Goal: Task Accomplishment & Management: Manage account settings

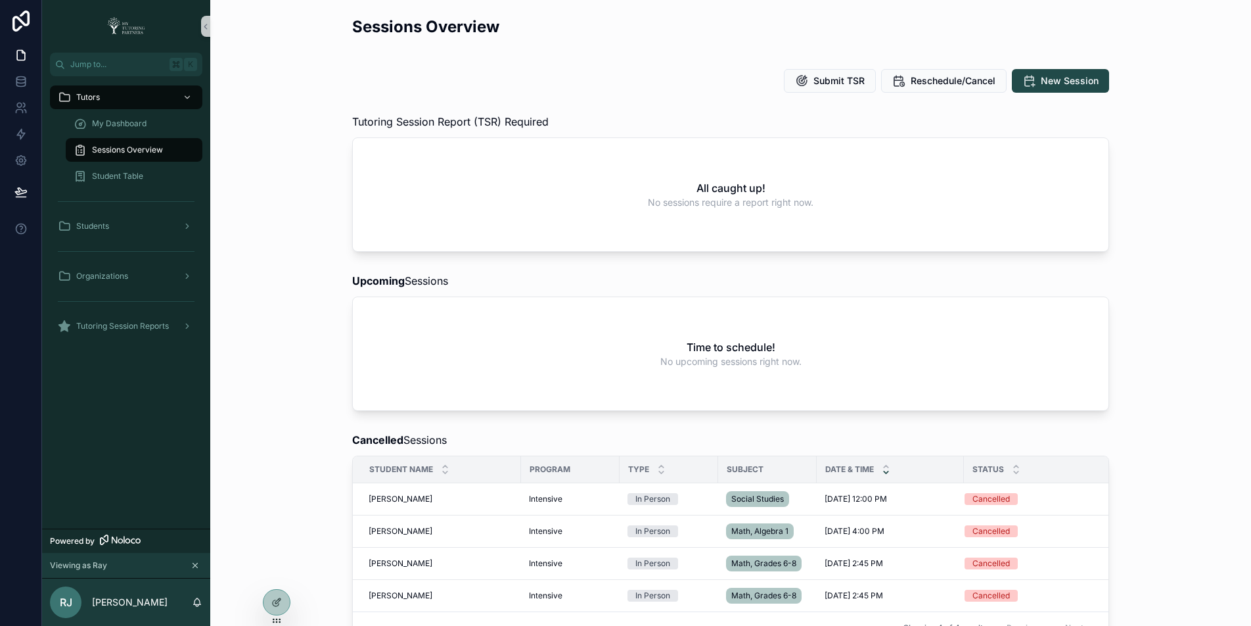
scroll to position [413, 0]
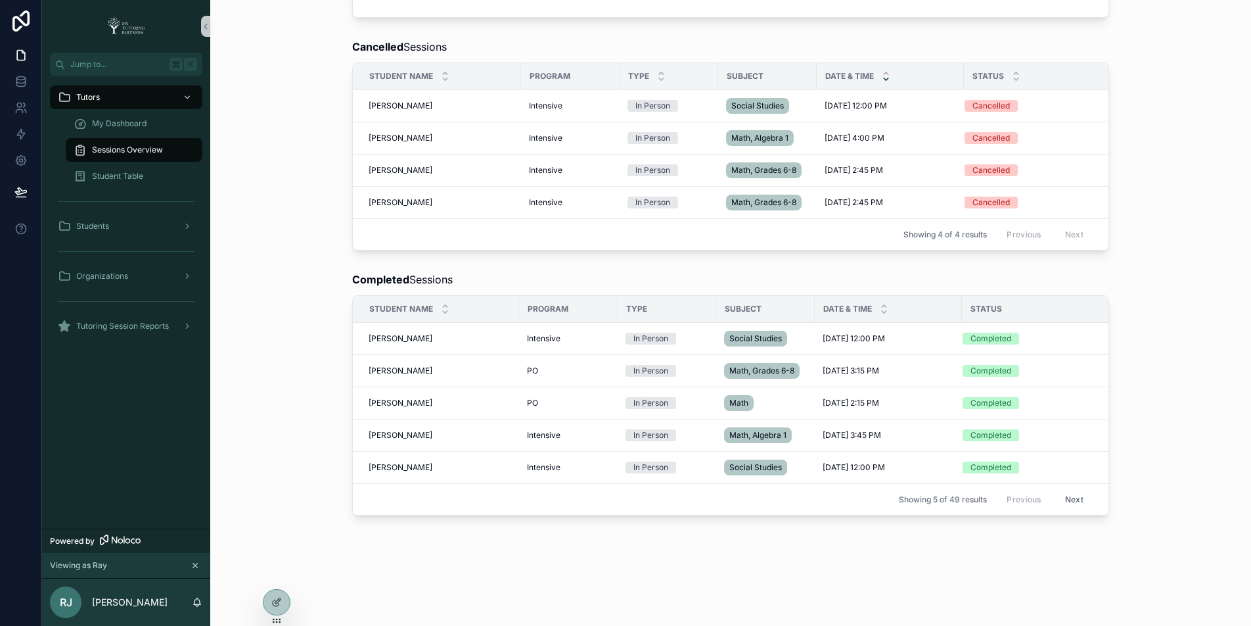
click at [1067, 492] on button "Next" at bounding box center [1074, 499] width 37 height 20
click at [1070, 494] on button "Next" at bounding box center [1074, 499] width 37 height 20
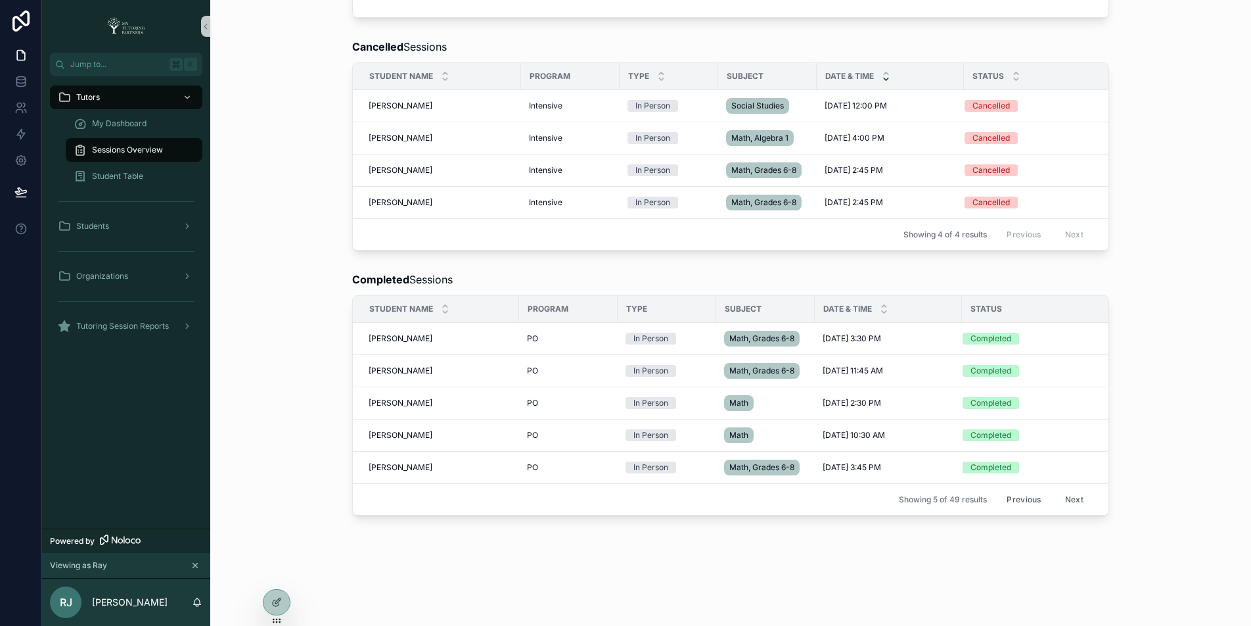
click at [1071, 492] on button "Next" at bounding box center [1074, 499] width 37 height 20
click at [1069, 489] on button "Next" at bounding box center [1074, 499] width 37 height 20
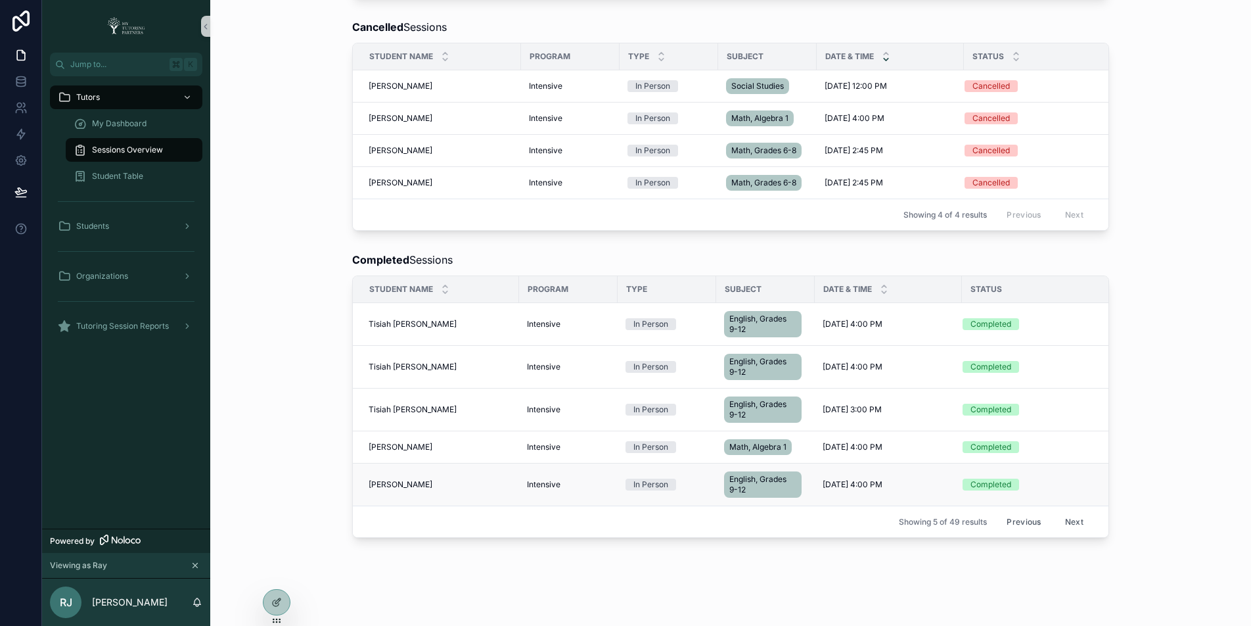
scroll to position [455, 0]
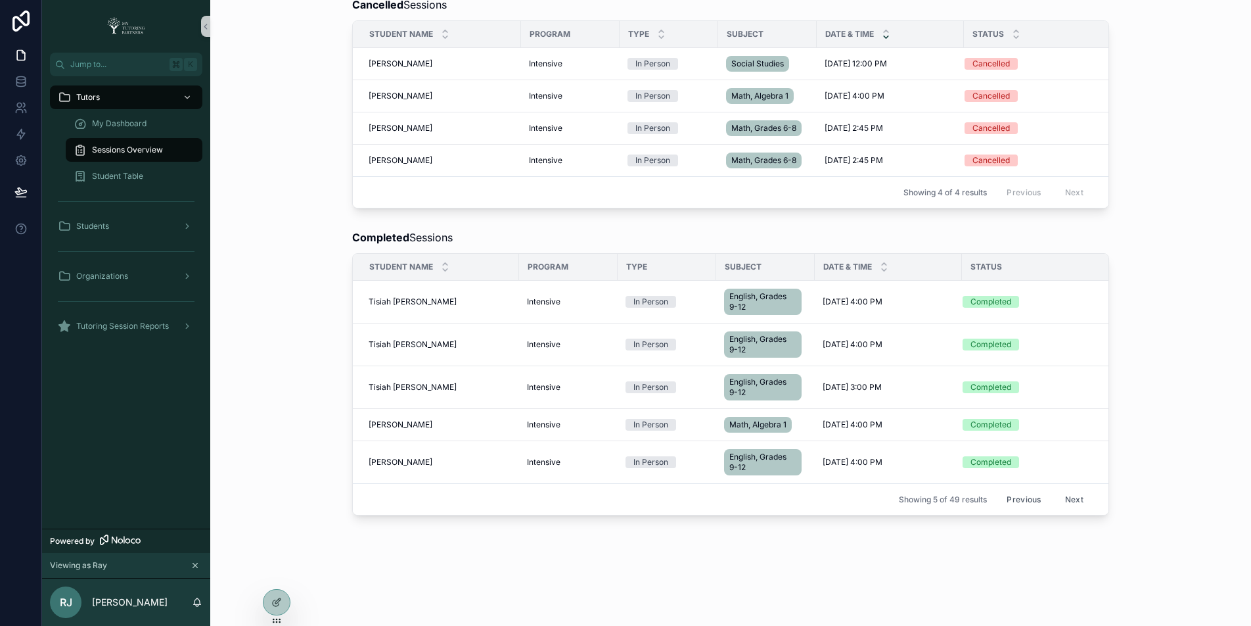
click at [776, 551] on div "Sessions Overview Submit TSR Reschedule/Cancel New Session Tutoring Session Rep…" at bounding box center [730, 85] width 1041 height 1040
click at [1069, 489] on button "Next" at bounding box center [1074, 499] width 37 height 20
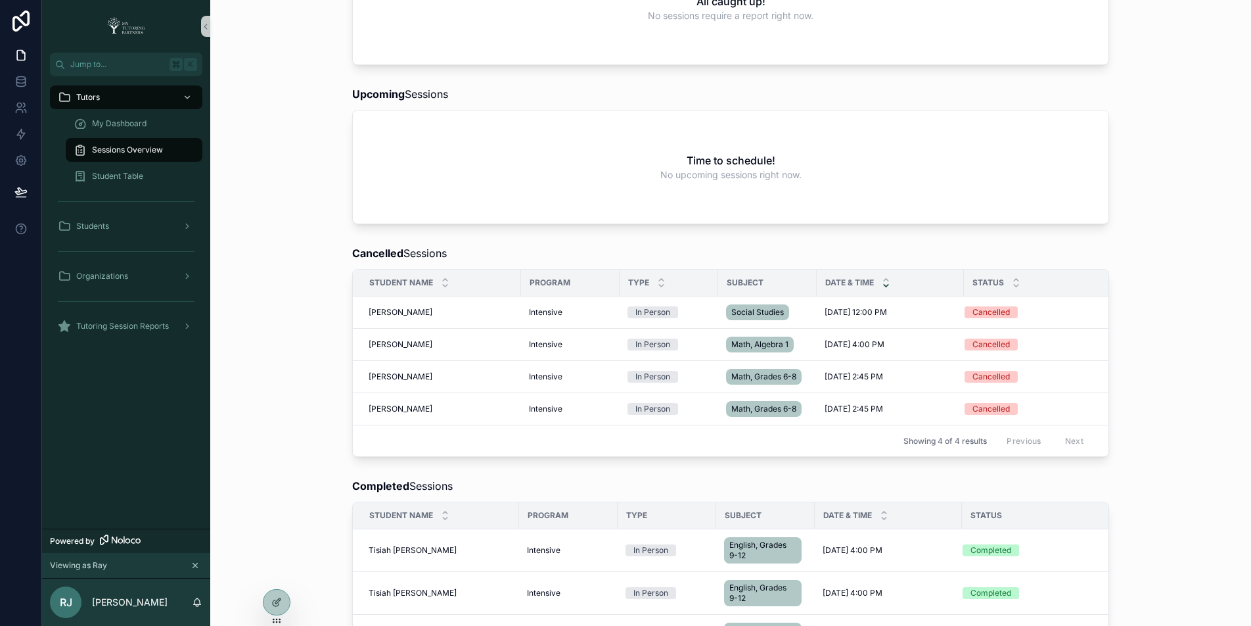
scroll to position [412, 0]
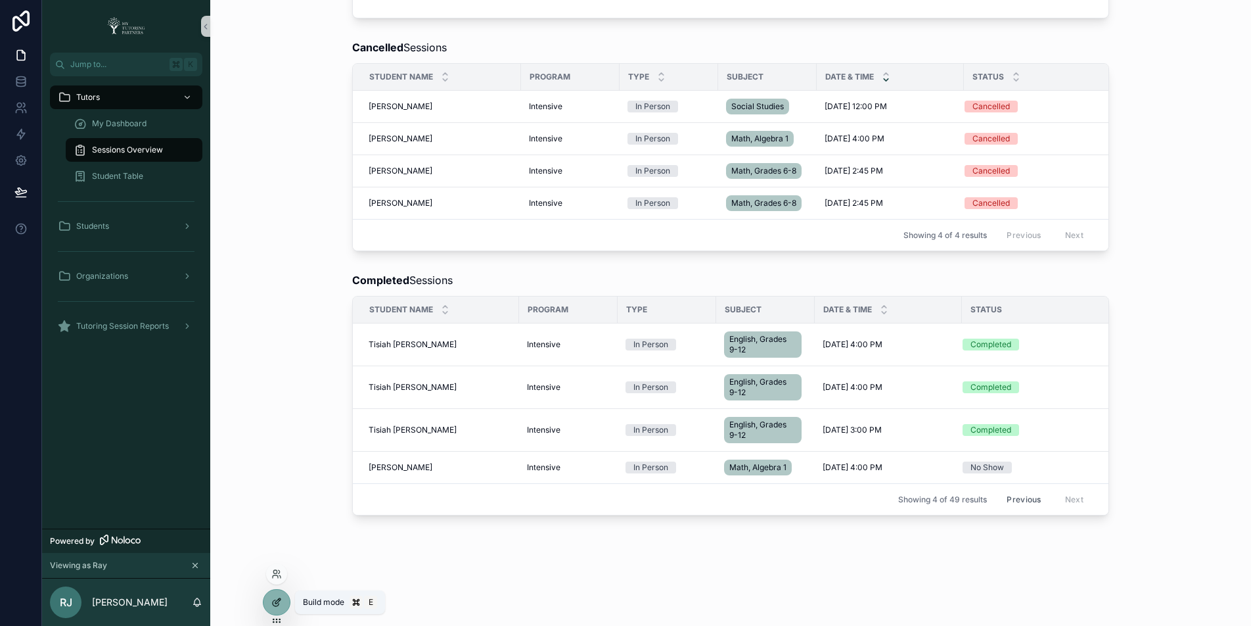
click at [275, 602] on icon at bounding box center [277, 600] width 5 height 5
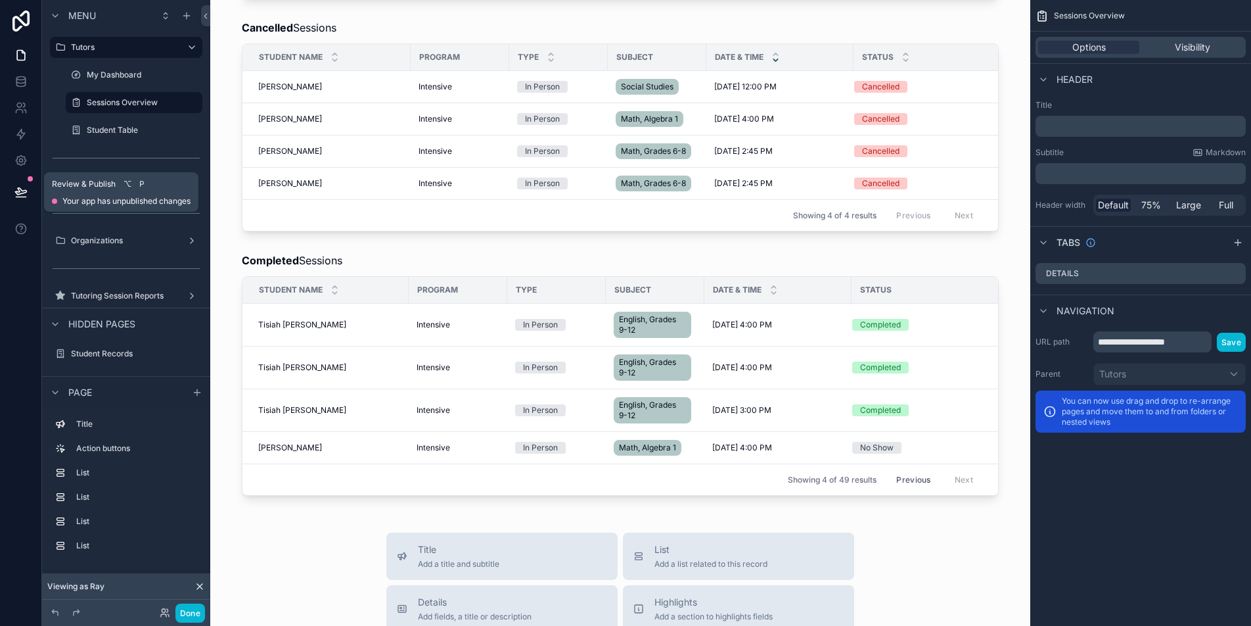
click at [25, 192] on icon at bounding box center [20, 191] width 11 height 7
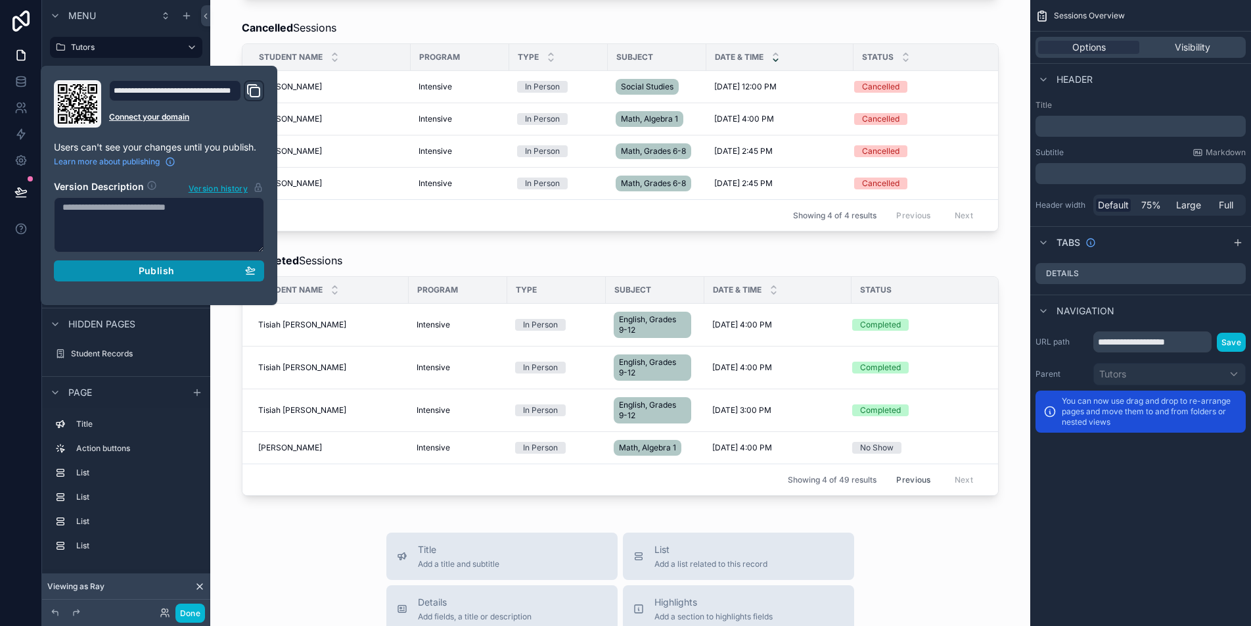
click at [214, 270] on div "Publish" at bounding box center [158, 271] width 193 height 12
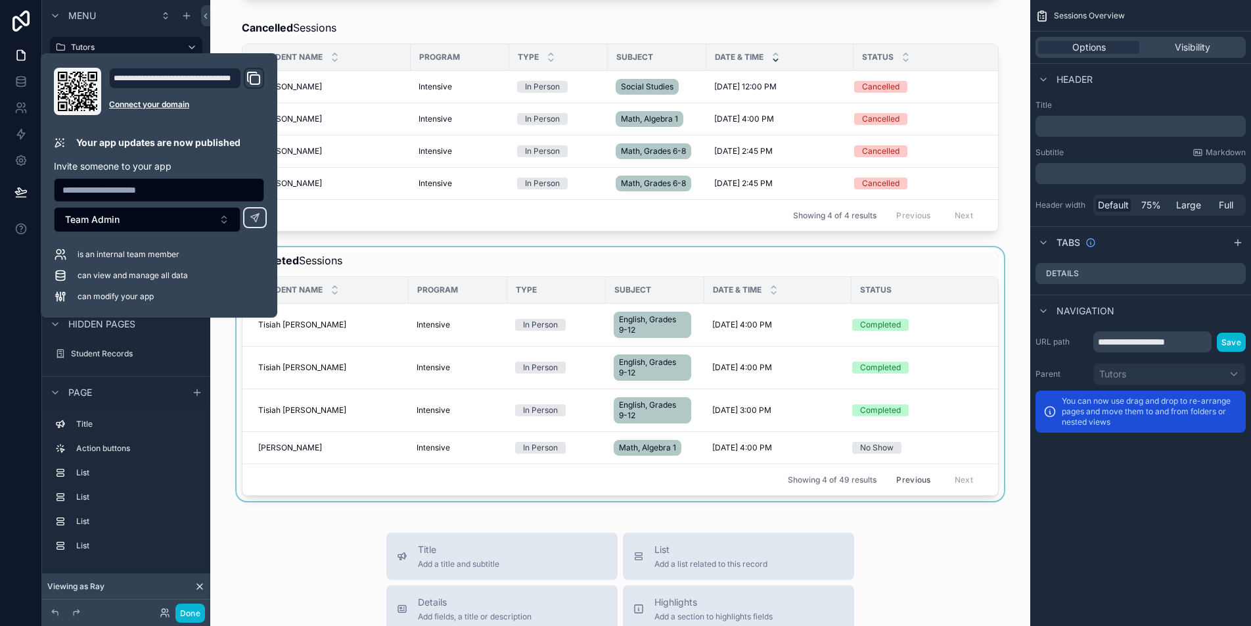
click at [222, 366] on div "scrollable content" at bounding box center [620, 374] width 799 height 254
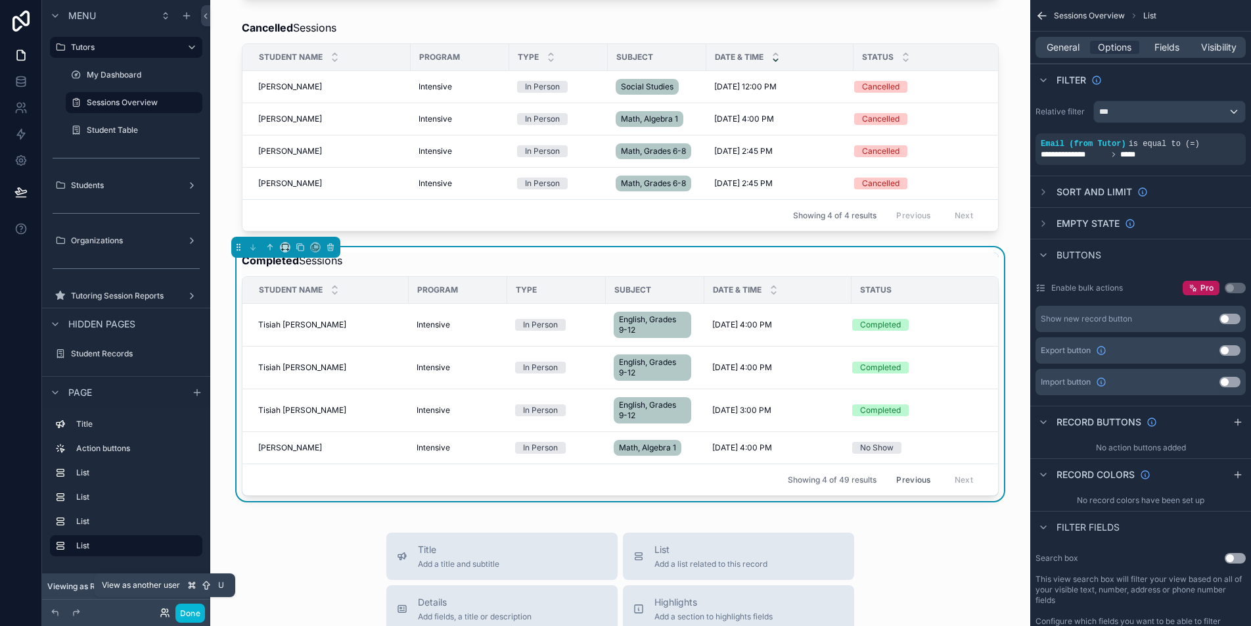
click at [164, 614] on icon at bounding box center [163, 615] width 5 height 3
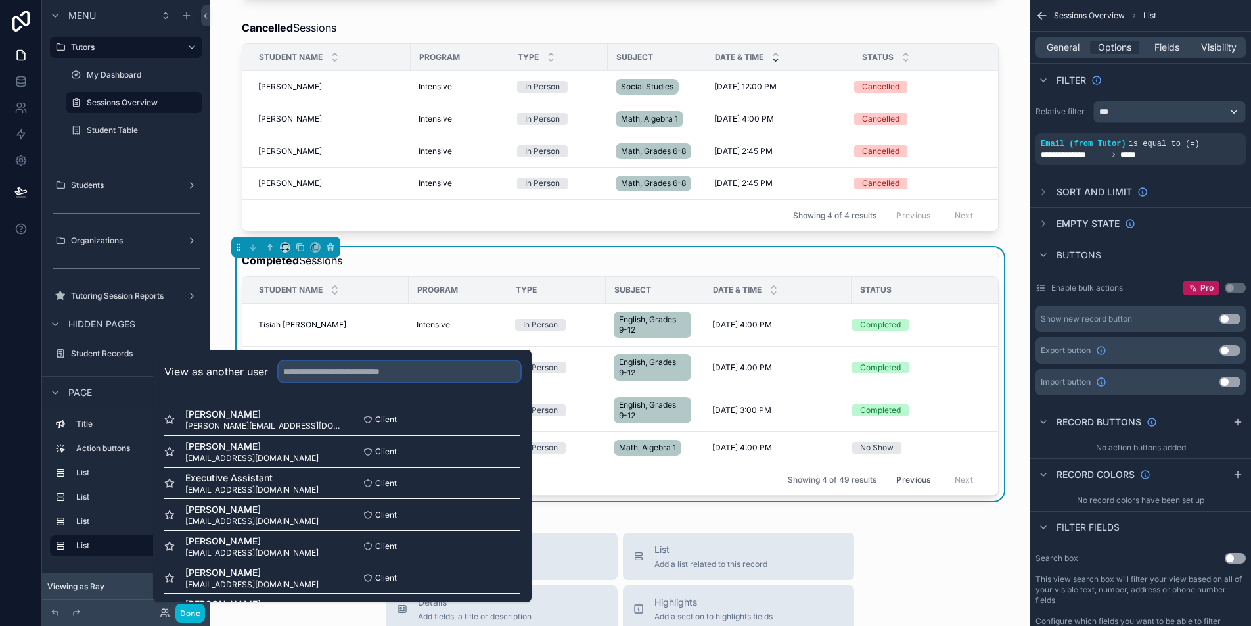
click at [394, 372] on input "text" at bounding box center [400, 371] width 242 height 21
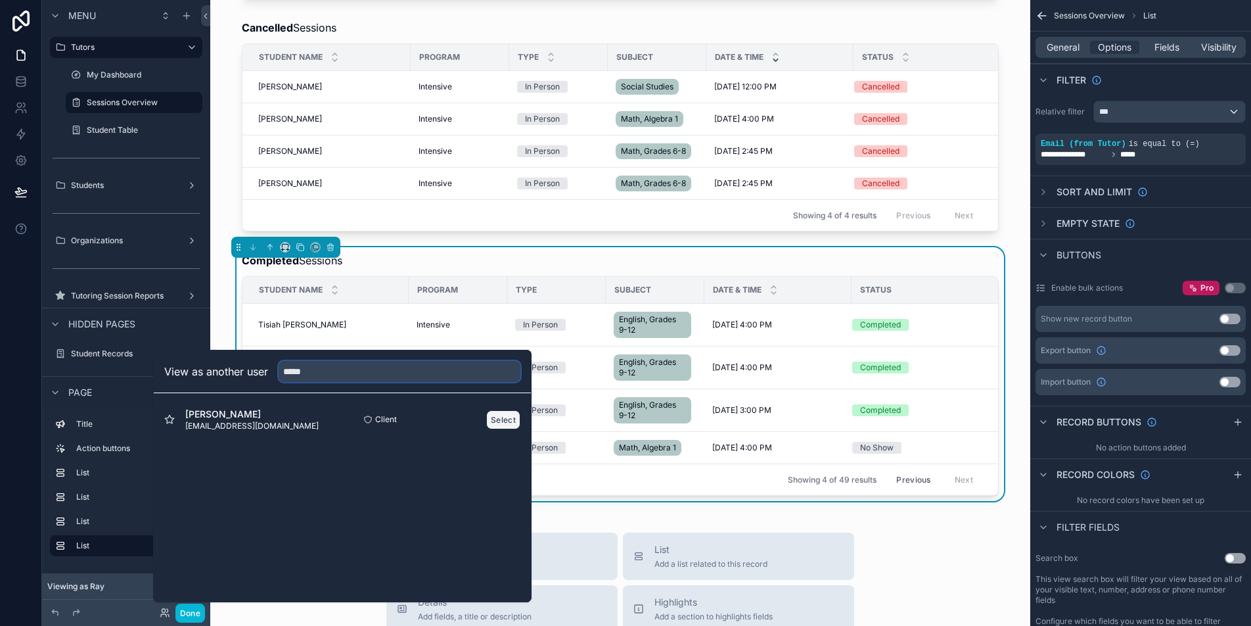
type input "*****"
click at [506, 422] on button "Select" at bounding box center [503, 419] width 34 height 19
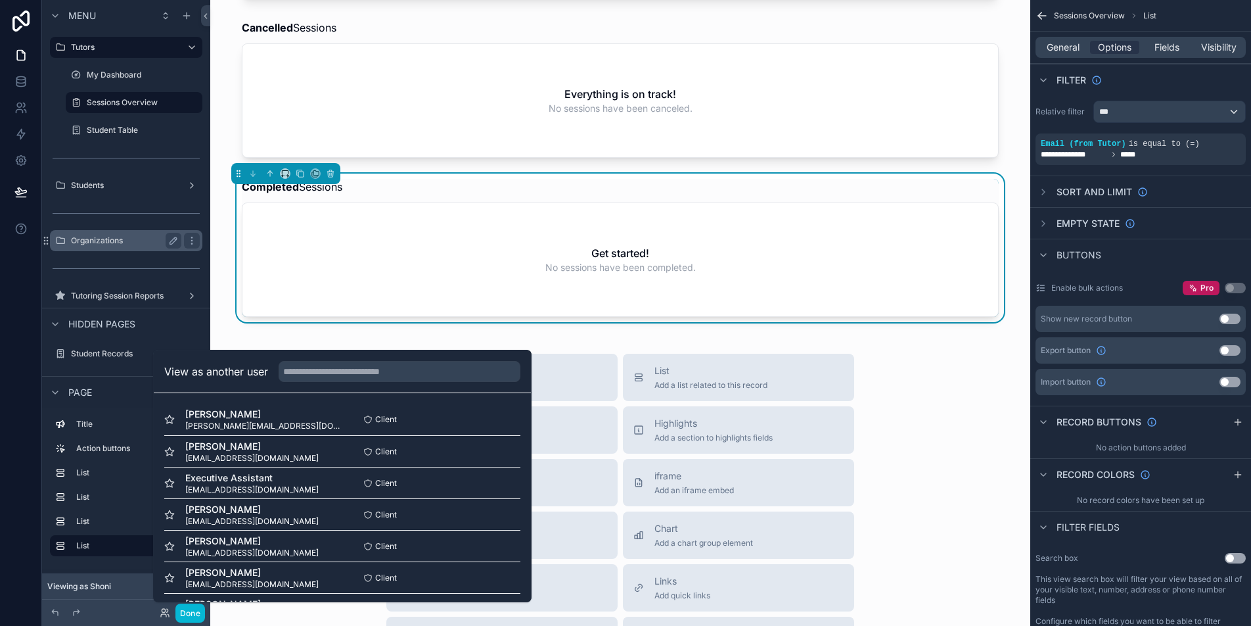
click at [123, 245] on label "Organizations" at bounding box center [123, 240] width 105 height 11
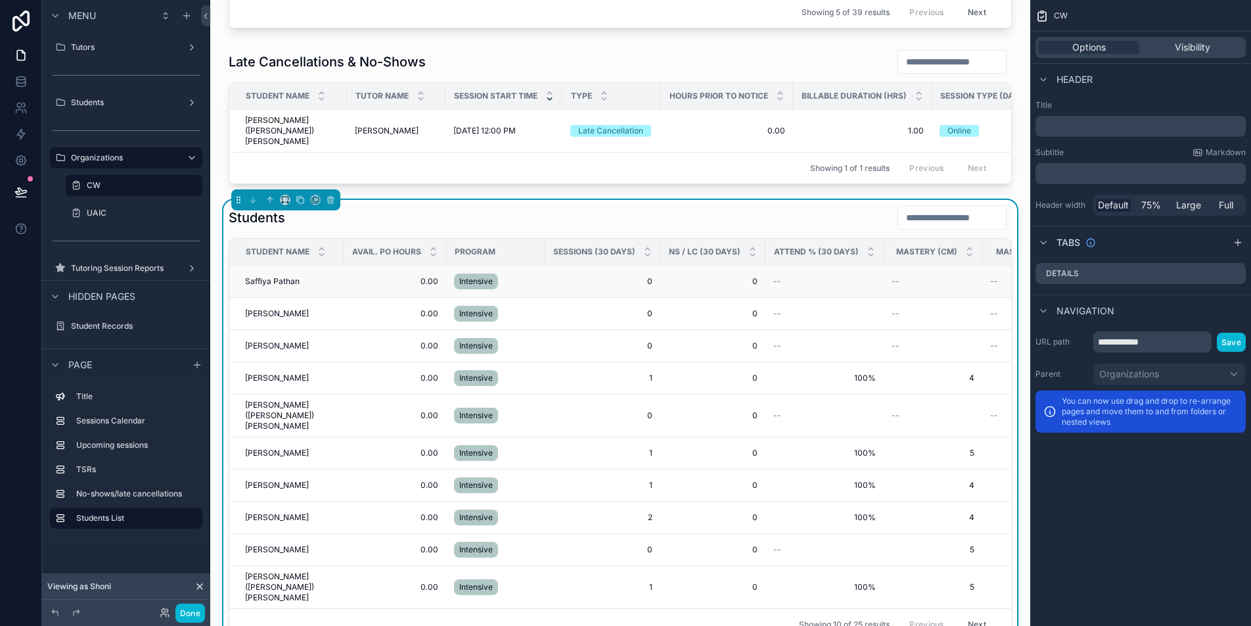
scroll to position [958, 0]
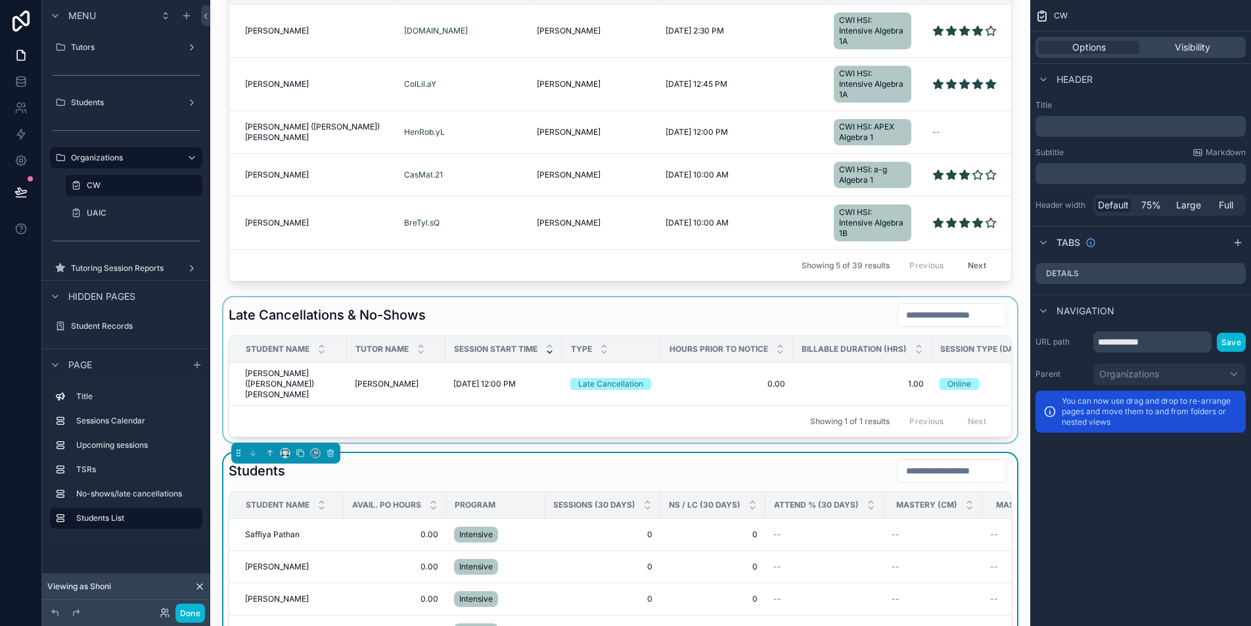
click at [505, 323] on div "scrollable content" at bounding box center [620, 369] width 799 height 145
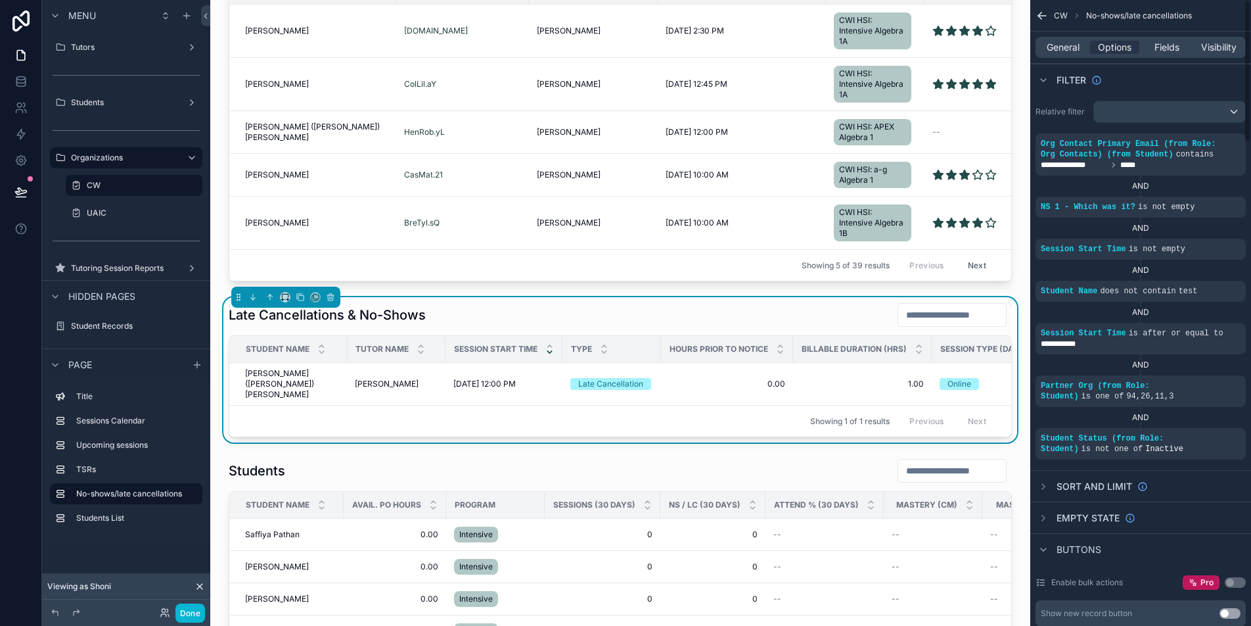
click at [1072, 58] on div "General Options Fields Visibility" at bounding box center [1141, 48] width 221 height 32
click at [1071, 55] on div "General Options Fields Visibility" at bounding box center [1141, 47] width 210 height 21
click at [1070, 53] on span "General" at bounding box center [1063, 47] width 33 height 13
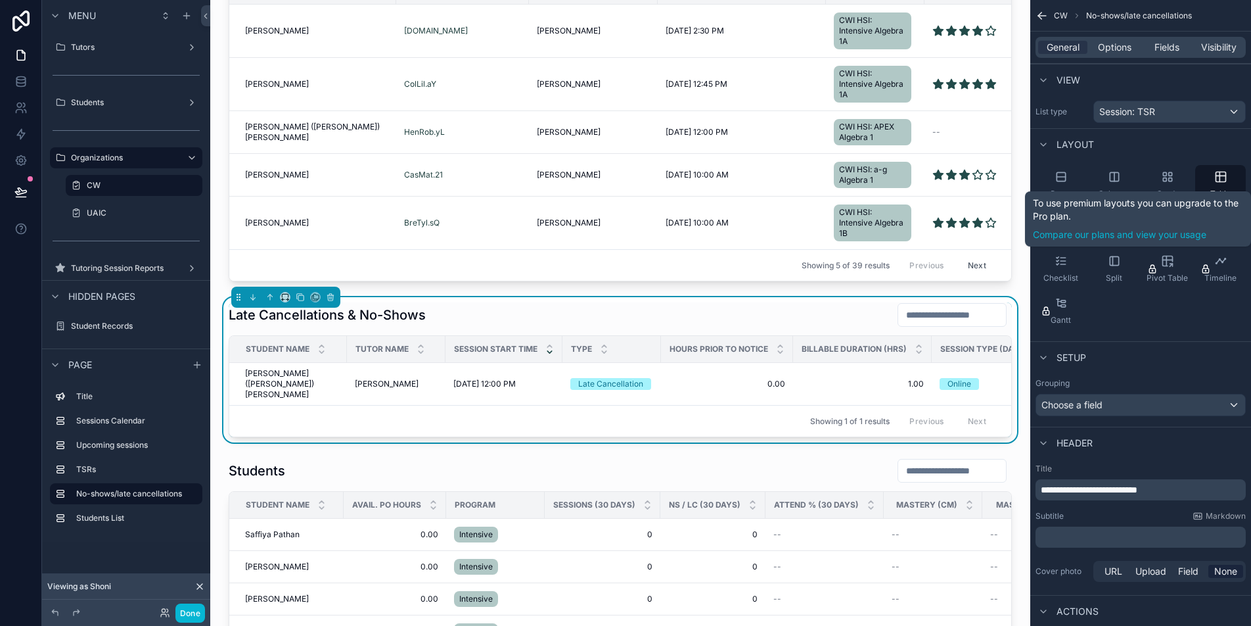
scroll to position [97, 0]
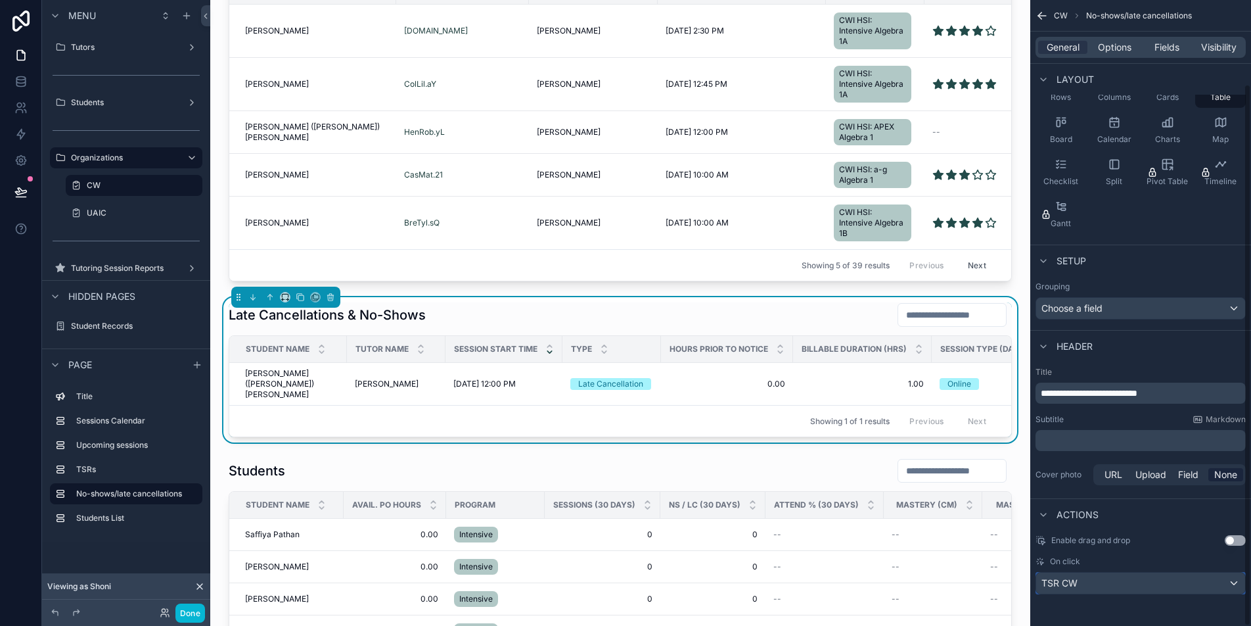
click at [1150, 586] on div "TSR CW" at bounding box center [1140, 582] width 209 height 21
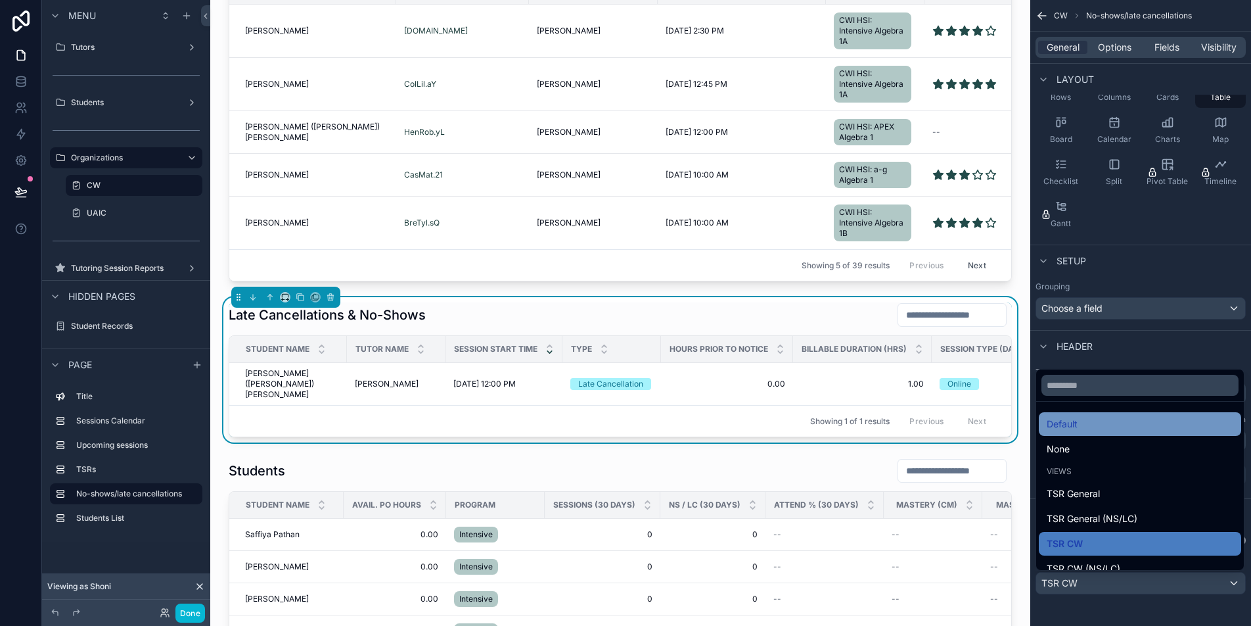
click at [1134, 414] on div "Default" at bounding box center [1140, 424] width 202 height 24
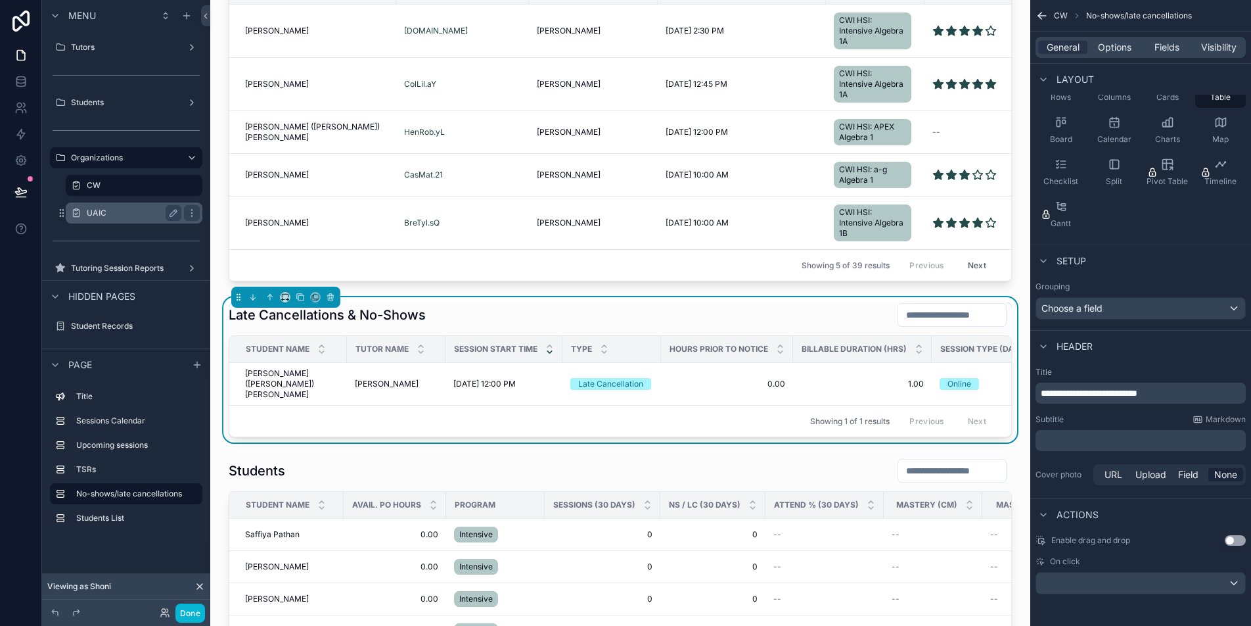
click at [127, 214] on label "UAIC" at bounding box center [131, 213] width 89 height 11
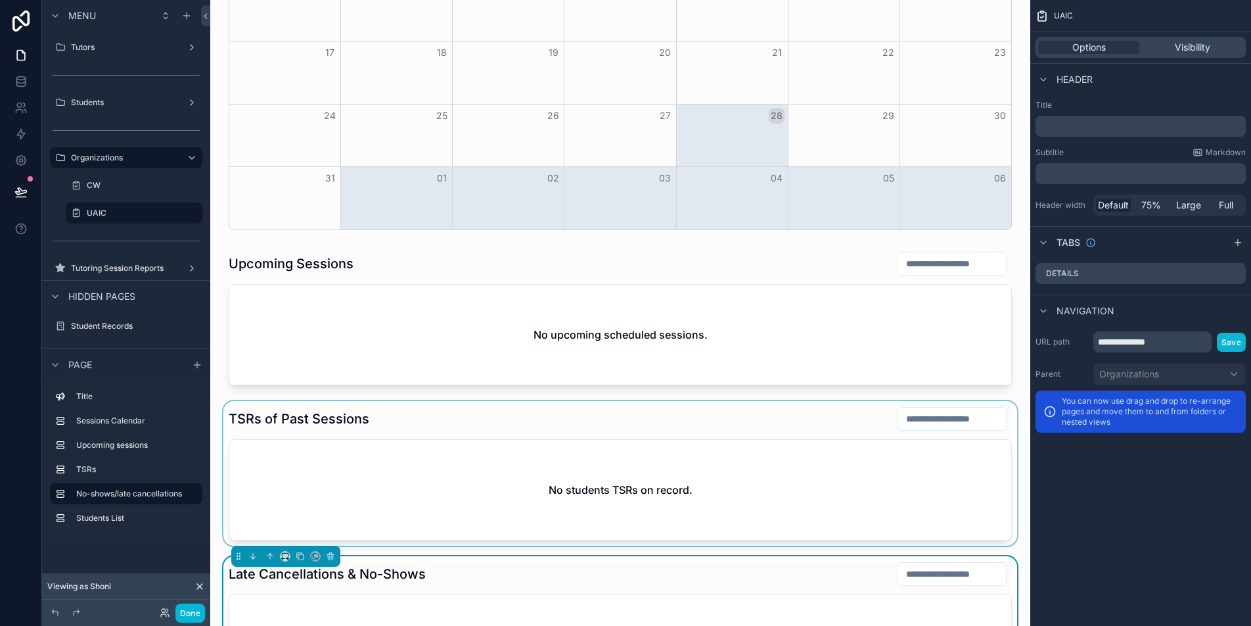
scroll to position [72, 0]
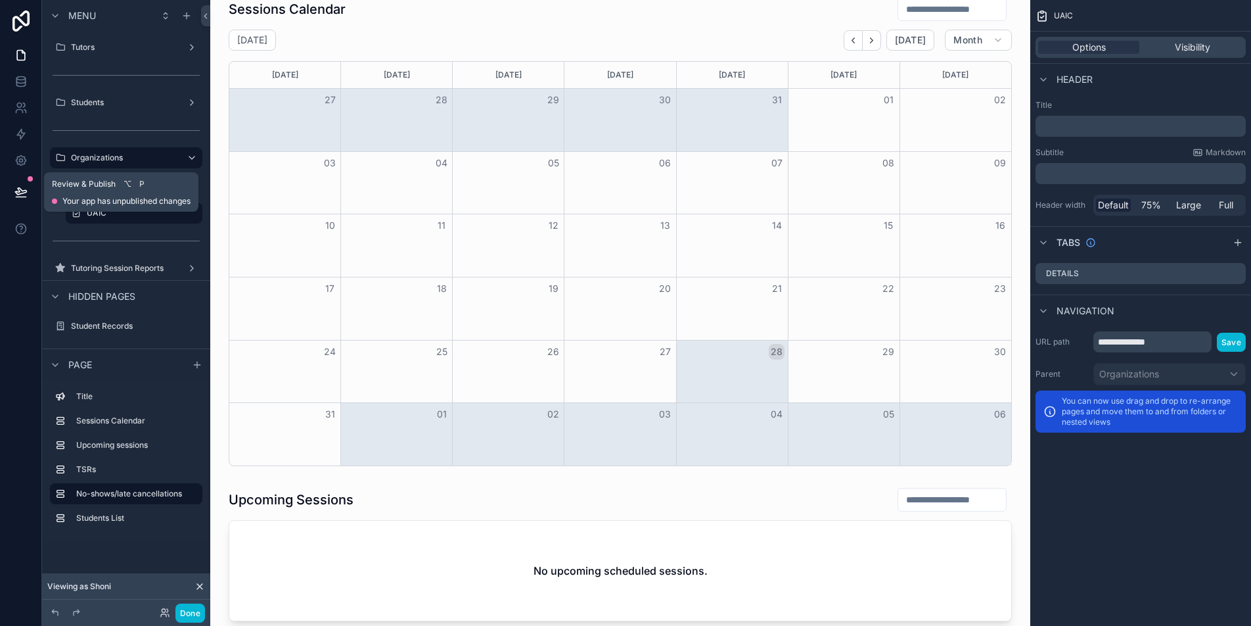
click at [22, 193] on icon at bounding box center [20, 191] width 11 height 7
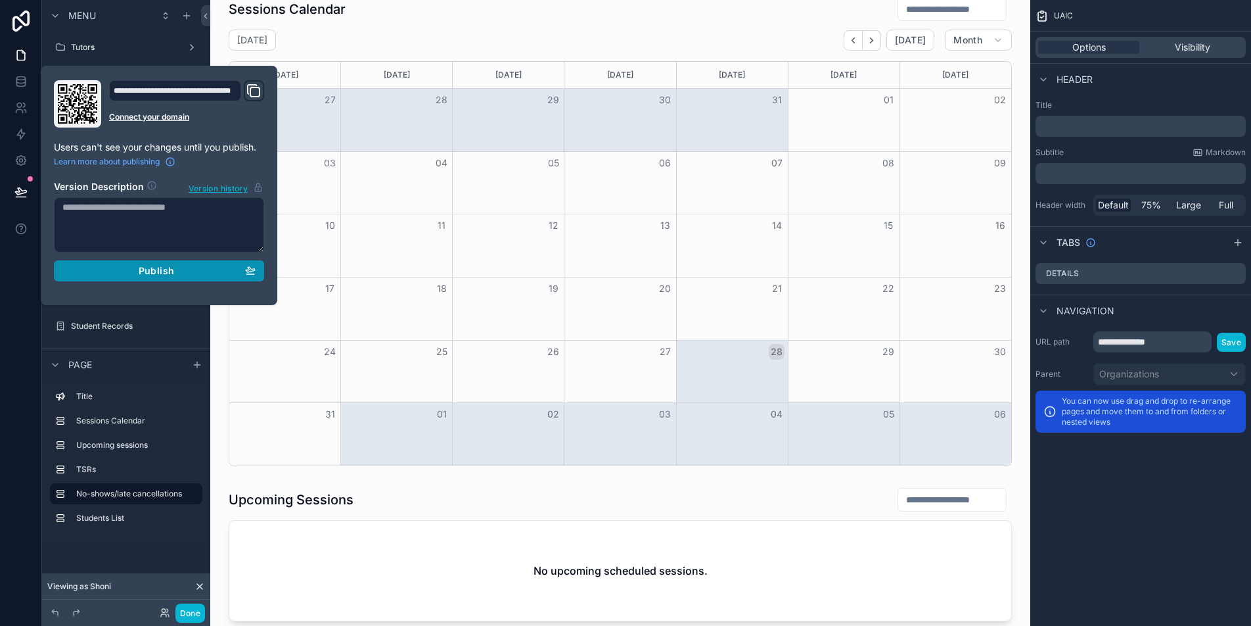
click at [218, 273] on div "Publish" at bounding box center [158, 271] width 193 height 12
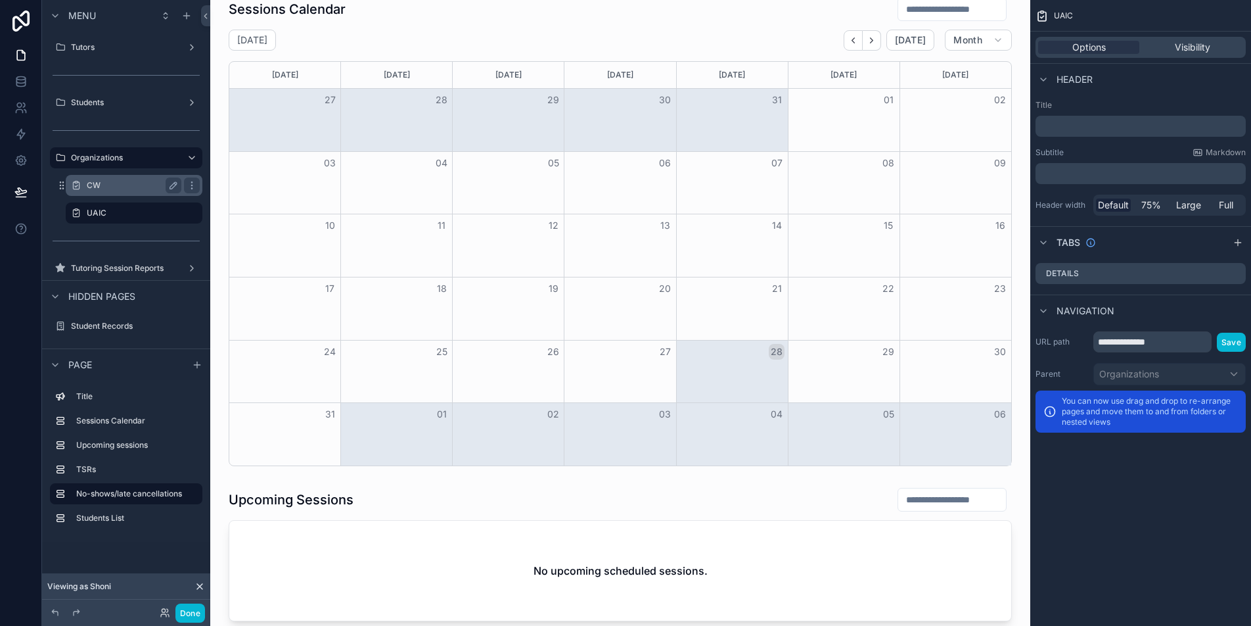
click at [146, 183] on label "CW" at bounding box center [131, 185] width 89 height 11
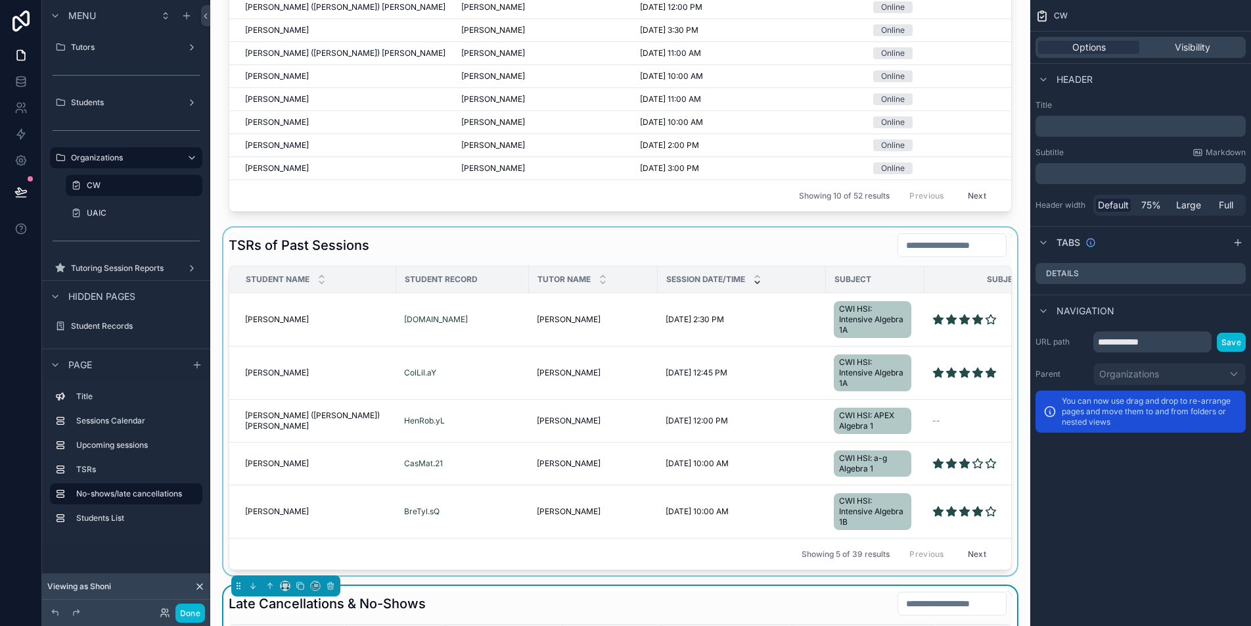
scroll to position [905, 0]
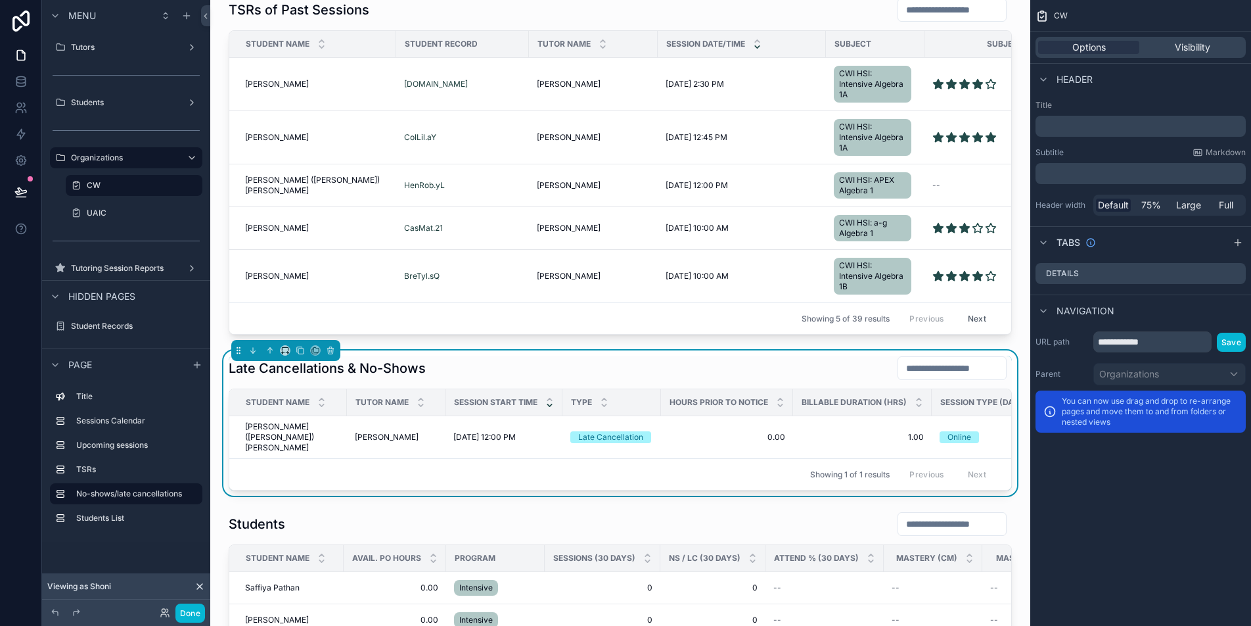
click at [527, 381] on div "Late Cancellations & No-Shows" at bounding box center [620, 368] width 783 height 25
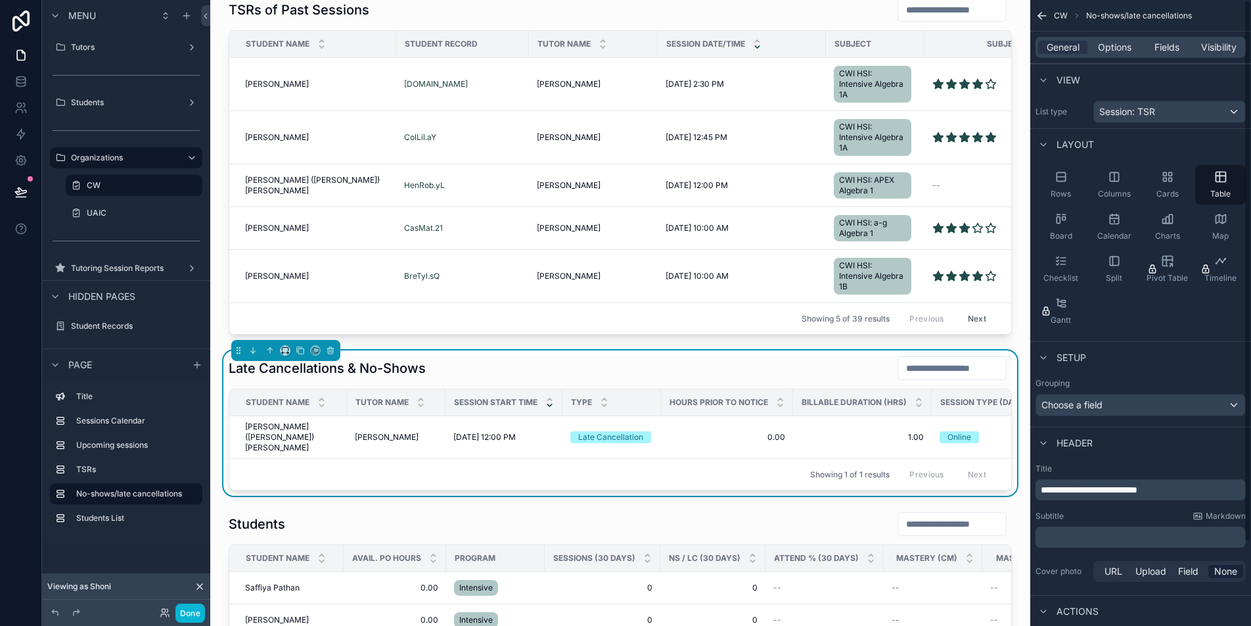
scroll to position [97, 0]
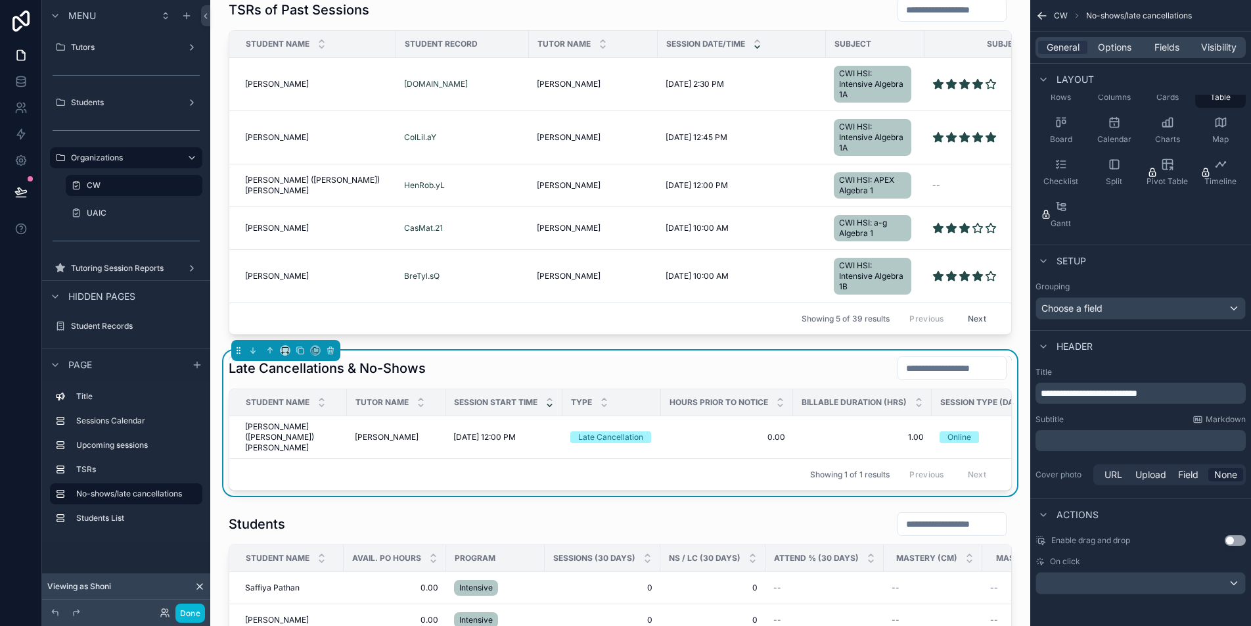
click at [521, 381] on div "Late Cancellations & No-Shows" at bounding box center [620, 368] width 783 height 25
click at [1158, 582] on div "scrollable content" at bounding box center [1140, 582] width 209 height 21
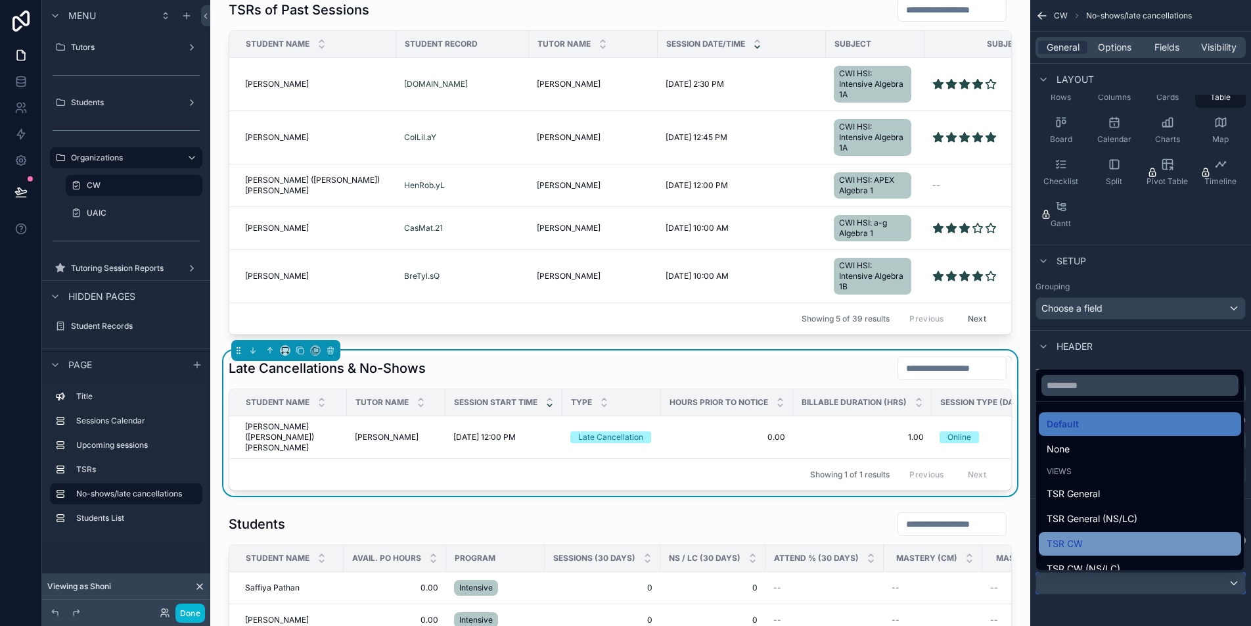
scroll to position [9, 0]
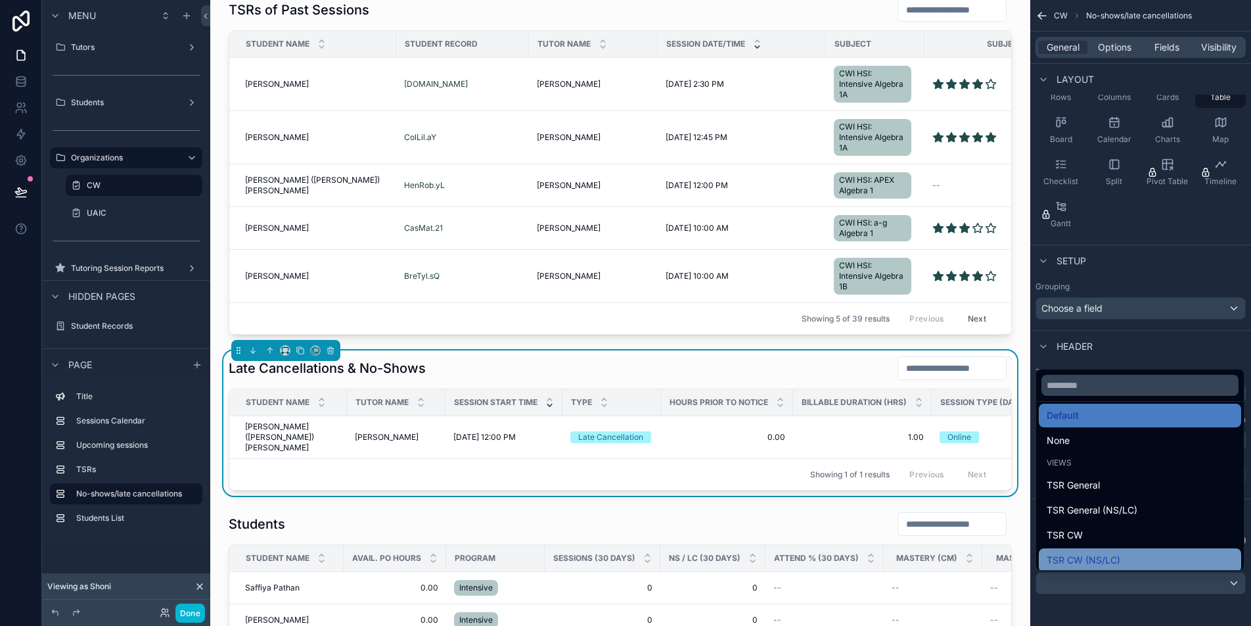
click at [1137, 557] on div "TSR CW (NS/LC)" at bounding box center [1140, 560] width 187 height 16
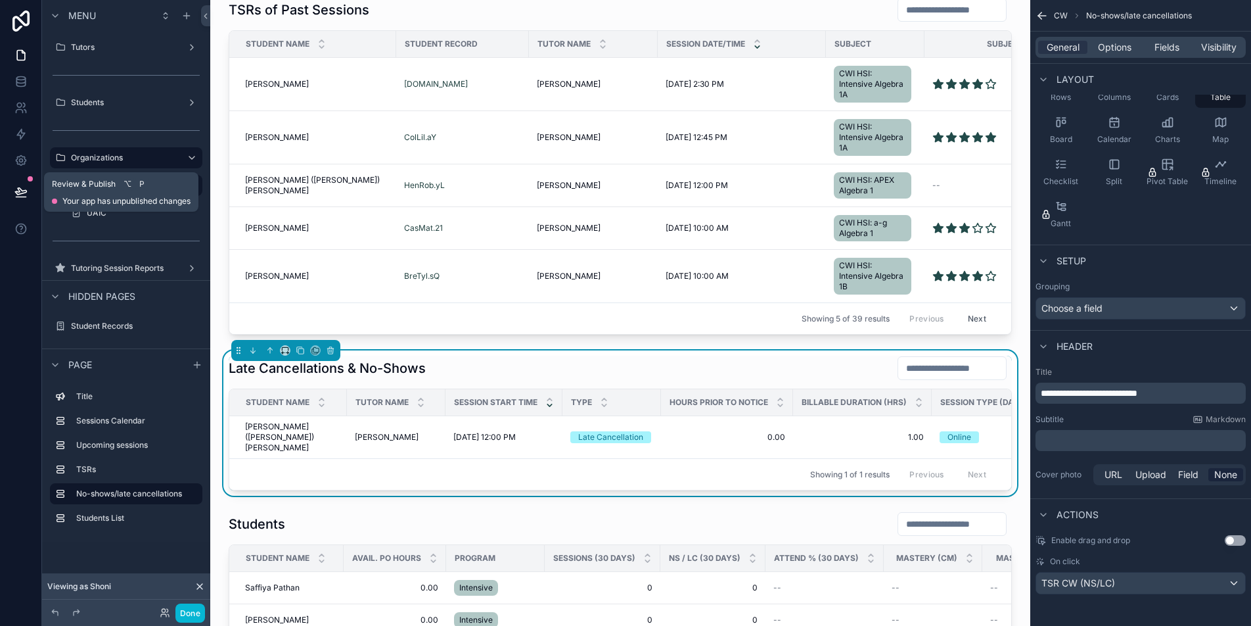
click at [16, 192] on icon at bounding box center [20, 191] width 13 height 13
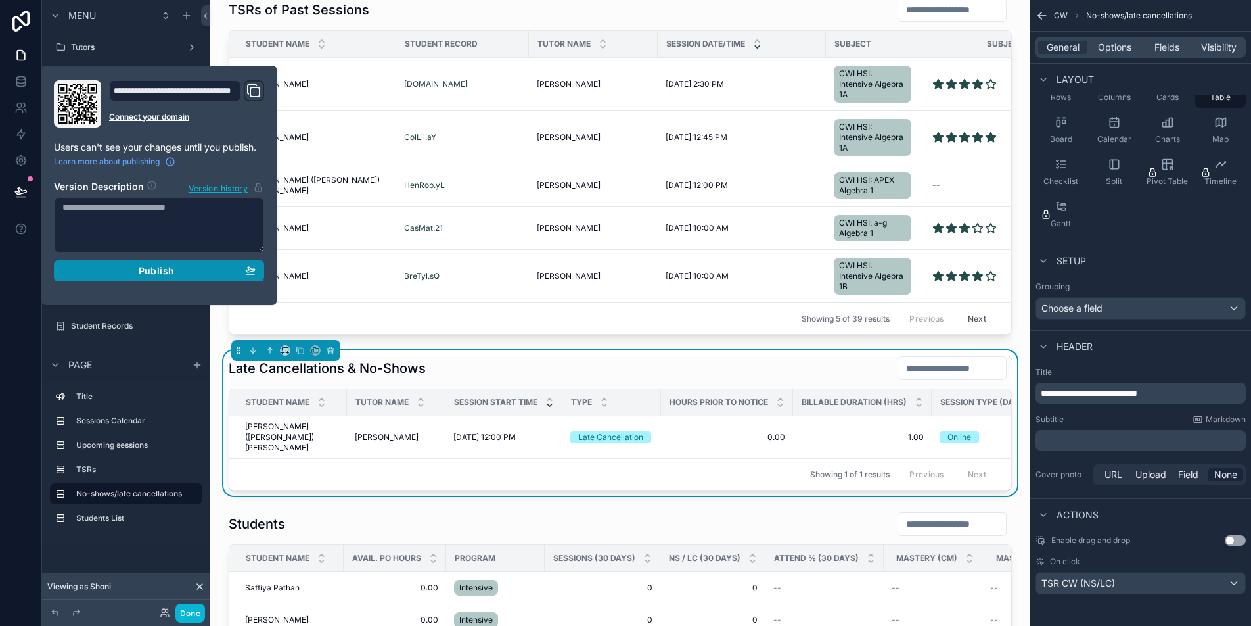
click at [196, 277] on button "Publish" at bounding box center [159, 270] width 210 height 21
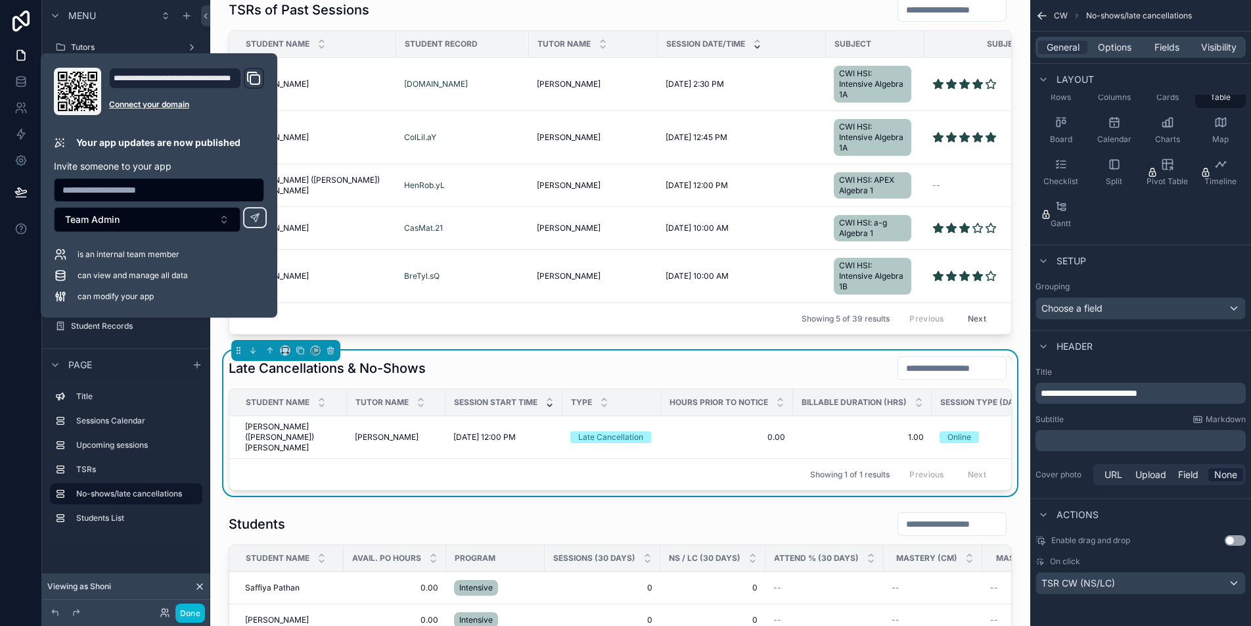
click at [216, 336] on div "[PERSON_NAME] Calendar [DATE] [DATE] Month [DATE] [DATE] [DATE] [DATE] [DATE] […" at bounding box center [620, 325] width 820 height 2461
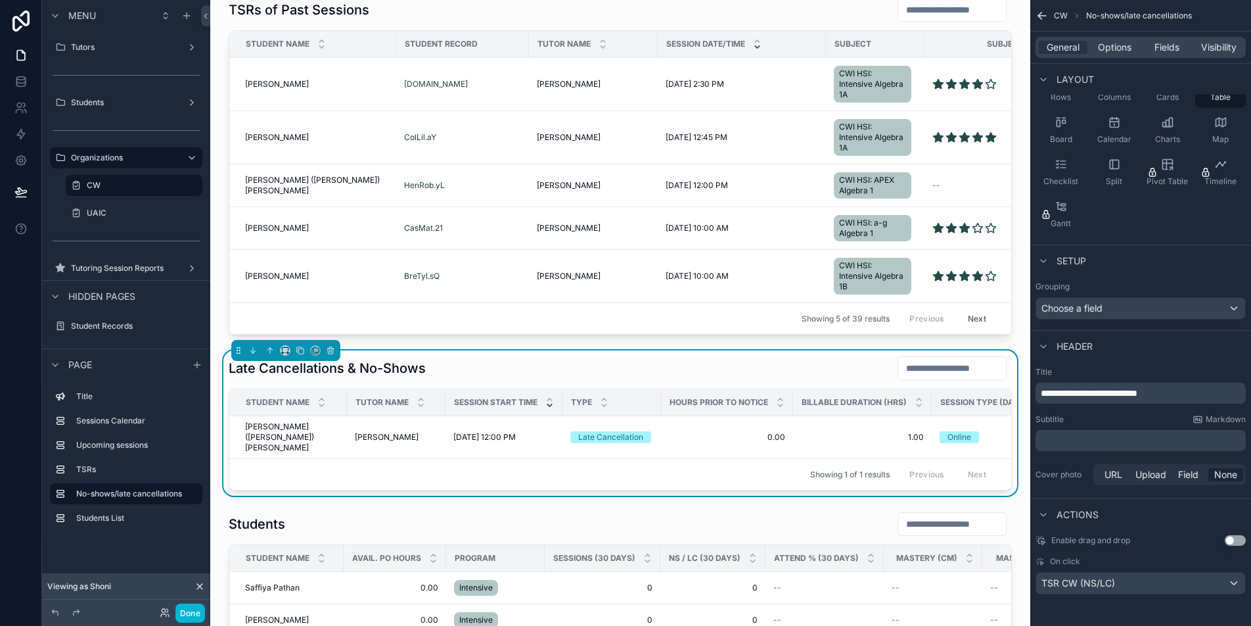
scroll to position [750, 0]
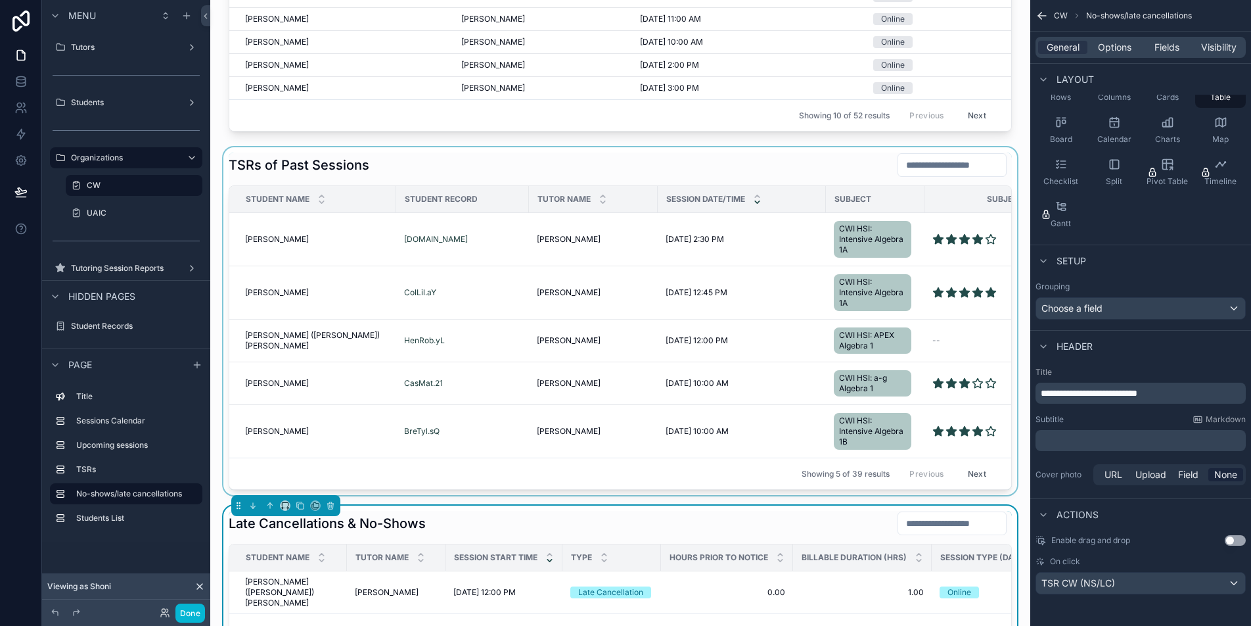
click at [327, 244] on div "scrollable content" at bounding box center [620, 321] width 799 height 348
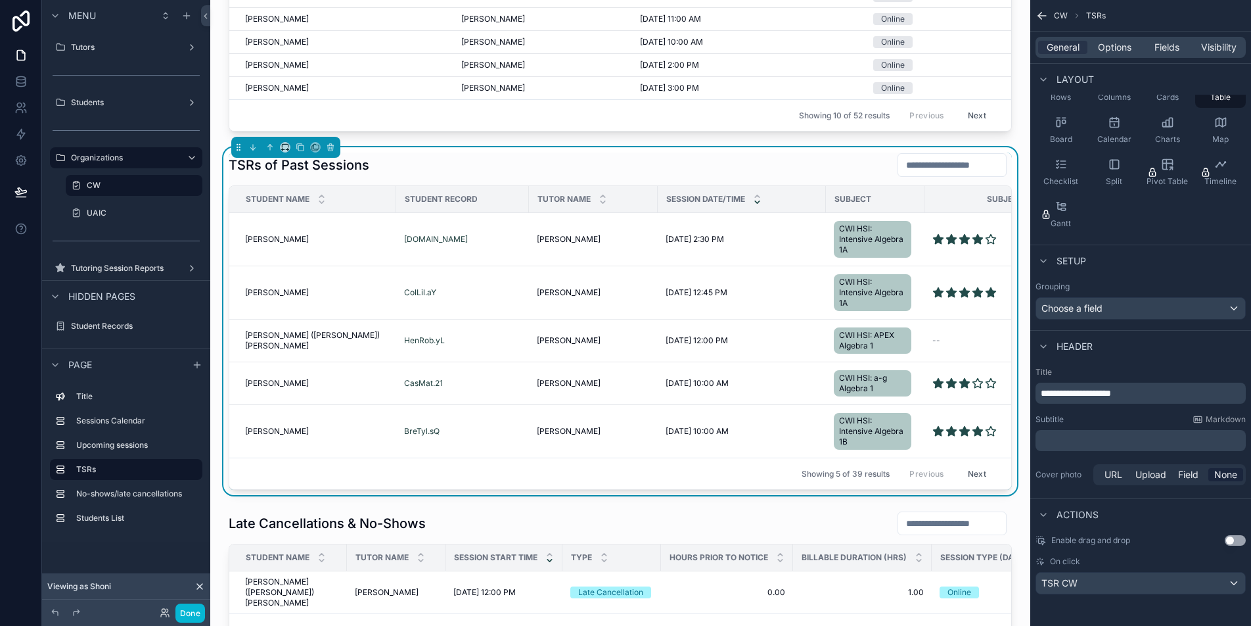
click at [668, 173] on div "TSRs of Past Sessions" at bounding box center [620, 164] width 783 height 25
click at [1123, 44] on span "Options" at bounding box center [1115, 47] width 34 height 13
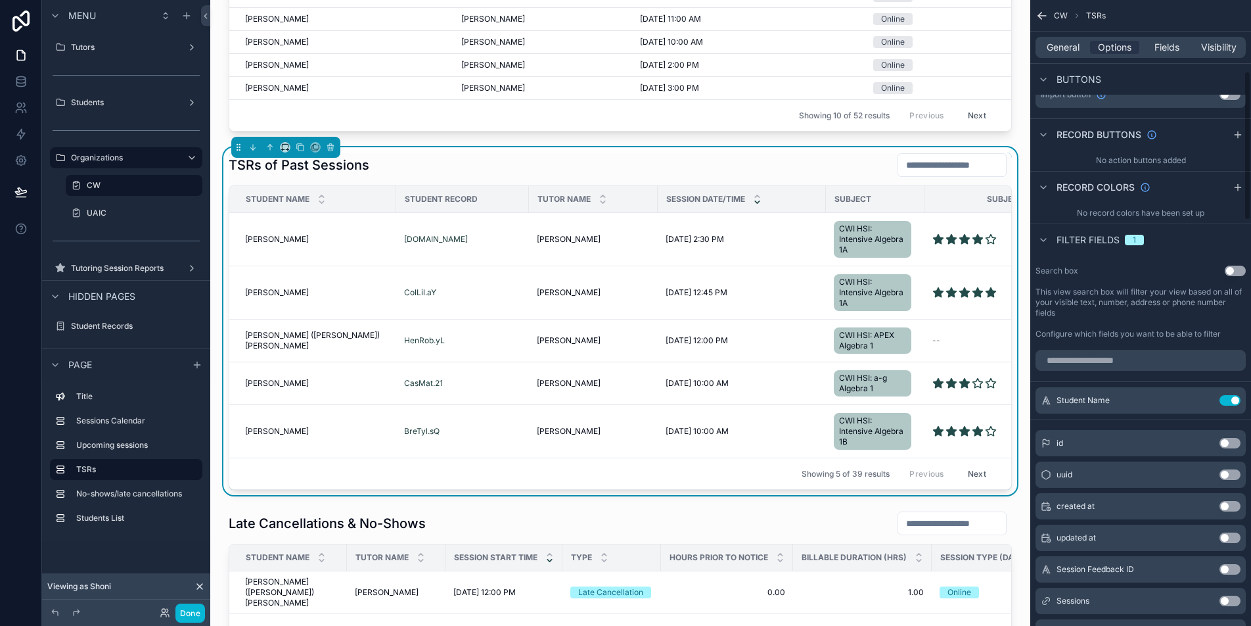
scroll to position [0, 0]
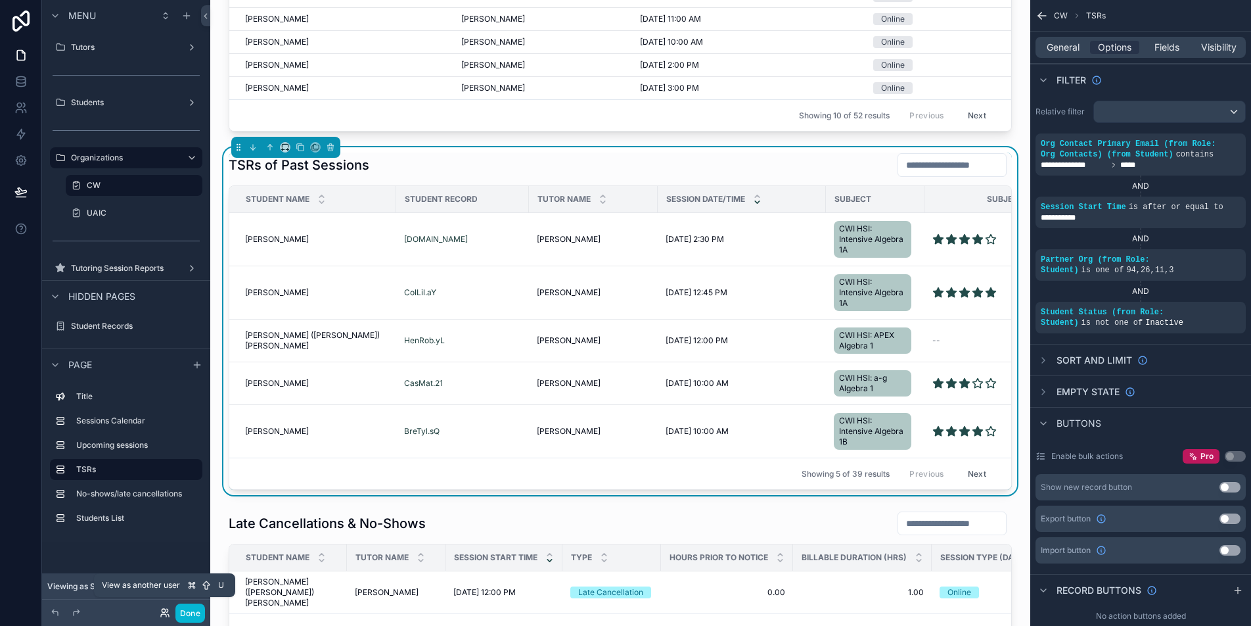
click at [163, 616] on icon at bounding box center [165, 612] width 11 height 11
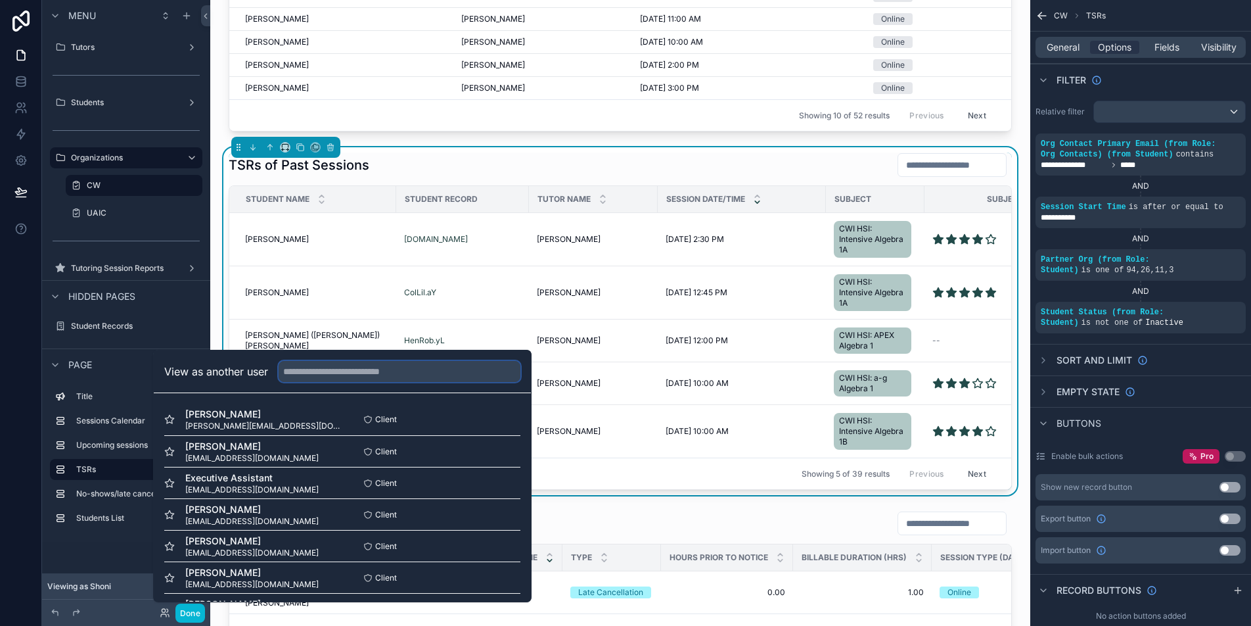
click at [359, 379] on input "text" at bounding box center [400, 371] width 242 height 21
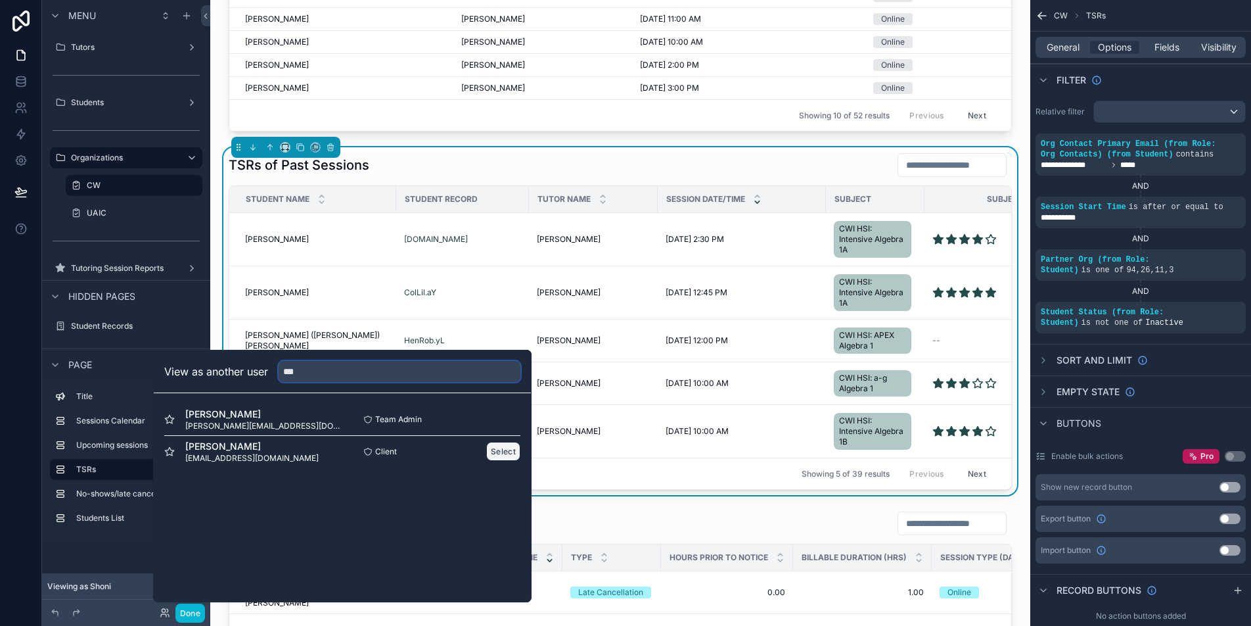
type input "***"
click at [507, 451] on button "Select" at bounding box center [503, 451] width 34 height 19
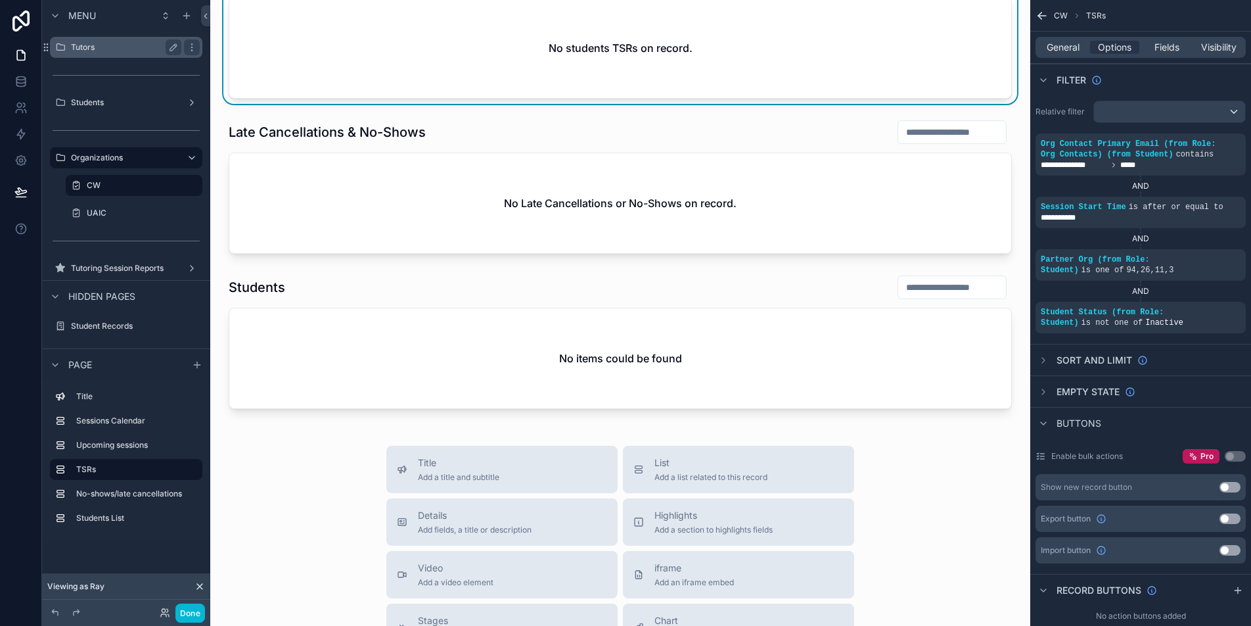
click at [135, 53] on div "Tutors" at bounding box center [126, 47] width 110 height 16
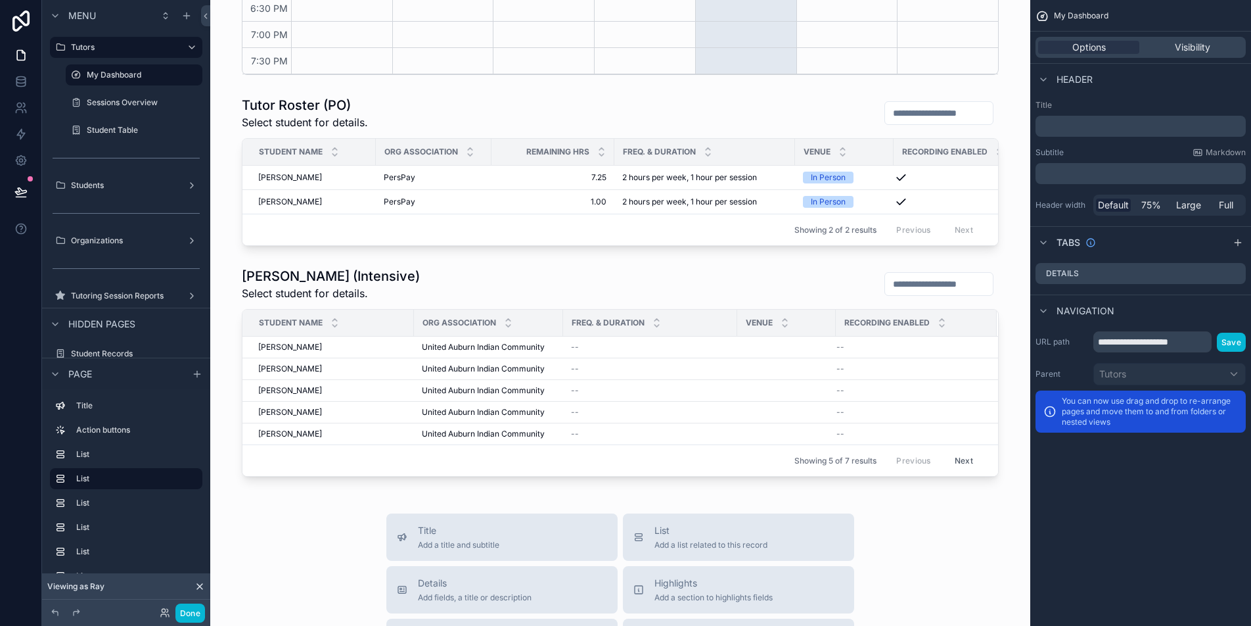
scroll to position [532, 0]
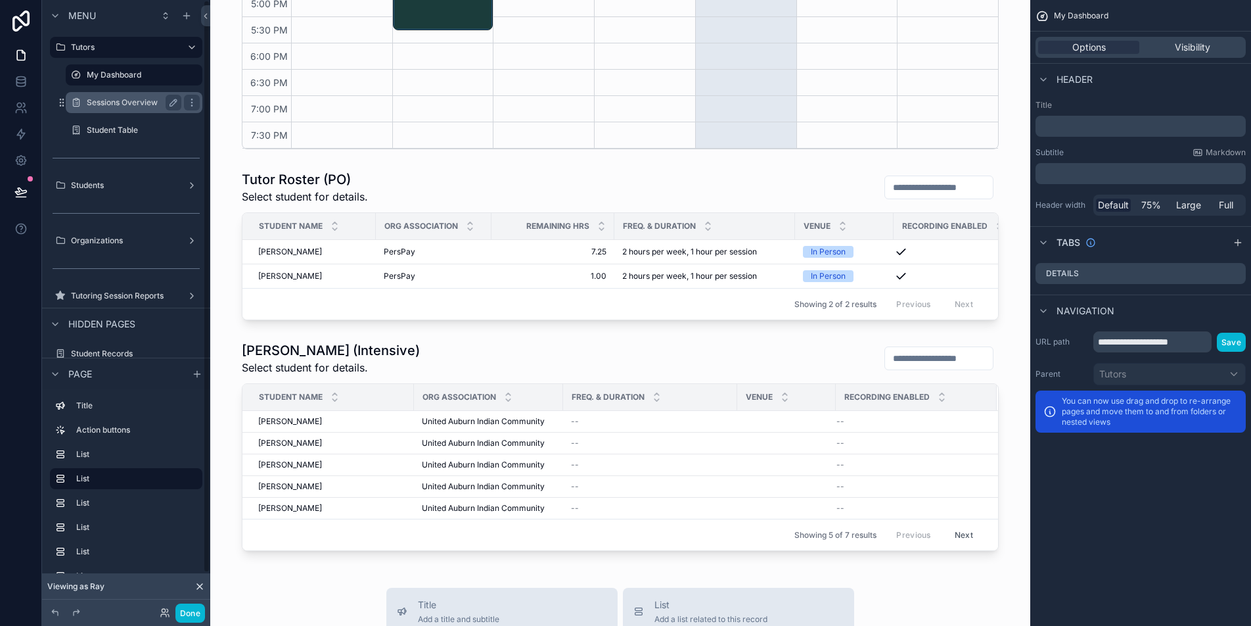
click at [138, 101] on label "Sessions Overview" at bounding box center [131, 102] width 89 height 11
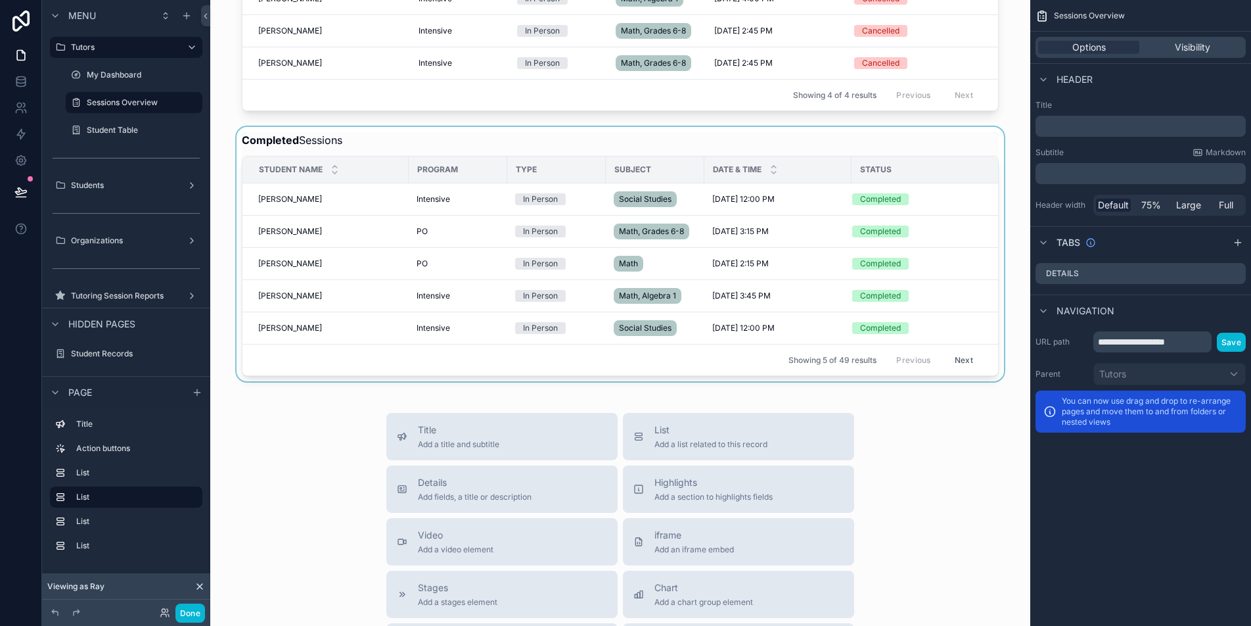
click at [446, 157] on div "scrollable content" at bounding box center [620, 254] width 799 height 254
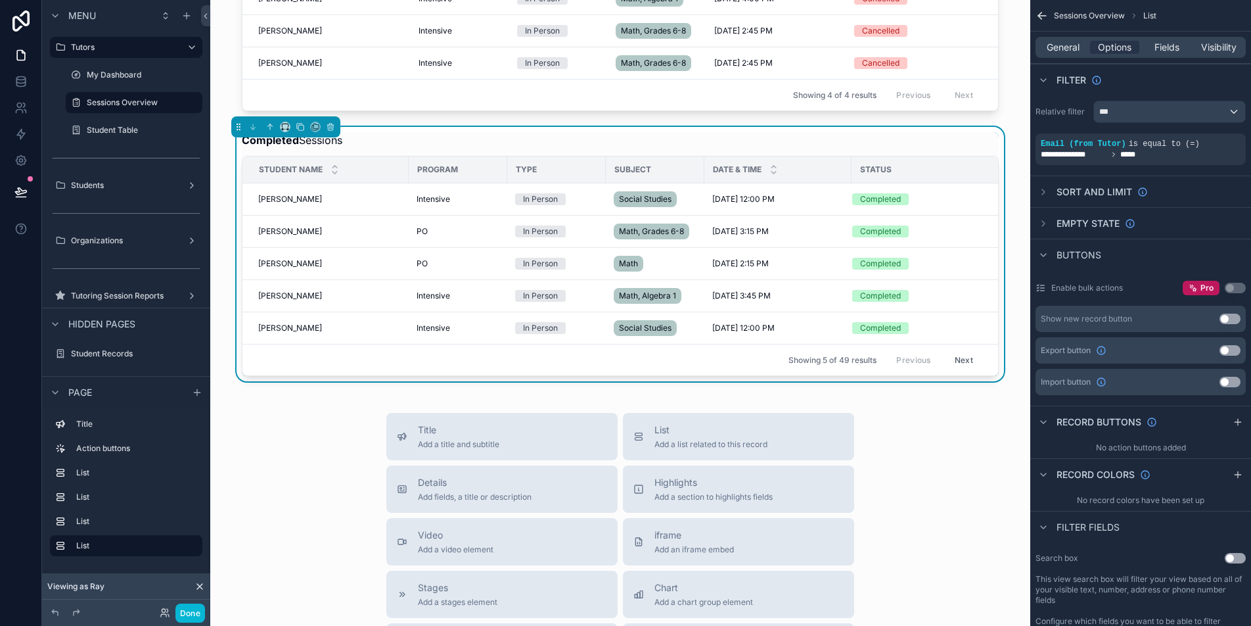
click at [963, 368] on button "Next" at bounding box center [964, 360] width 37 height 20
click at [960, 367] on button "Next" at bounding box center [964, 360] width 37 height 20
click at [960, 369] on button "Next" at bounding box center [964, 360] width 37 height 20
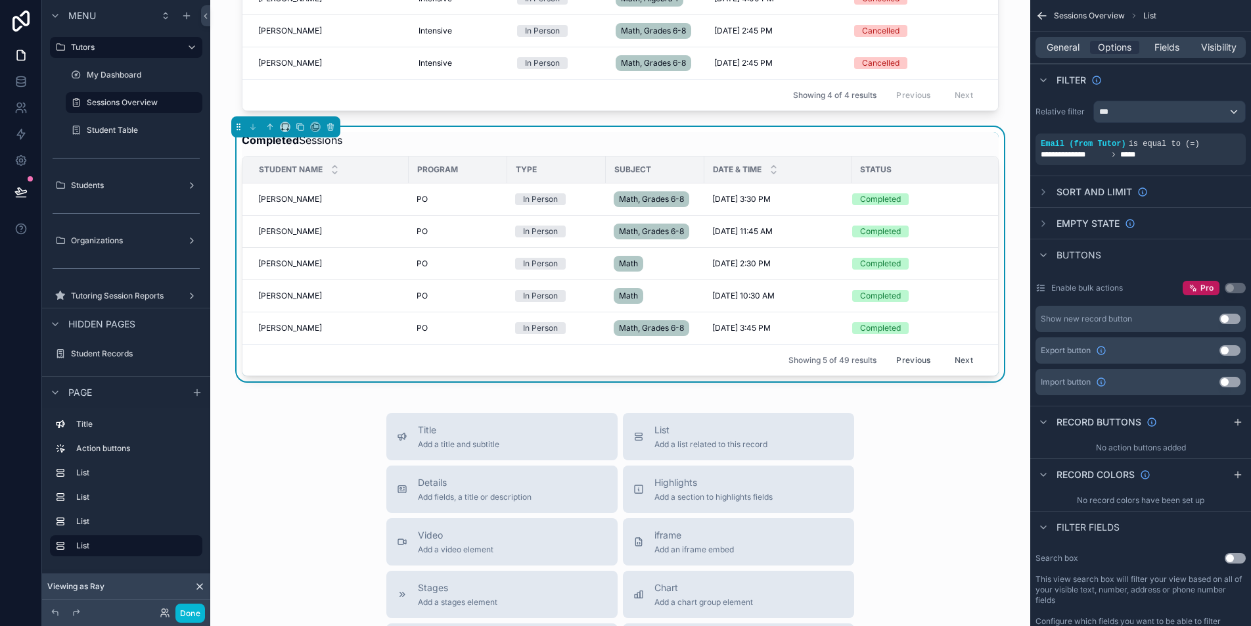
click at [960, 369] on button "Next" at bounding box center [964, 360] width 37 height 20
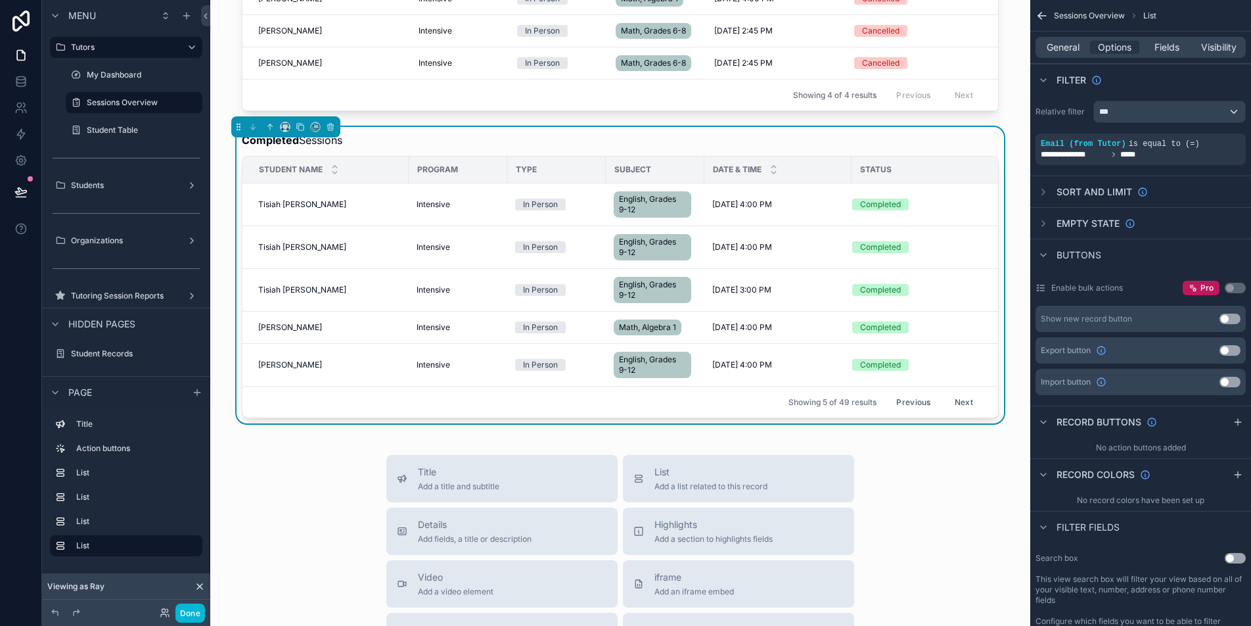
click at [960, 407] on button "Next" at bounding box center [964, 402] width 37 height 20
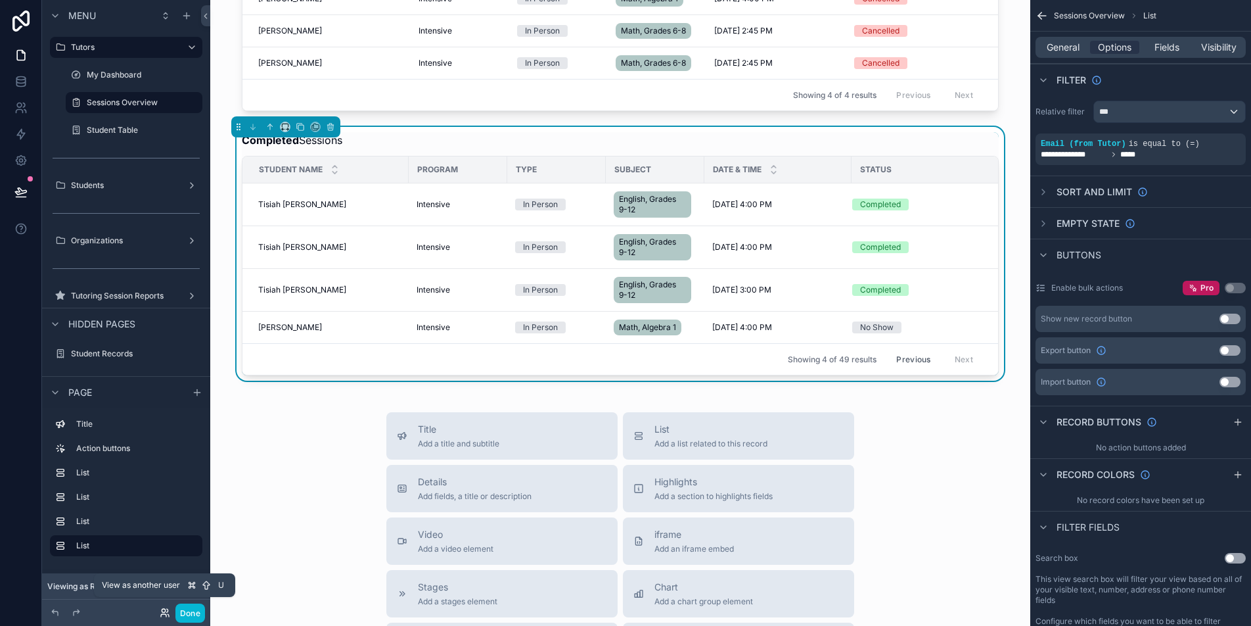
click at [164, 609] on icon at bounding box center [163, 610] width 3 height 3
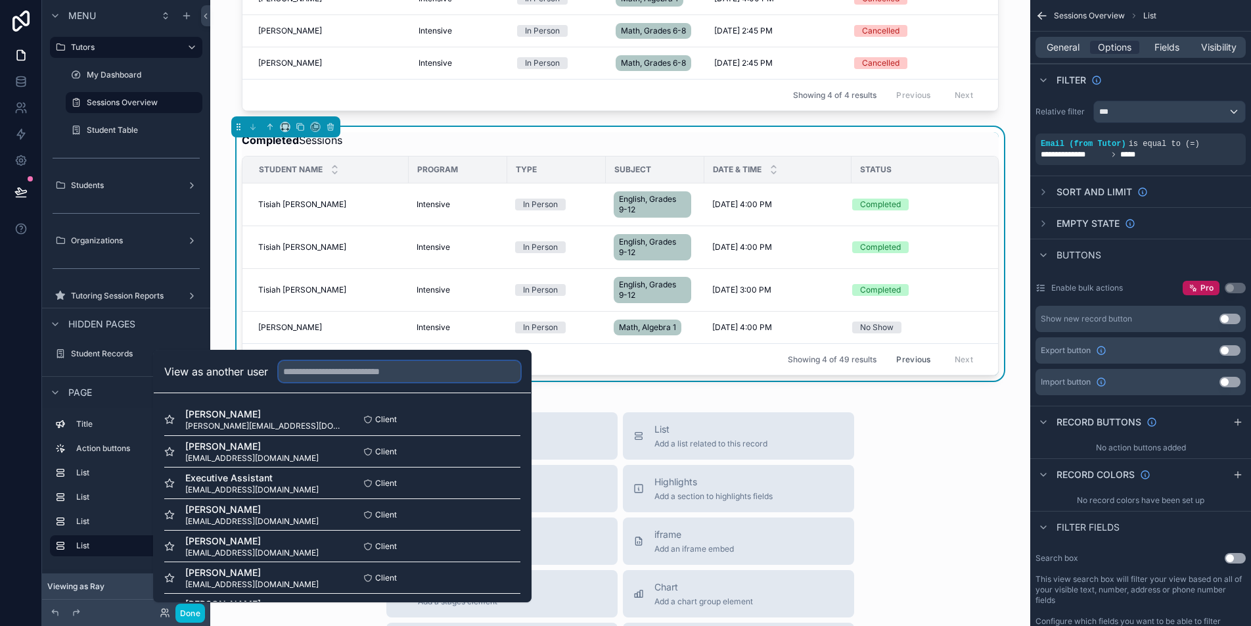
click at [349, 371] on input "text" at bounding box center [400, 371] width 242 height 21
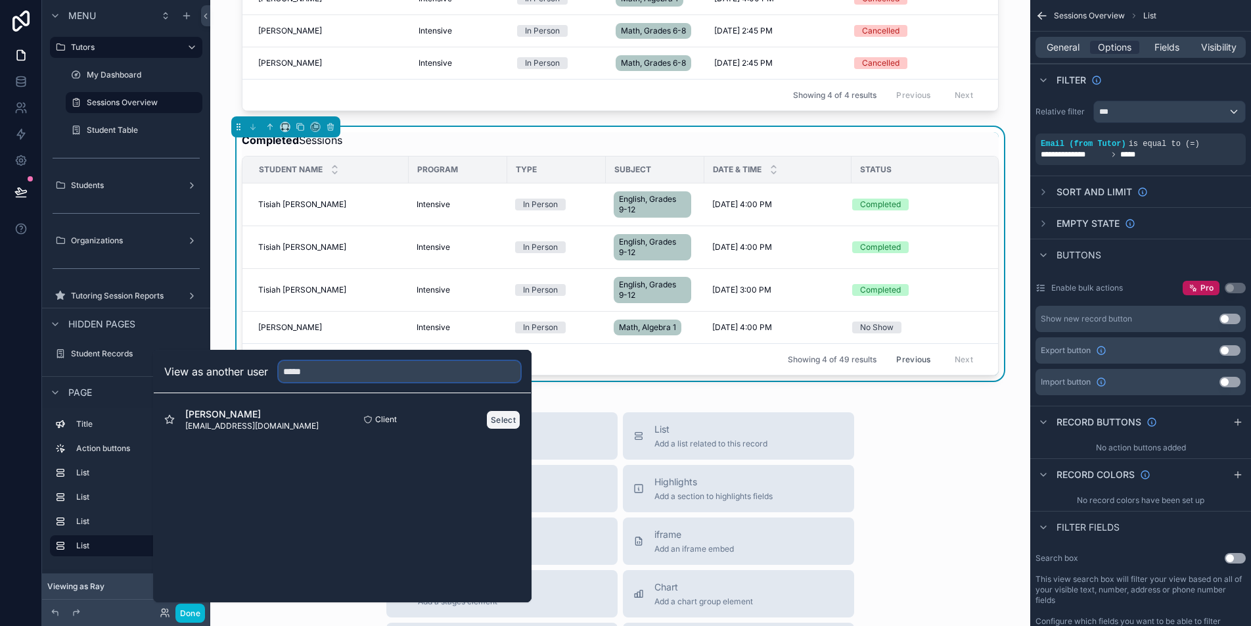
type input "*****"
click at [497, 420] on button "Select" at bounding box center [503, 419] width 34 height 19
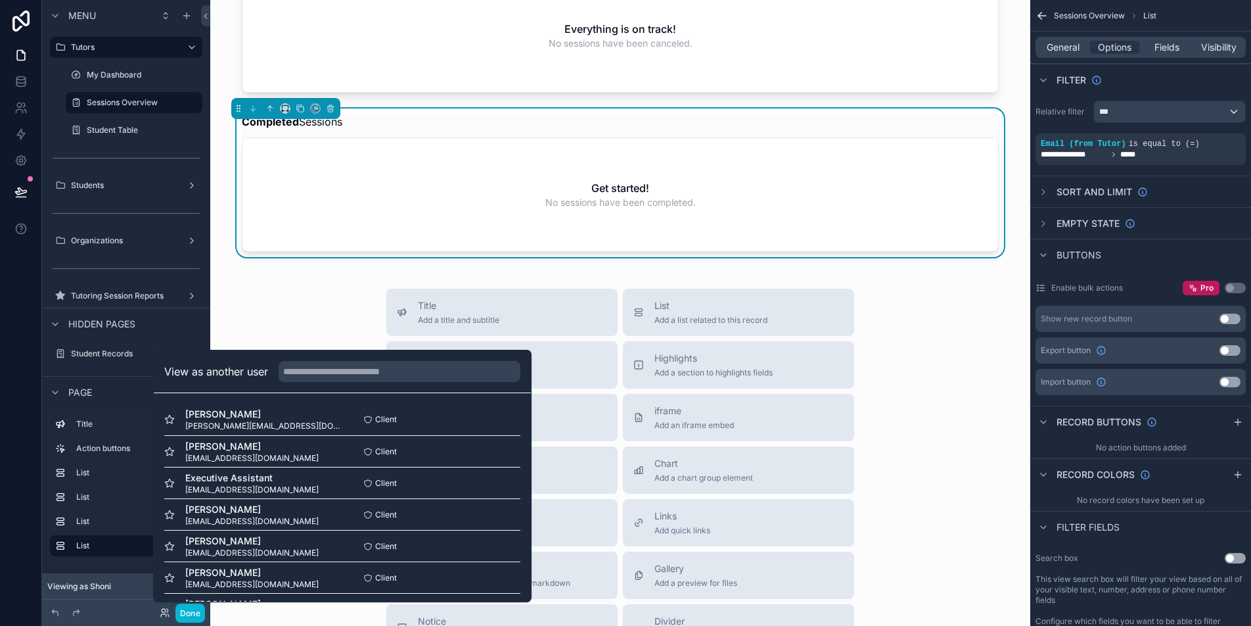
scroll to position [532, 0]
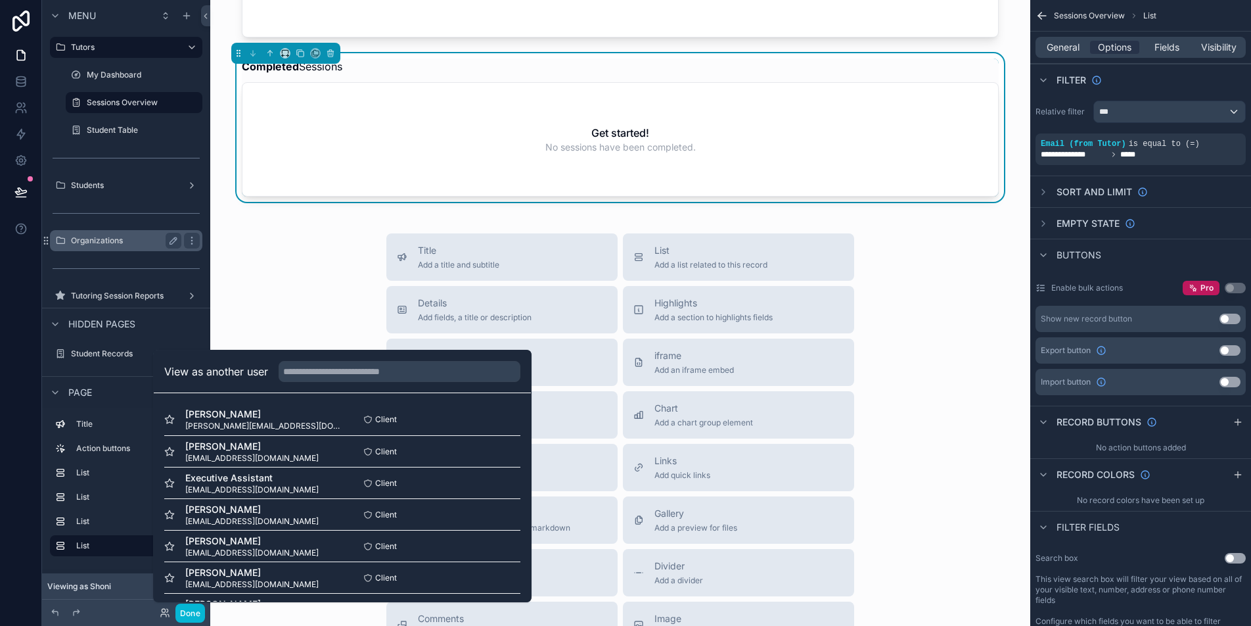
click at [123, 238] on label "Organizations" at bounding box center [123, 240] width 105 height 11
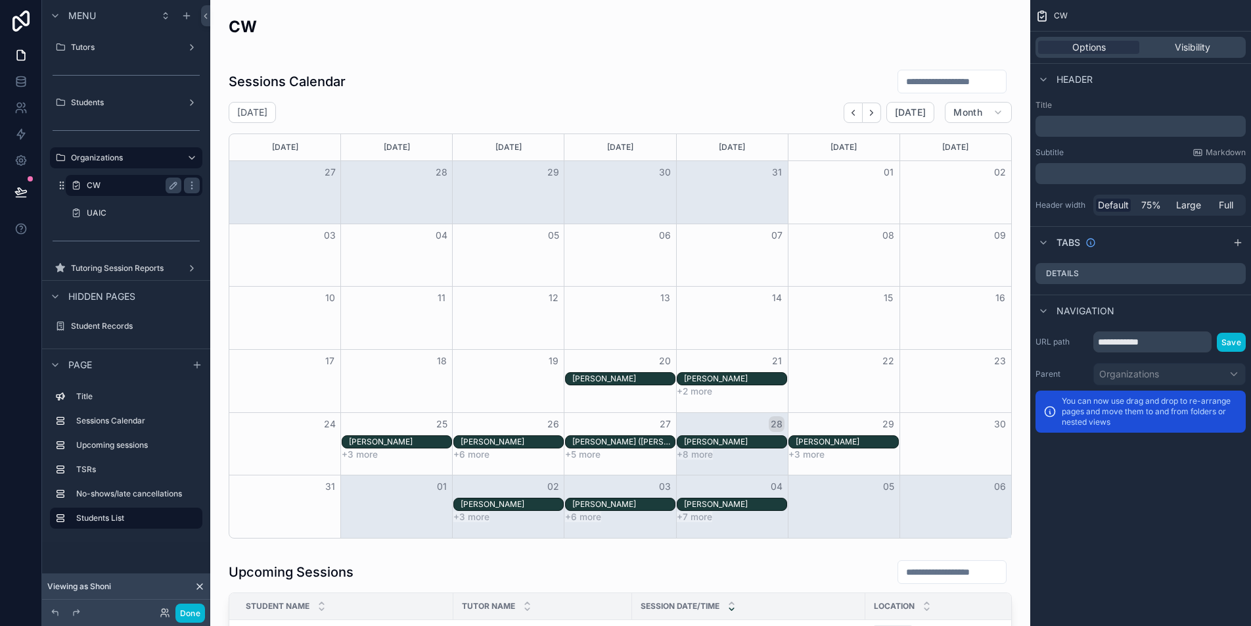
click at [116, 185] on label "CW" at bounding box center [131, 185] width 89 height 11
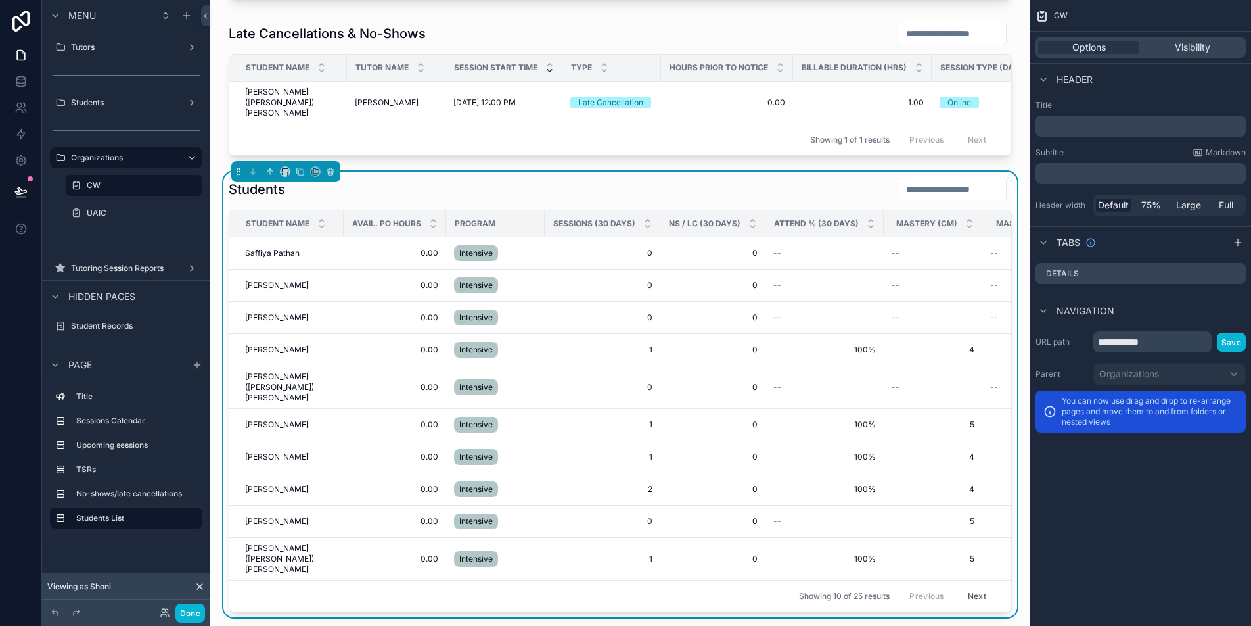
scroll to position [1173, 0]
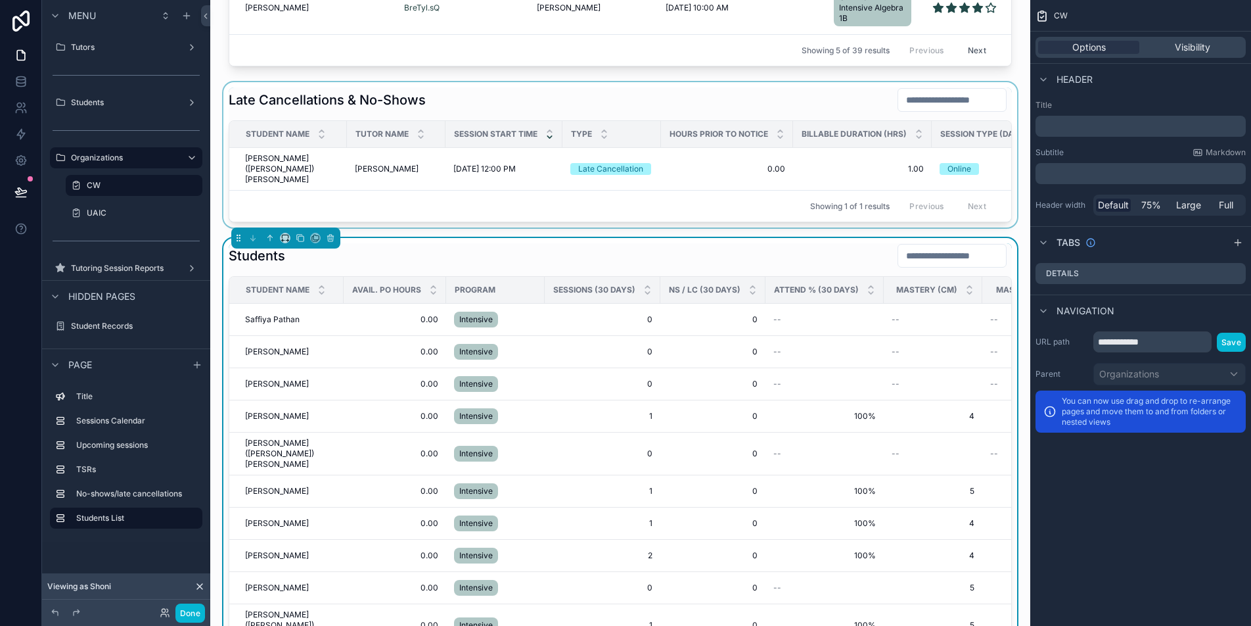
click at [274, 180] on div "scrollable content" at bounding box center [620, 154] width 799 height 145
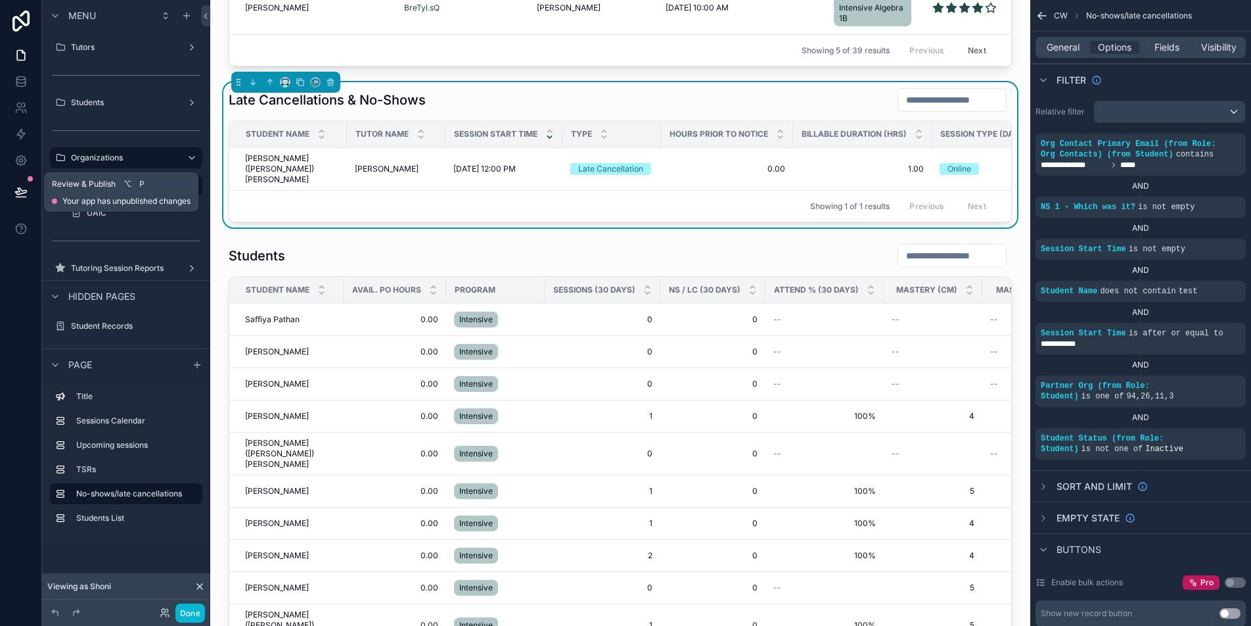
click at [22, 189] on icon at bounding box center [20, 191] width 13 height 13
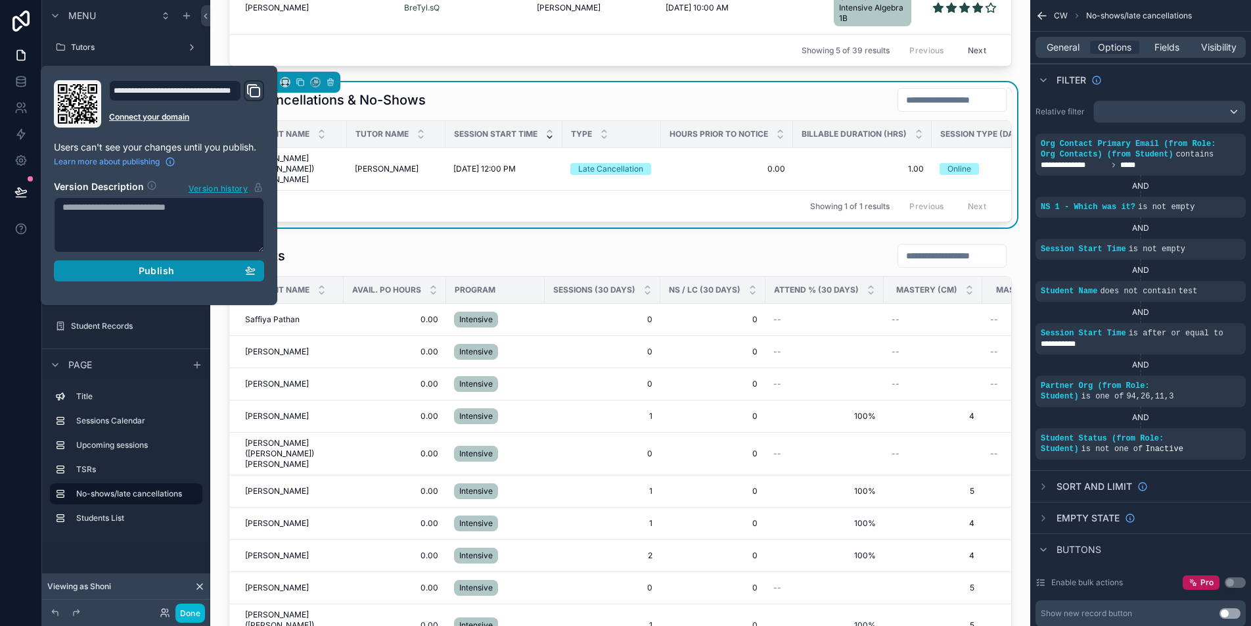
click at [202, 268] on div "Publish" at bounding box center [158, 271] width 193 height 12
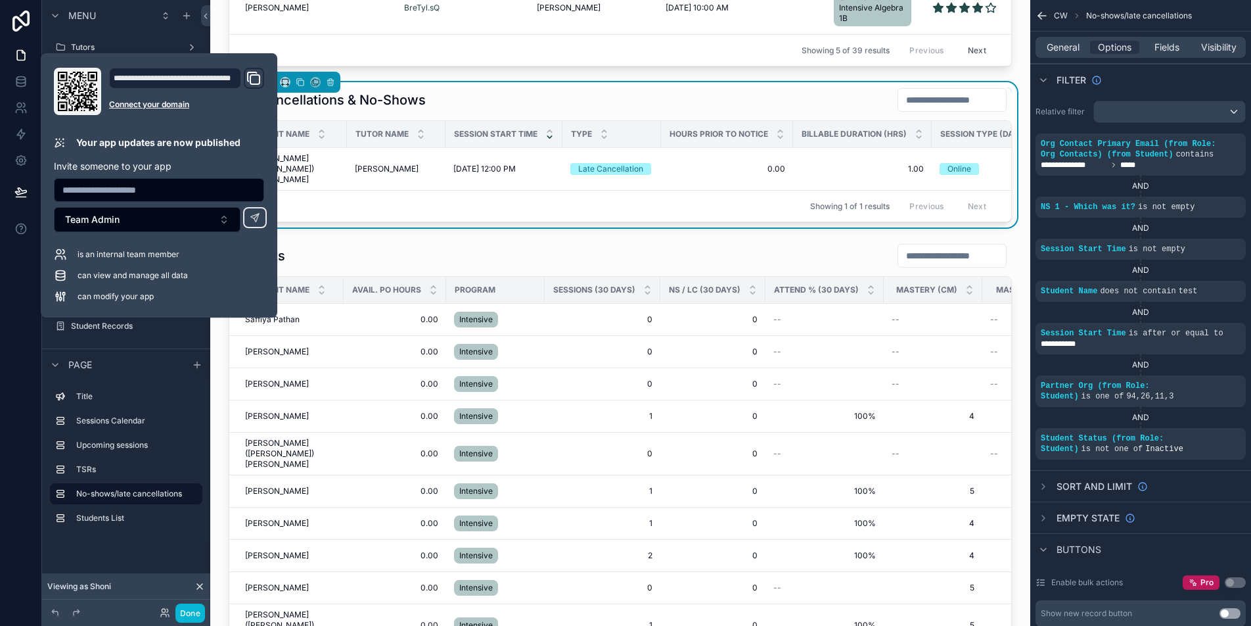
click at [216, 326] on div "[PERSON_NAME] Calendar [DATE] [DATE] Month [DATE] [DATE] [DATE] [DATE] [DATE] […" at bounding box center [620, 57] width 820 height 2461
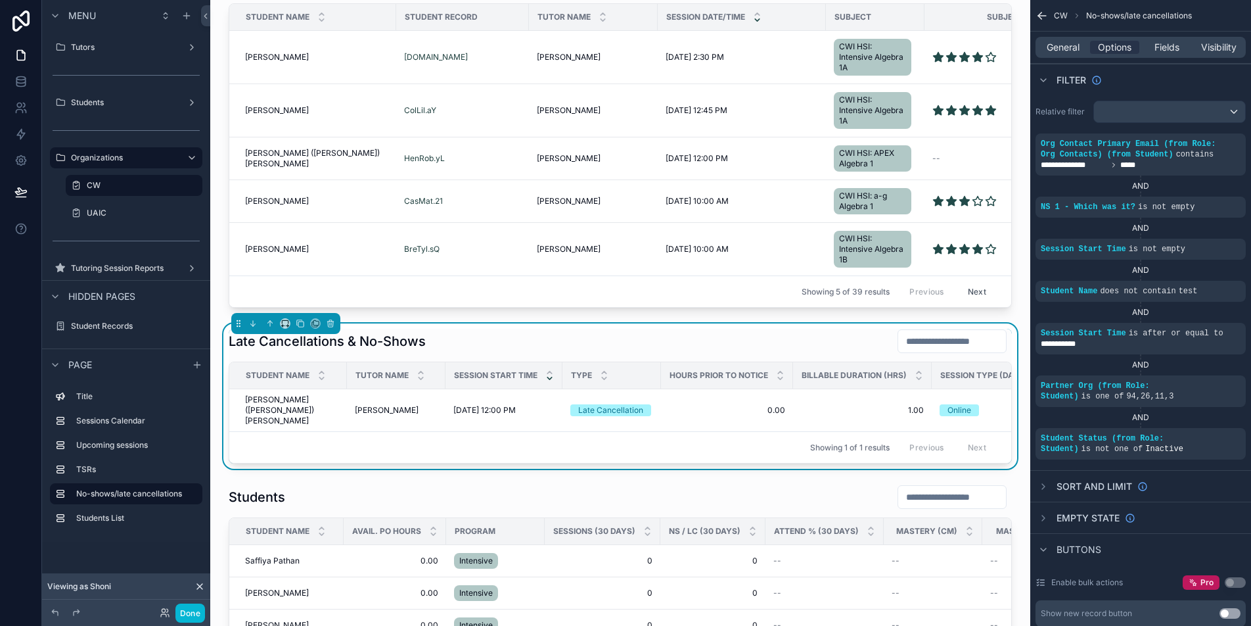
scroll to position [858, 0]
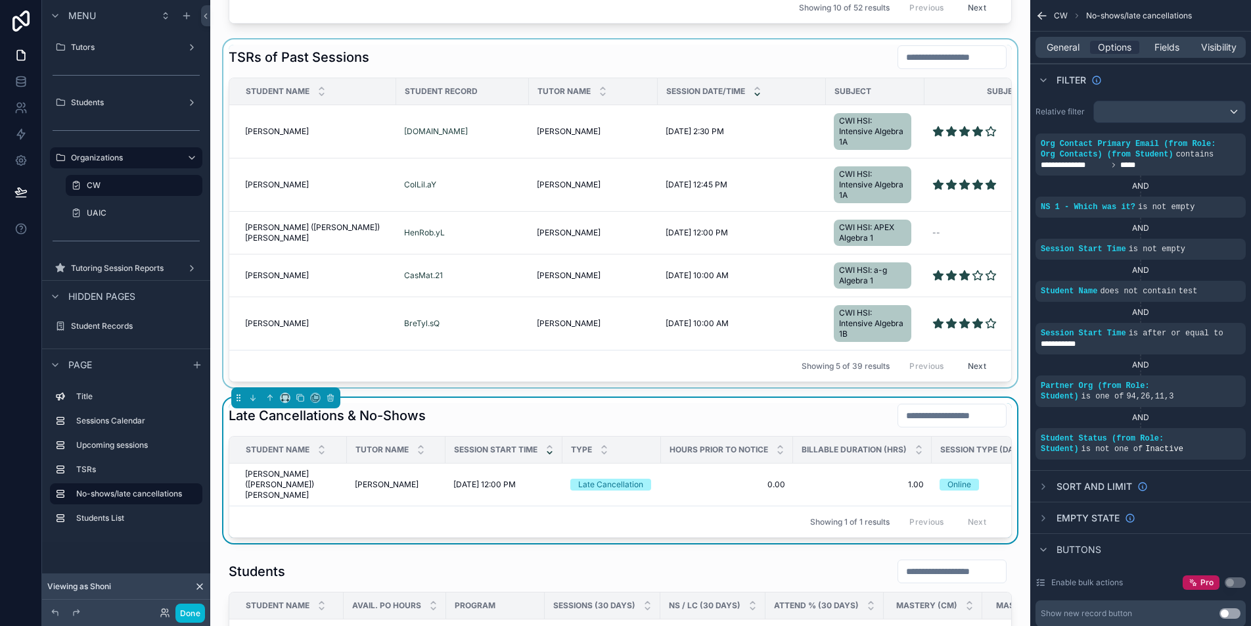
click at [853, 70] on div "scrollable content" at bounding box center [620, 213] width 799 height 348
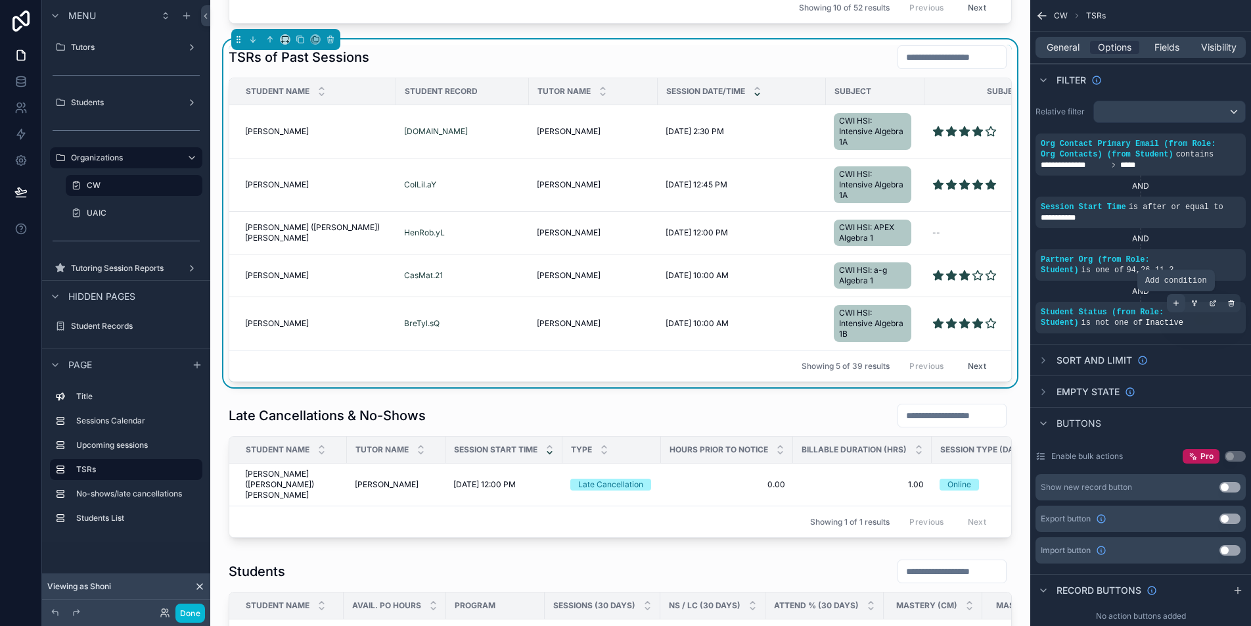
click at [1180, 303] on icon "scrollable content" at bounding box center [1177, 303] width 8 height 8
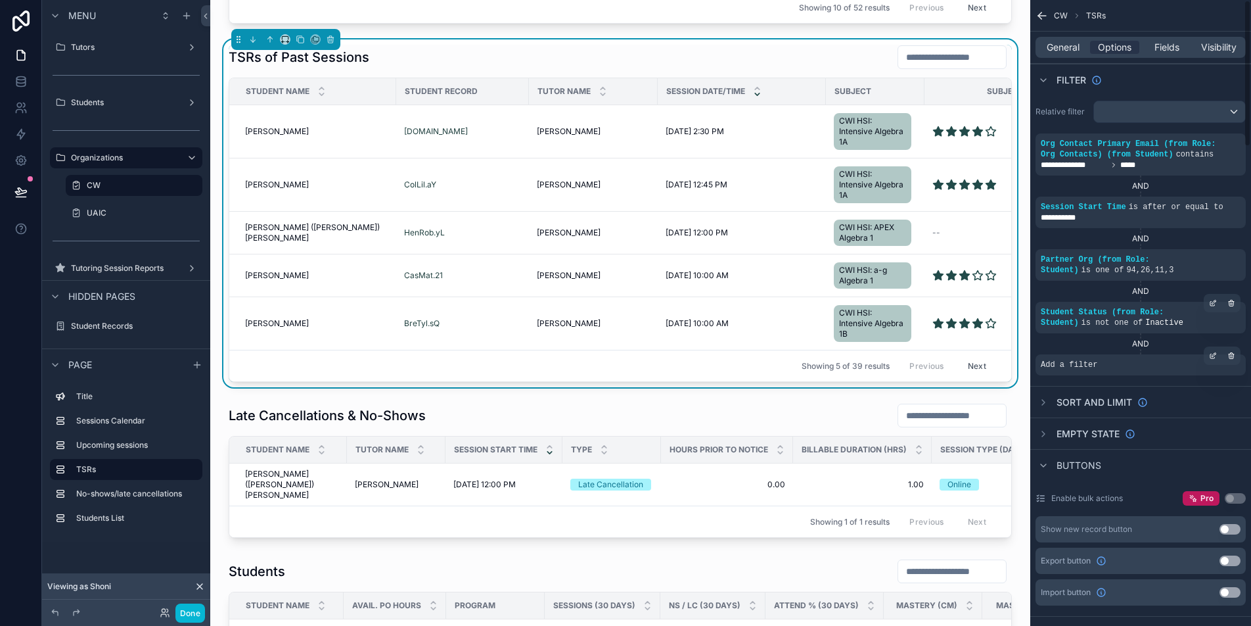
click at [1112, 367] on div "Add a filter" at bounding box center [1141, 364] width 210 height 21
click at [1211, 360] on div "scrollable content" at bounding box center [1213, 355] width 18 height 18
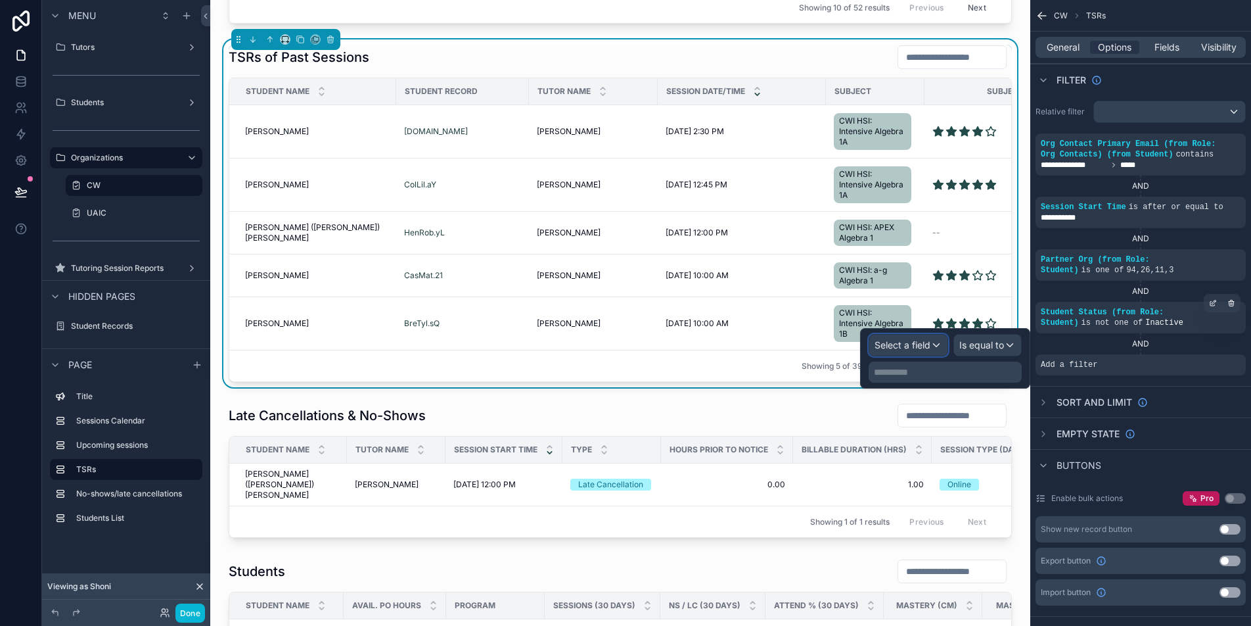
click at [909, 346] on span "Select a field" at bounding box center [903, 344] width 56 height 11
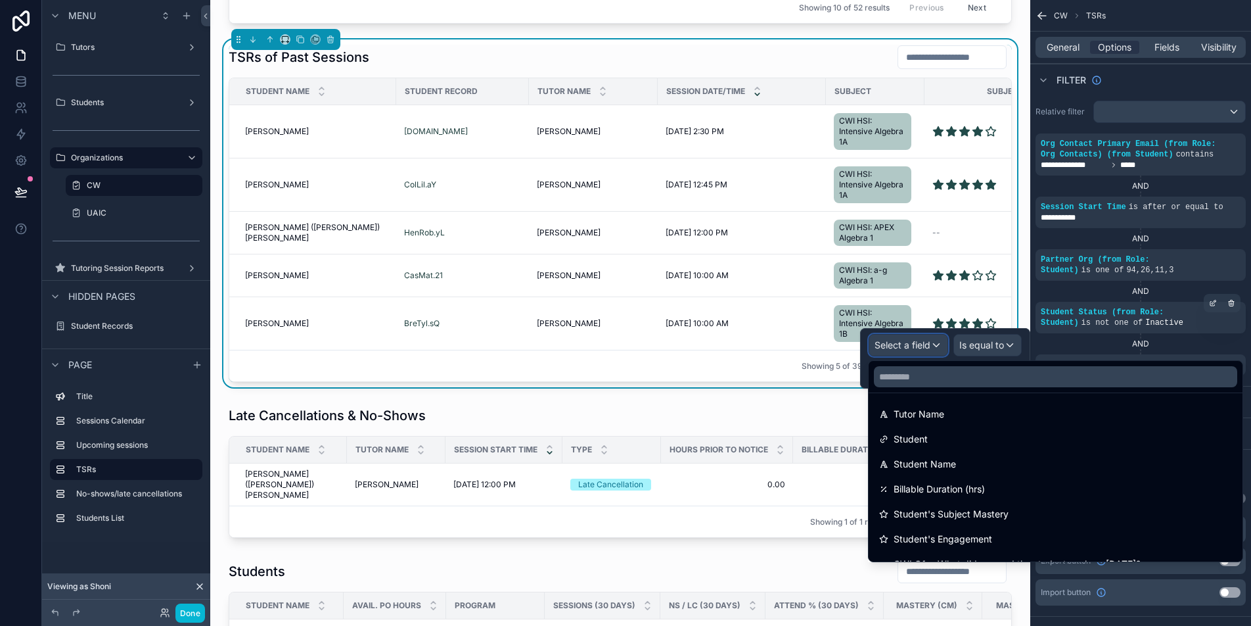
scroll to position [209, 0]
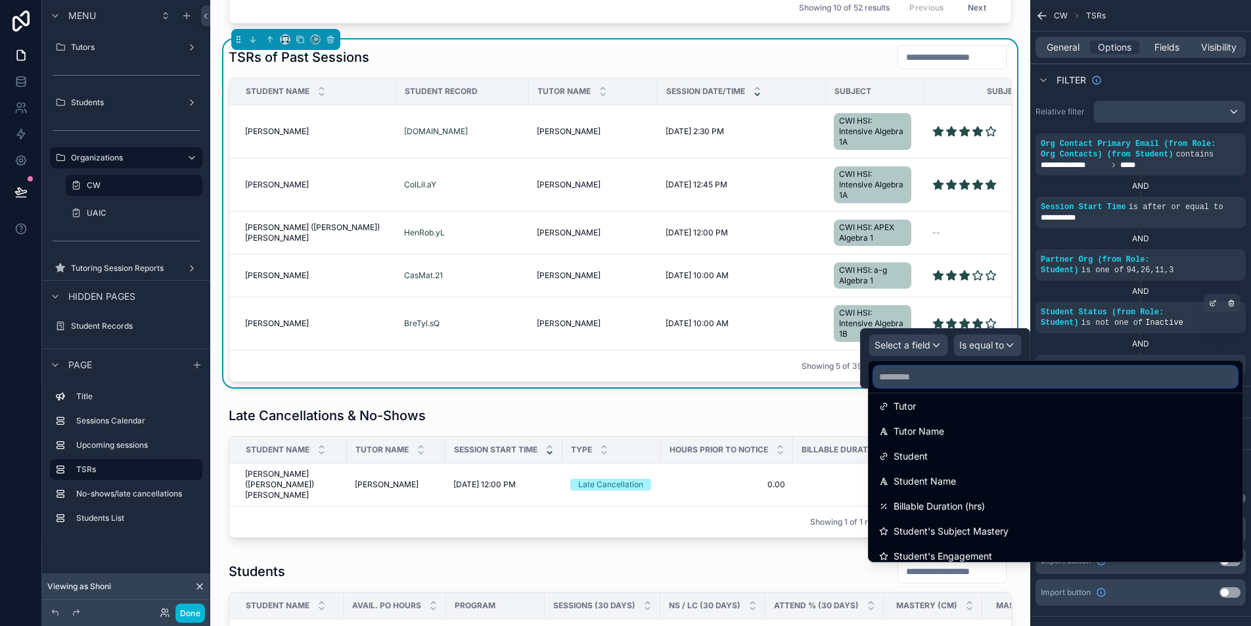
click at [976, 386] on input "text" at bounding box center [1055, 376] width 363 height 21
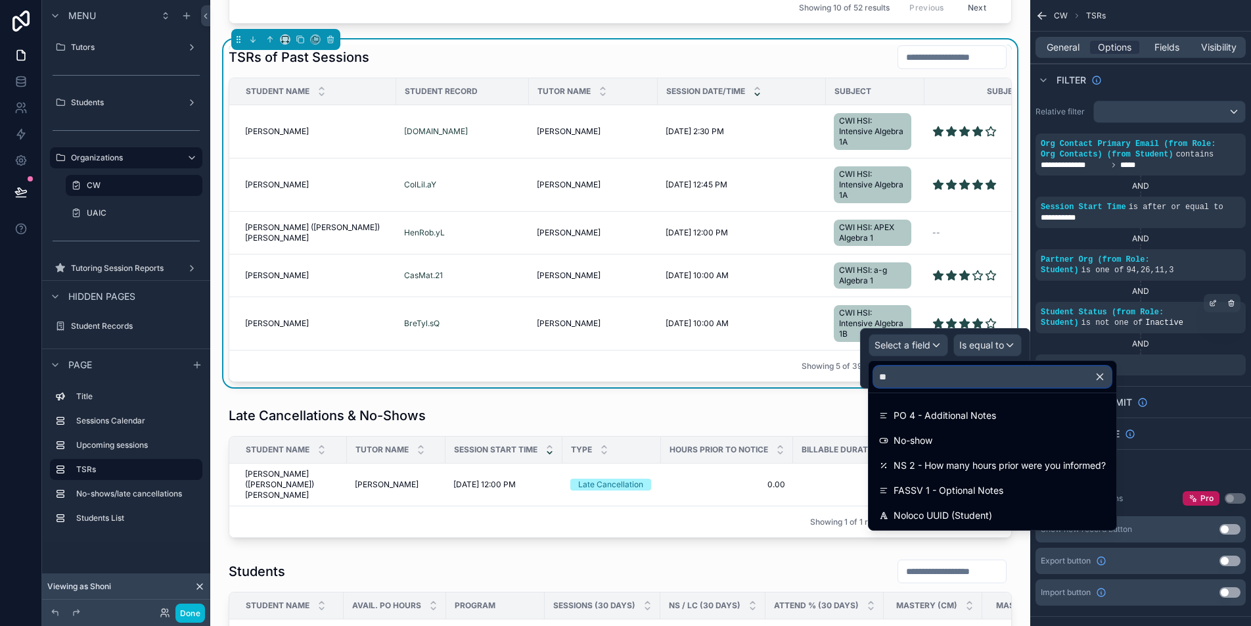
scroll to position [0, 0]
type input "**"
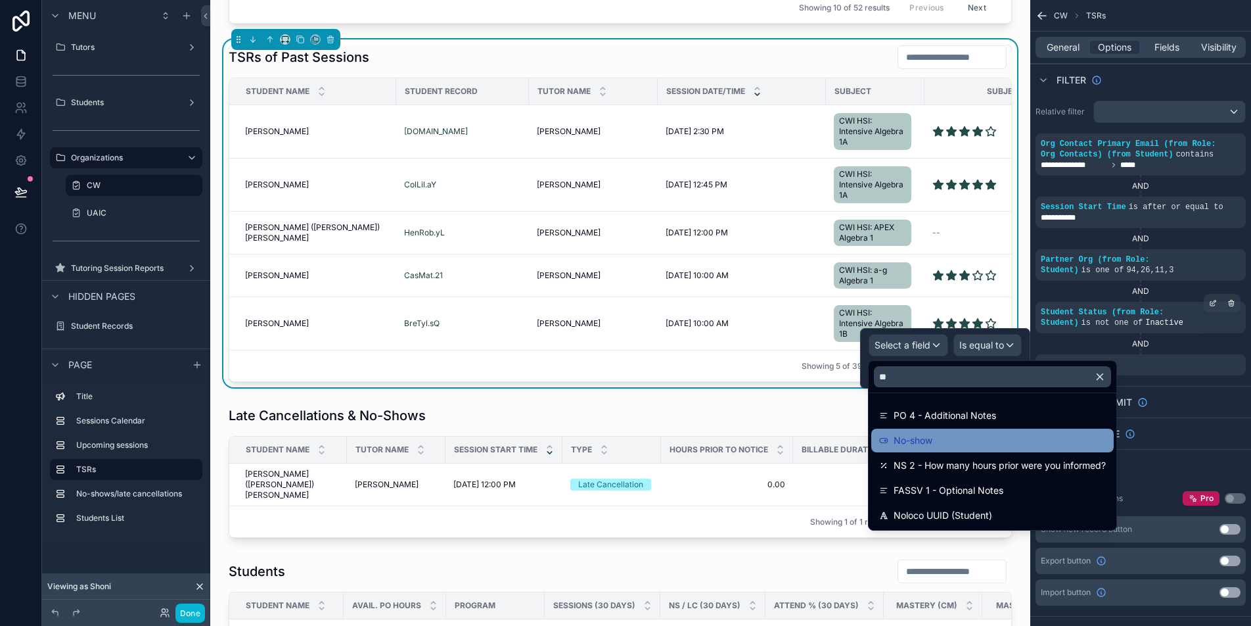
click at [987, 438] on div "No-show" at bounding box center [992, 440] width 227 height 16
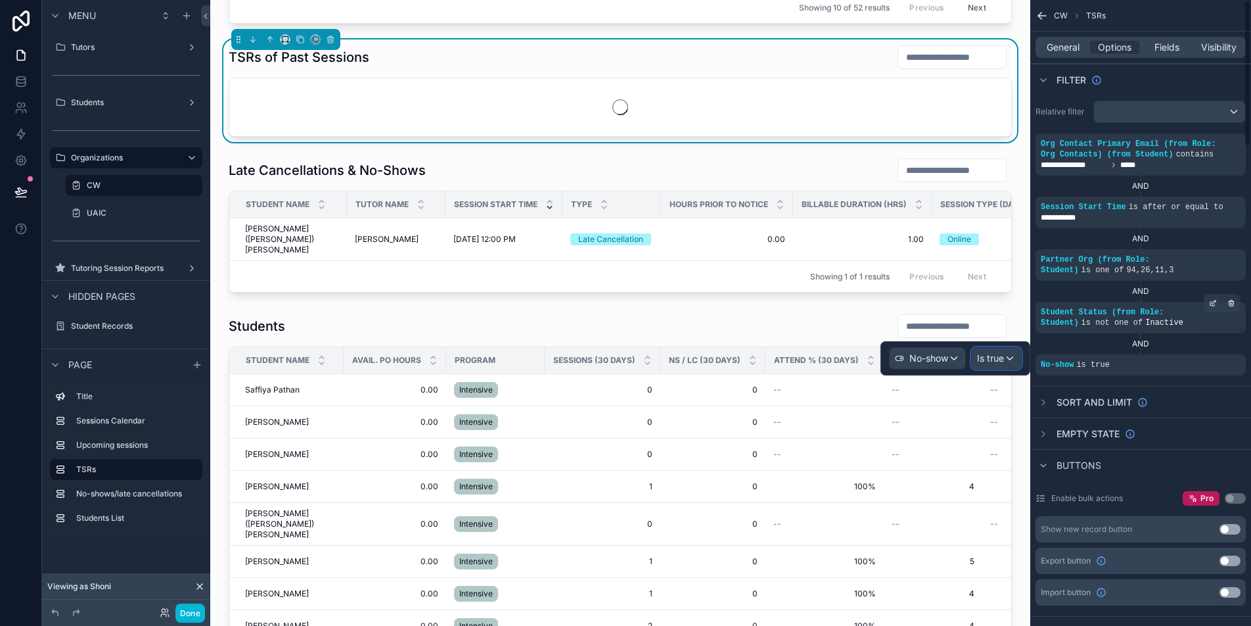
click at [1011, 362] on div "Is true" at bounding box center [996, 358] width 49 height 21
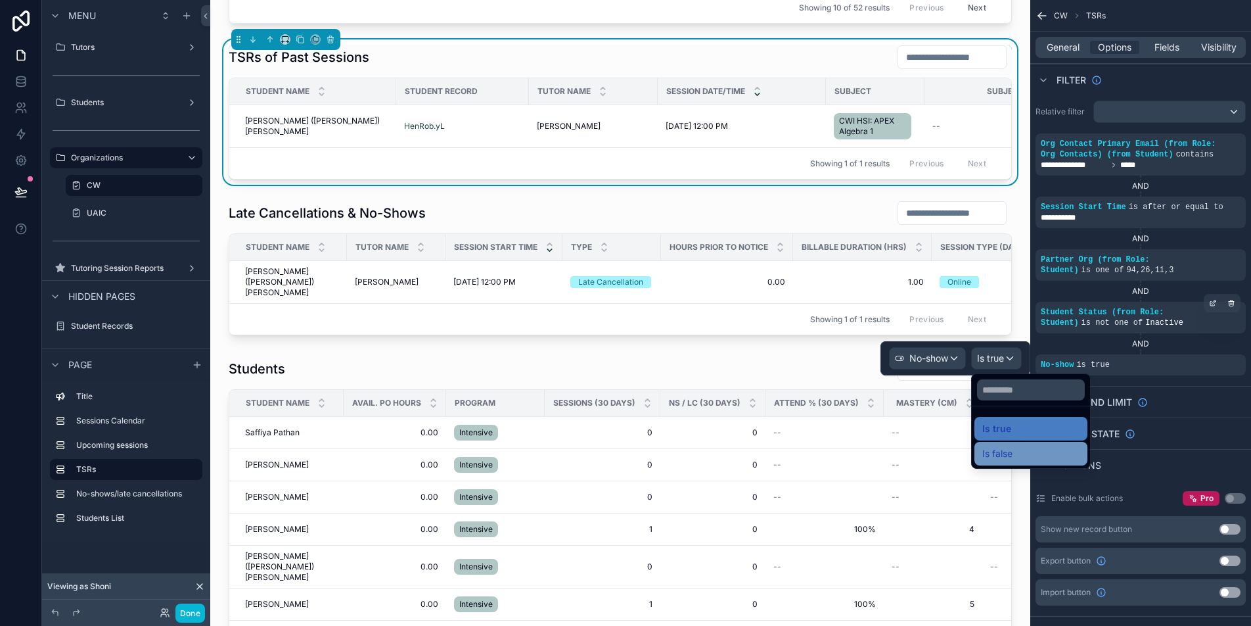
click at [1028, 454] on div "Is false" at bounding box center [1031, 454] width 97 height 16
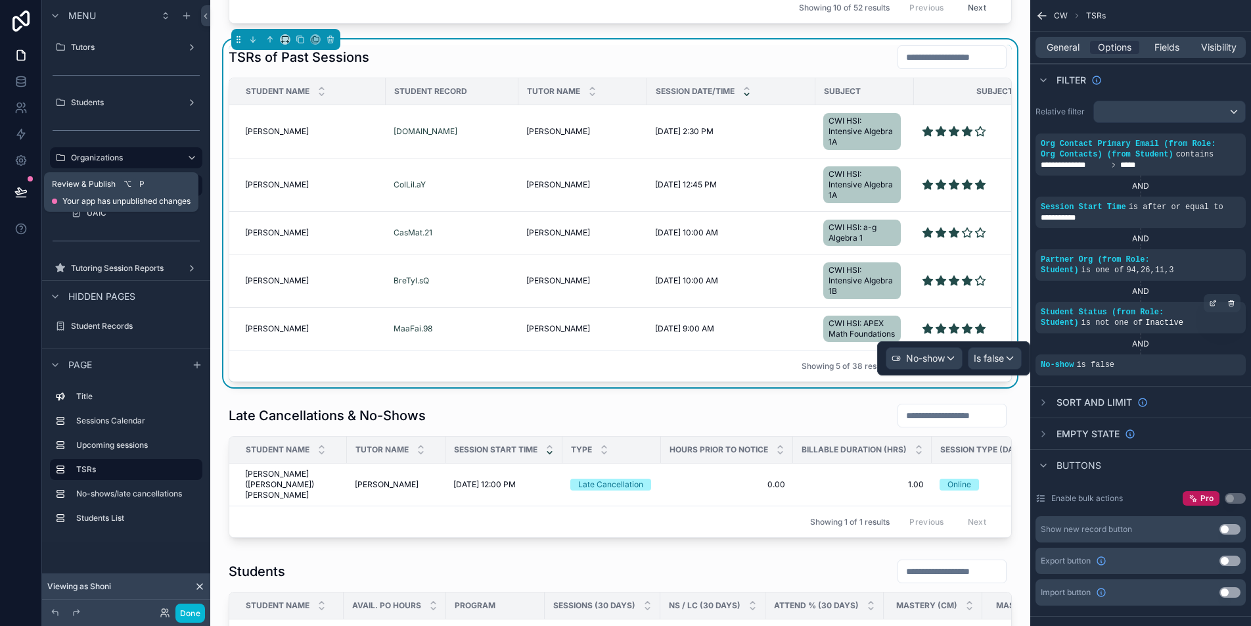
click at [14, 191] on icon at bounding box center [20, 191] width 13 height 13
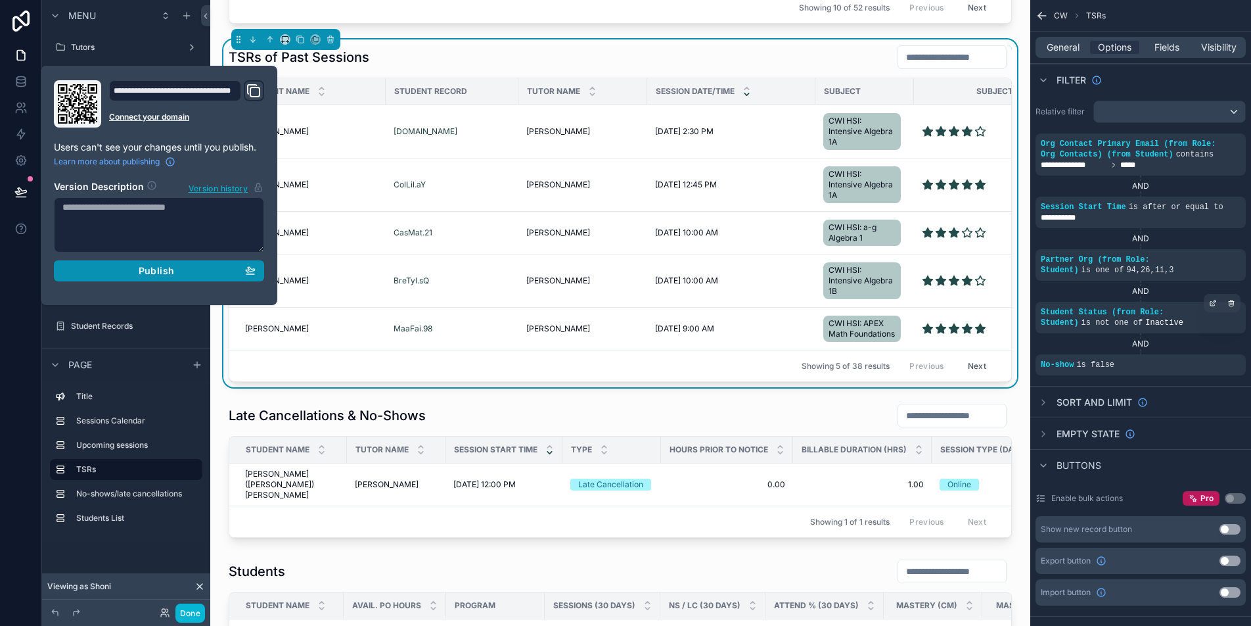
click at [208, 278] on button "Publish" at bounding box center [159, 270] width 210 height 21
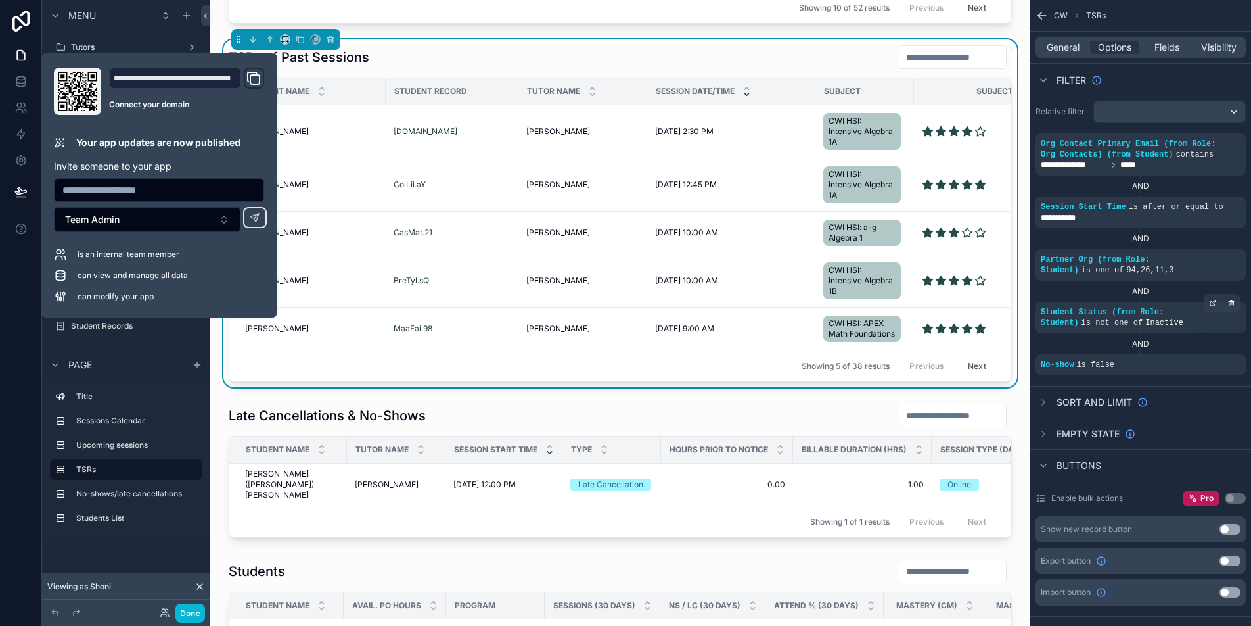
click at [215, 366] on div "[PERSON_NAME] Calendar [DATE] [DATE] Month [DATE] [DATE] [DATE] [DATE] [DATE] […" at bounding box center [620, 372] width 820 height 2461
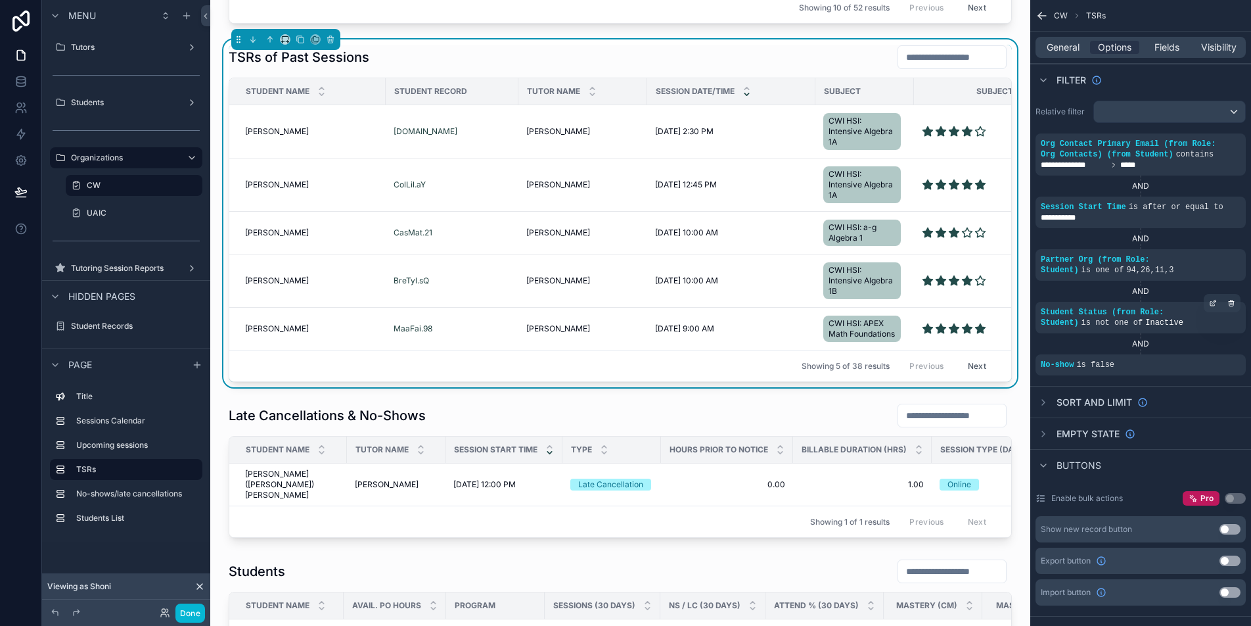
click at [216, 396] on div "[PERSON_NAME] Calendar [DATE] [DATE] Month [DATE] [DATE] [DATE] [DATE] [DATE] […" at bounding box center [620, 372] width 820 height 2461
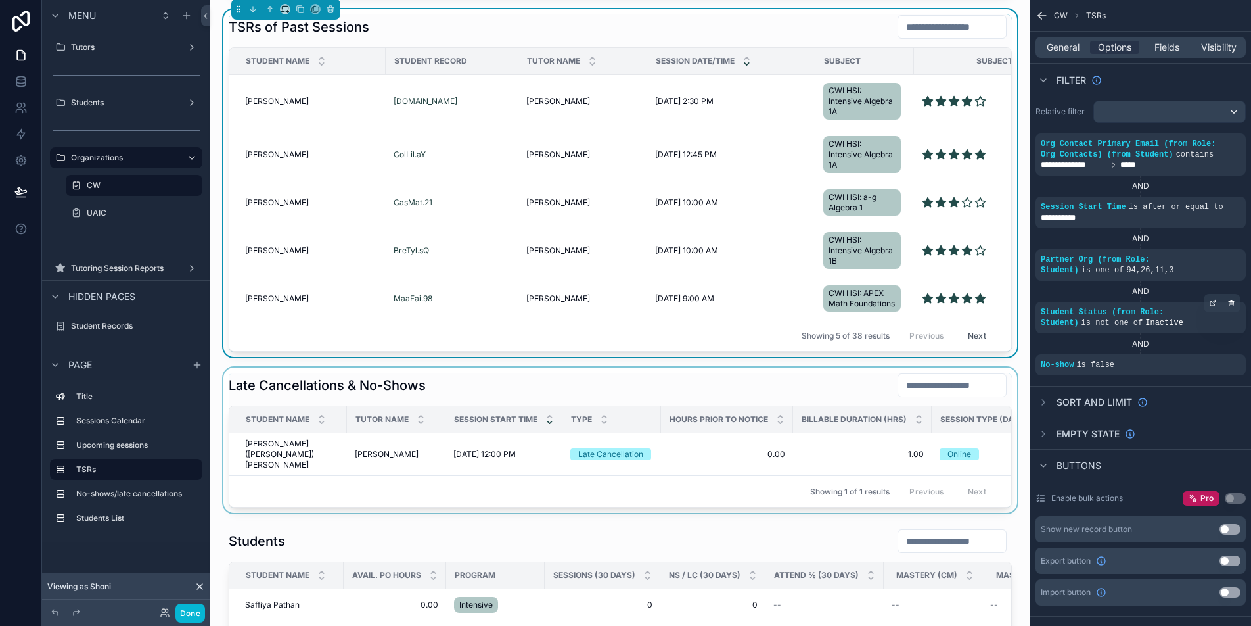
scroll to position [1079, 0]
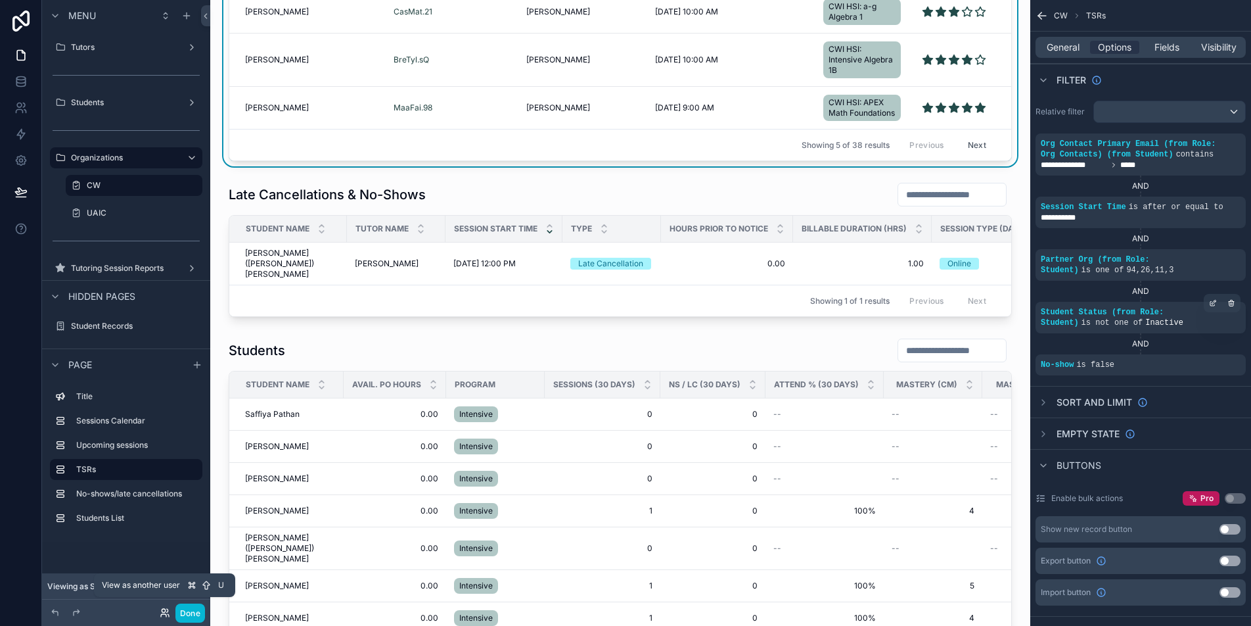
click at [168, 611] on icon at bounding box center [166, 610] width 1 height 3
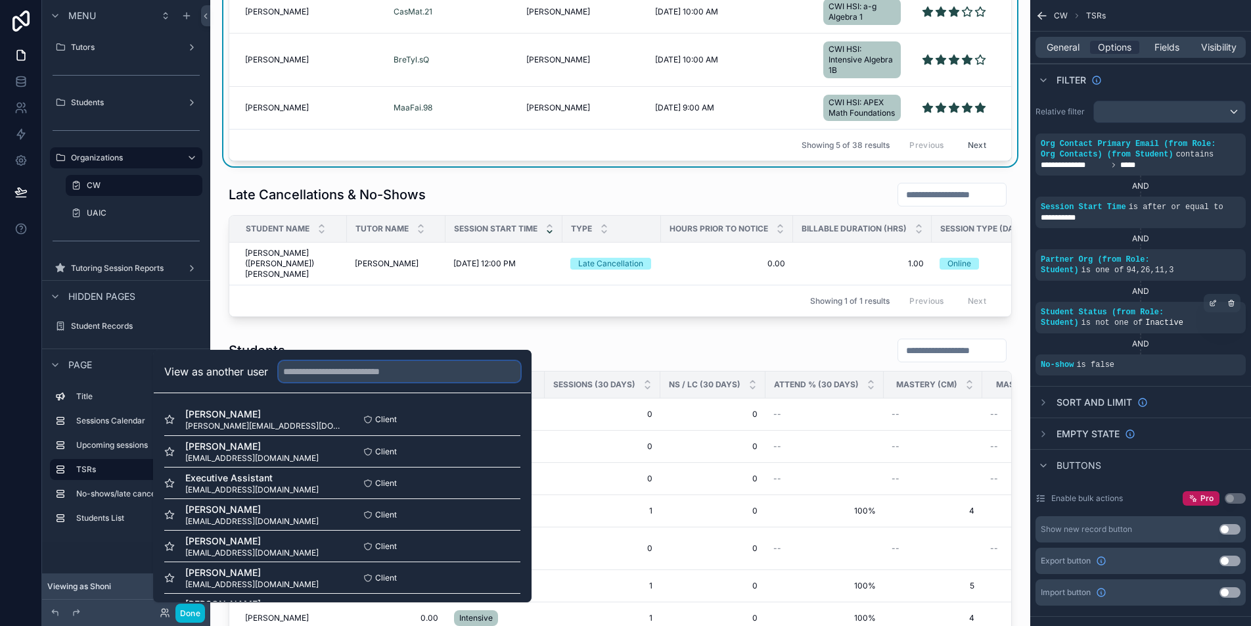
click at [381, 369] on input "text" at bounding box center [400, 371] width 242 height 21
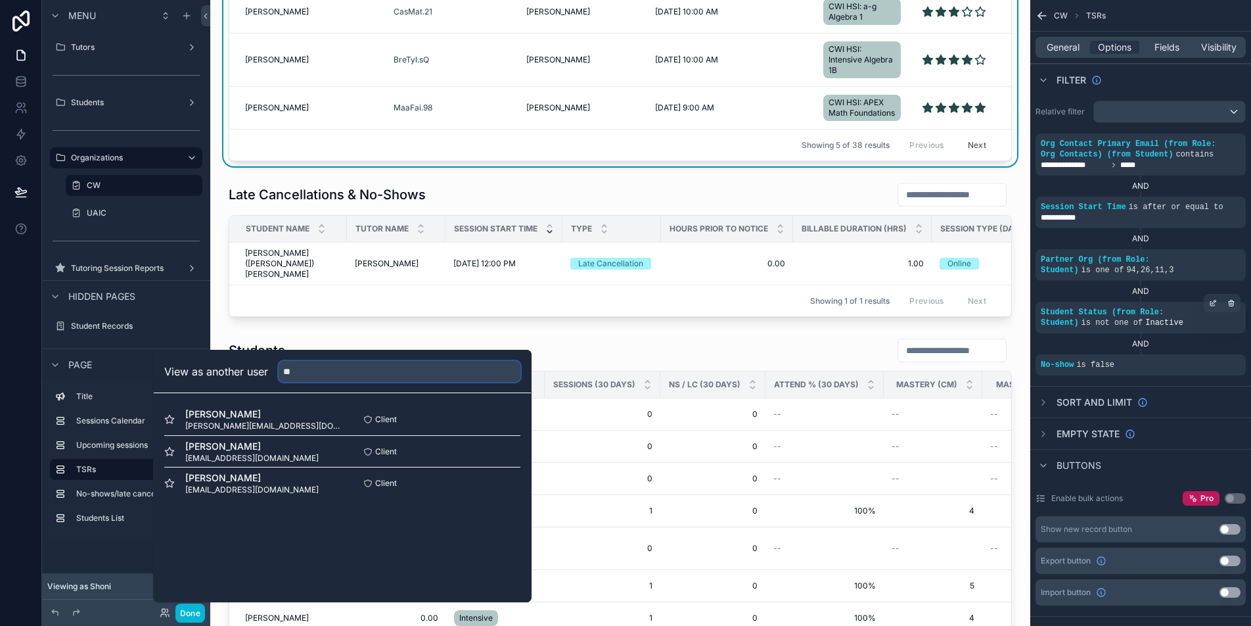
type input "*"
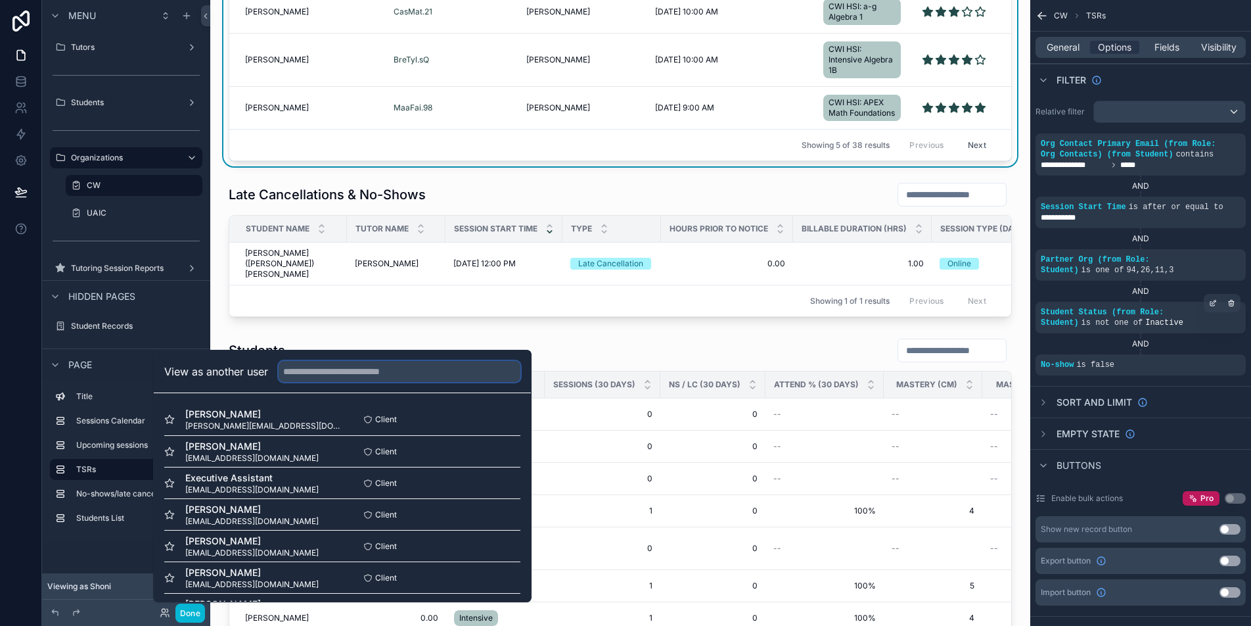
click at [446, 371] on input "text" at bounding box center [400, 371] width 242 height 21
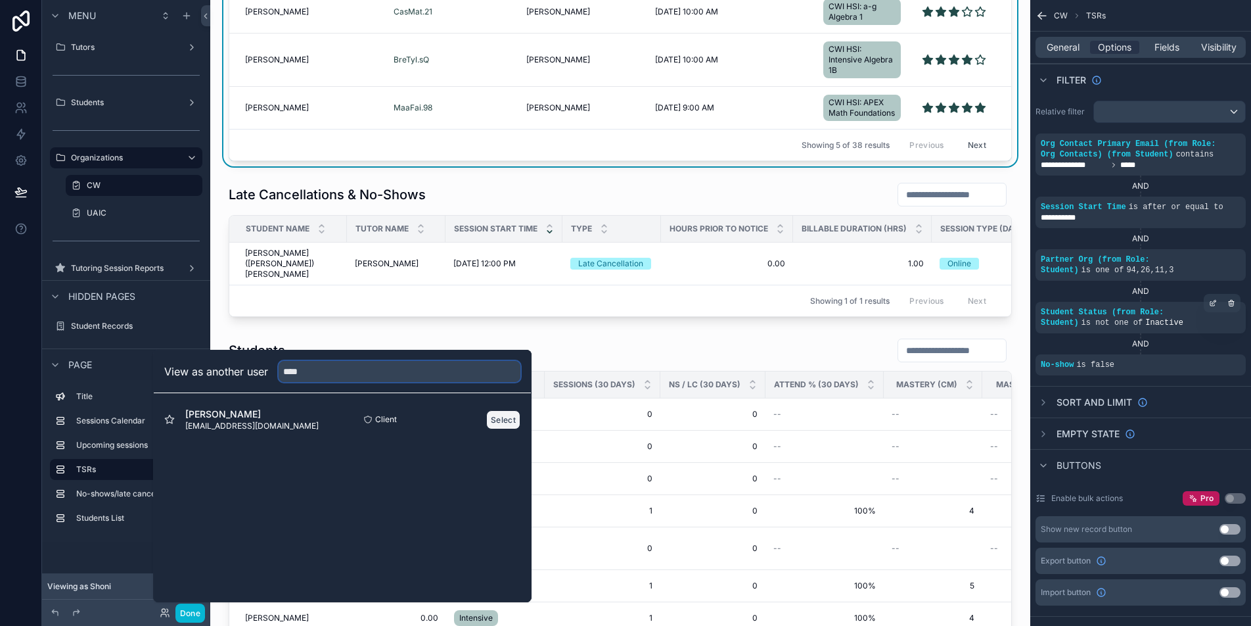
type input "****"
click at [511, 425] on button "Select" at bounding box center [503, 419] width 34 height 19
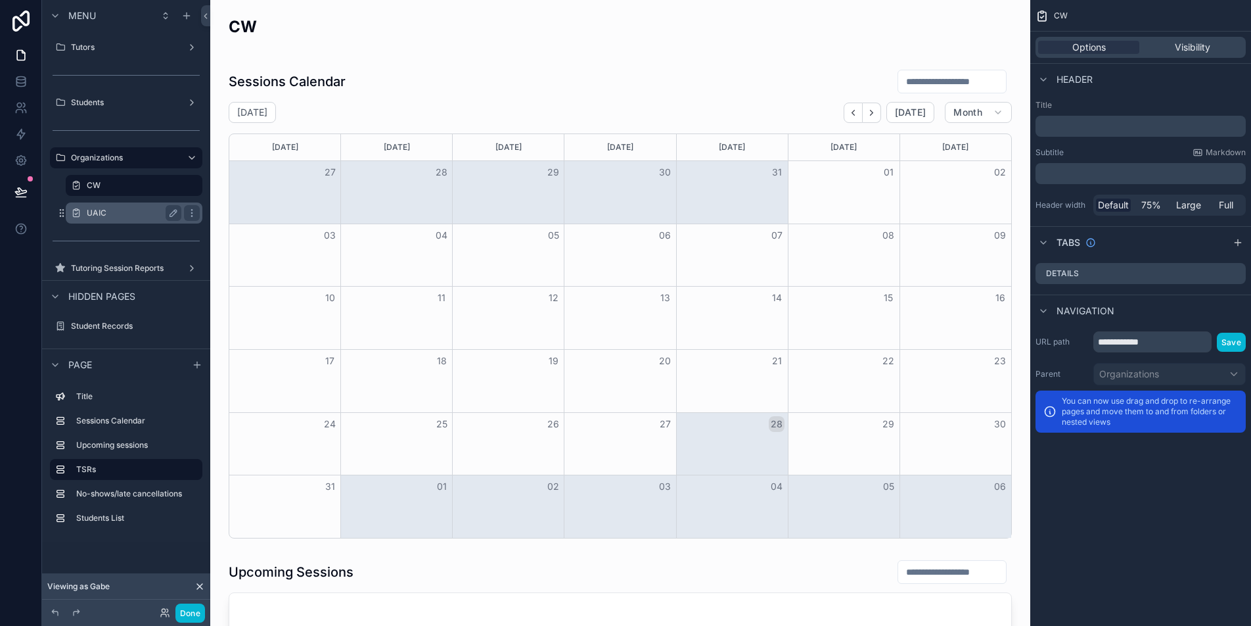
click at [140, 206] on div "UAIC" at bounding box center [134, 213] width 95 height 16
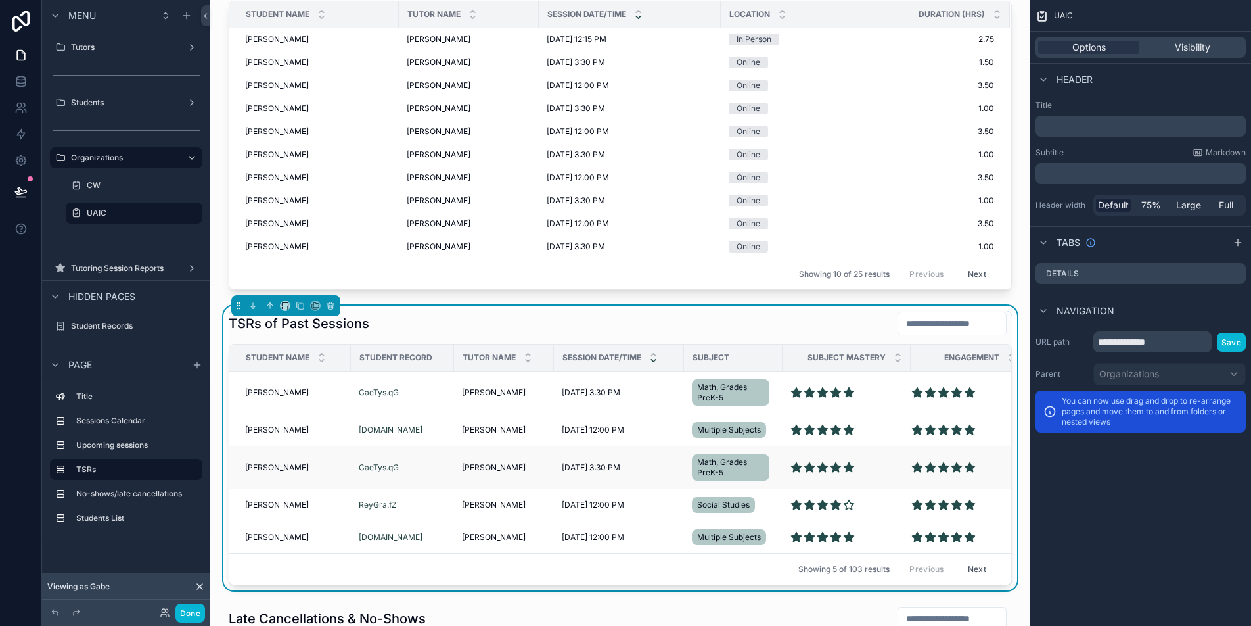
scroll to position [666, 0]
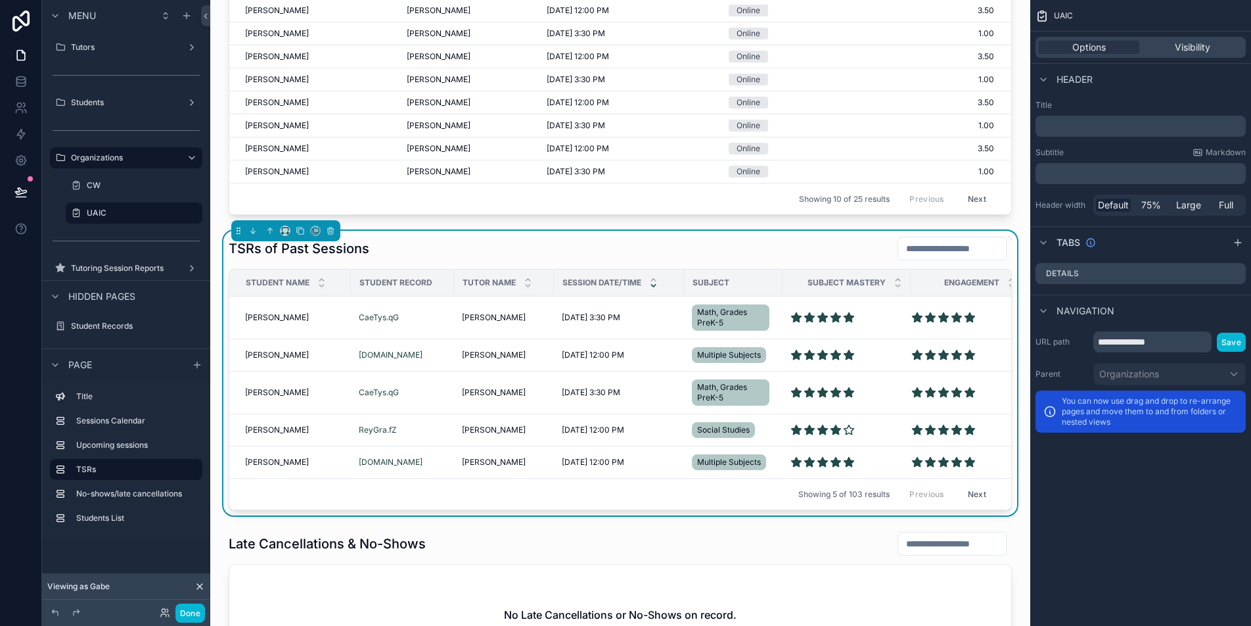
click at [521, 252] on div "TSRs of Past Sessions" at bounding box center [620, 248] width 783 height 25
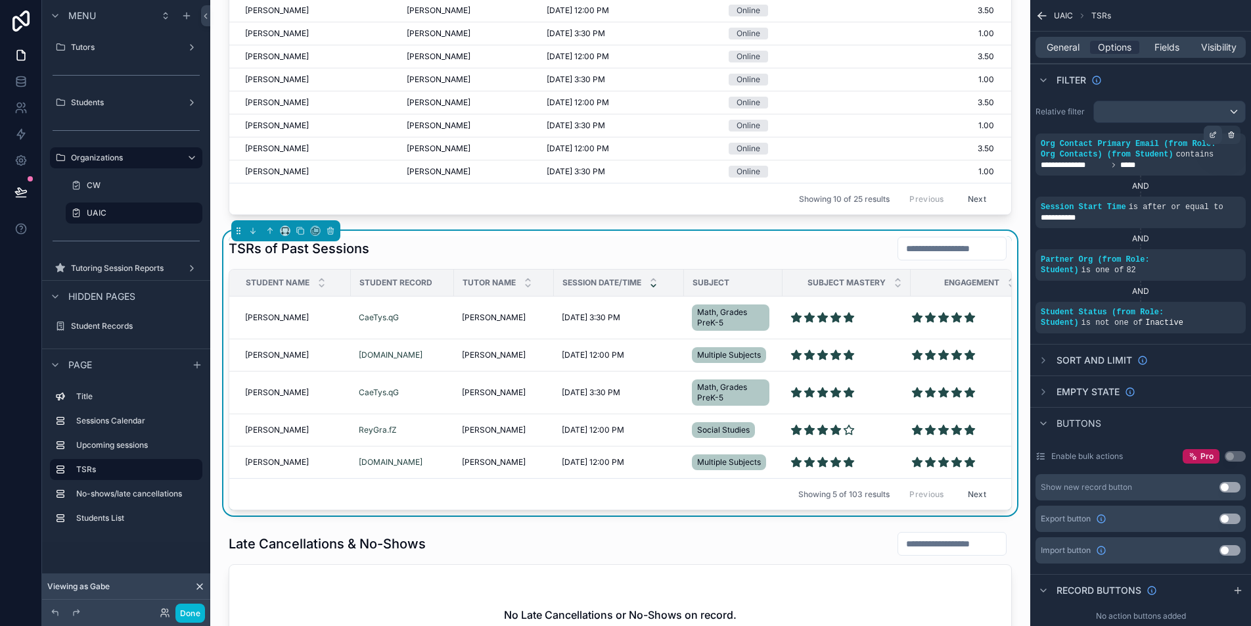
click at [1213, 135] on icon "scrollable content" at bounding box center [1215, 133] width 4 height 4
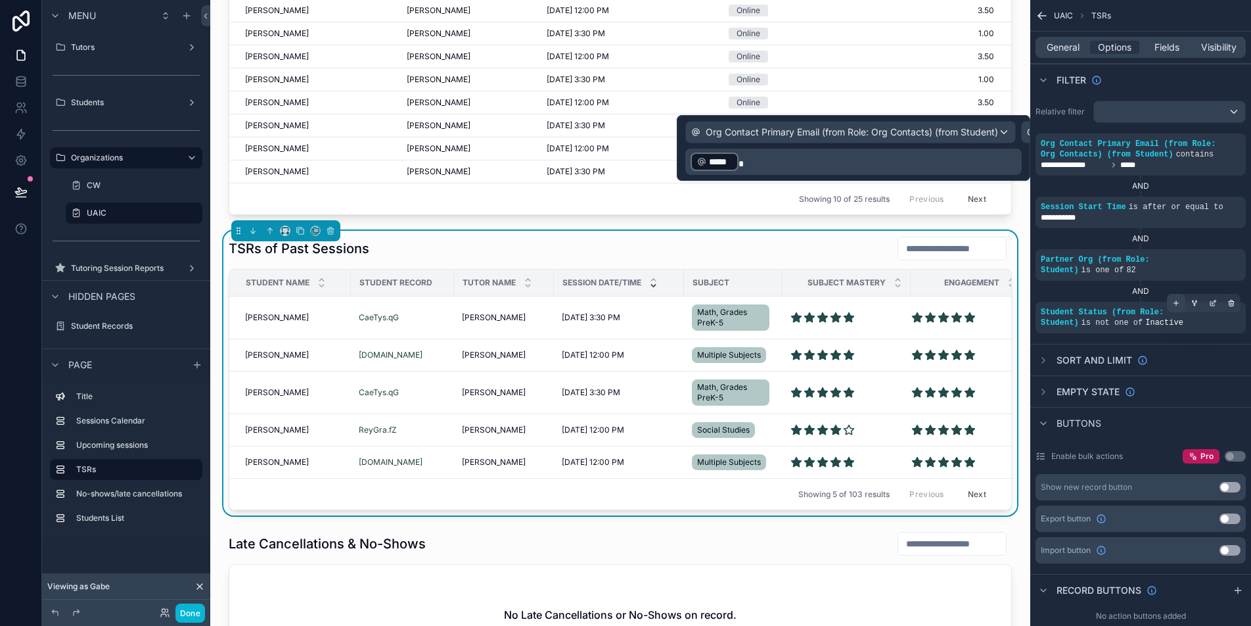
click at [1177, 307] on div "scrollable content" at bounding box center [1176, 303] width 18 height 18
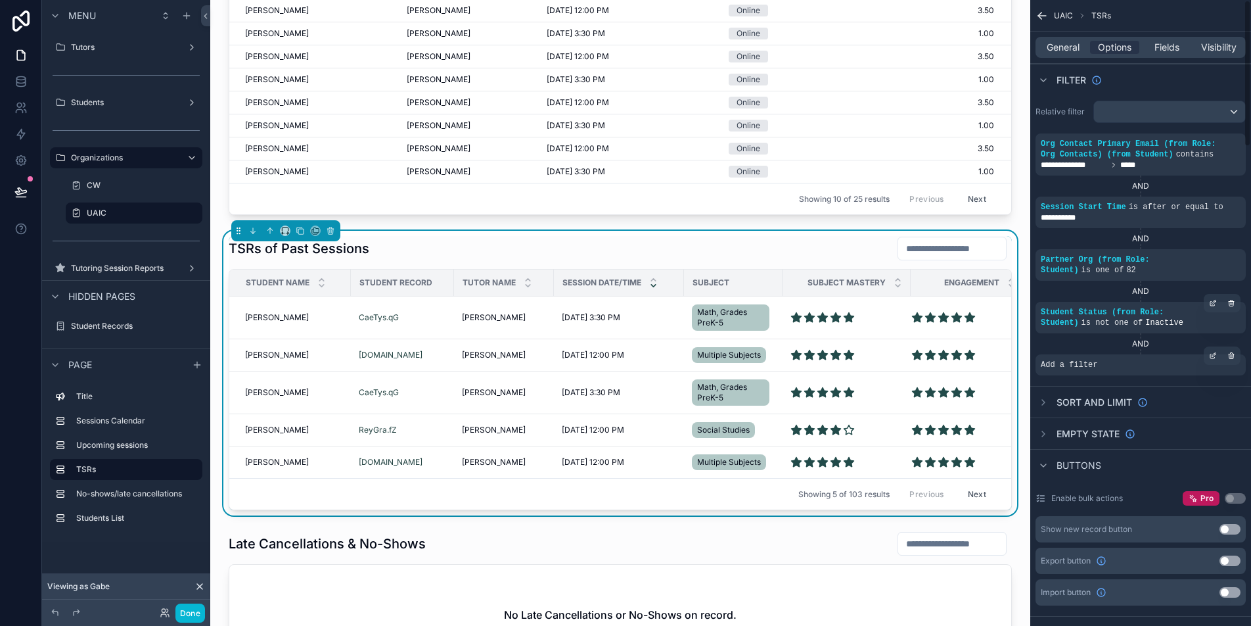
click at [1146, 363] on div "Add a filter" at bounding box center [1141, 364] width 210 height 21
click at [1211, 363] on div "scrollable content" at bounding box center [1213, 355] width 18 height 18
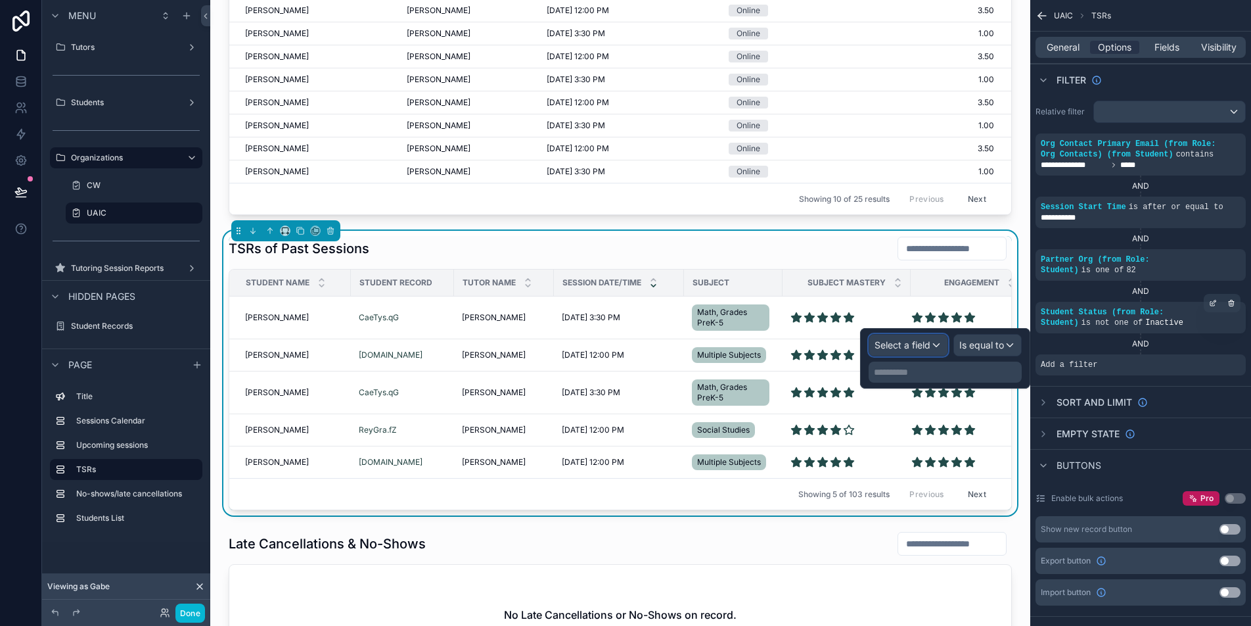
click at [895, 356] on button "Select a field" at bounding box center [909, 345] width 80 height 22
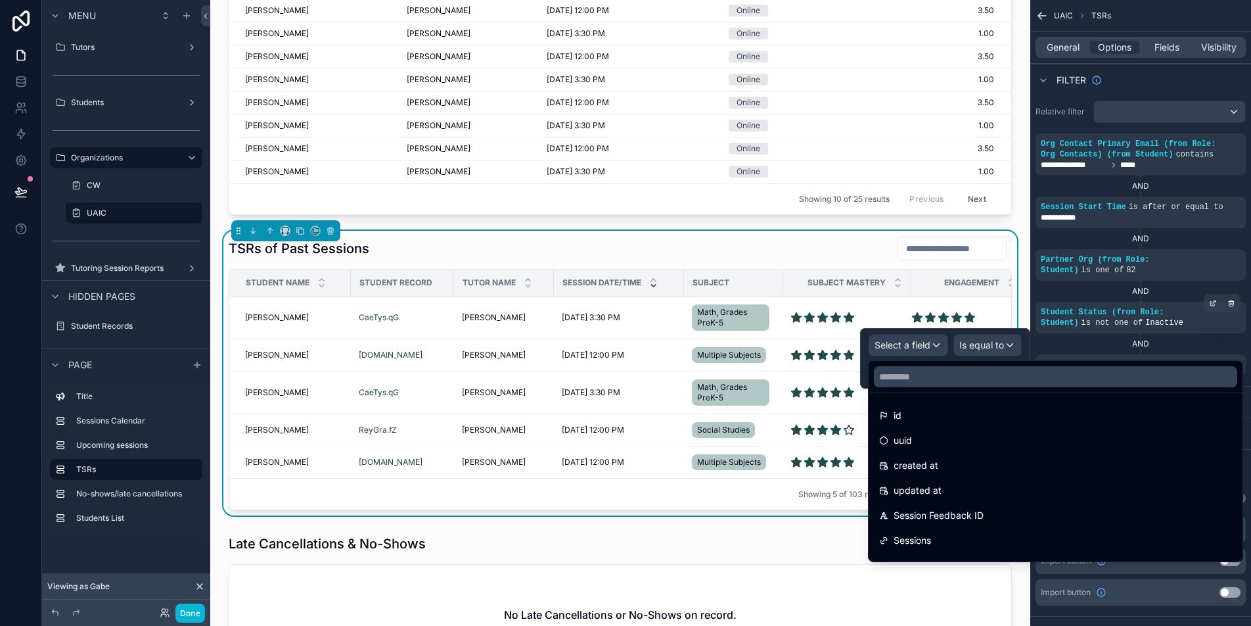
click at [914, 390] on div at bounding box center [1056, 377] width 374 height 32
click at [913, 386] on input "text" at bounding box center [1055, 376] width 363 height 21
type input "**"
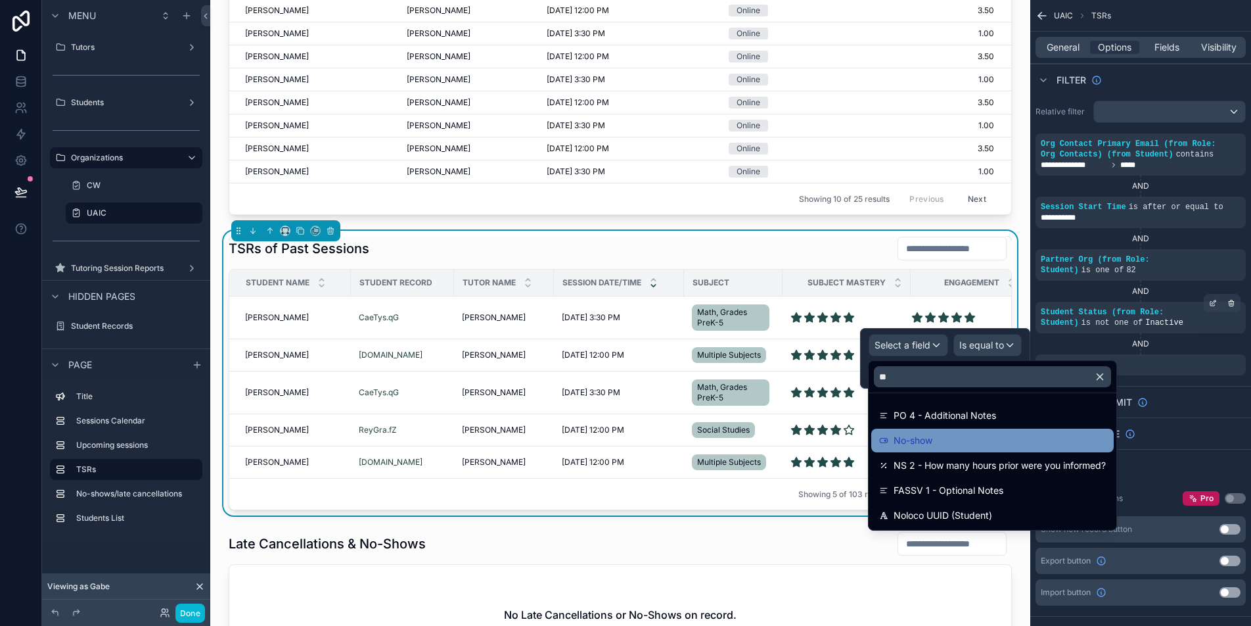
click at [989, 437] on div "No-show" at bounding box center [992, 440] width 227 height 16
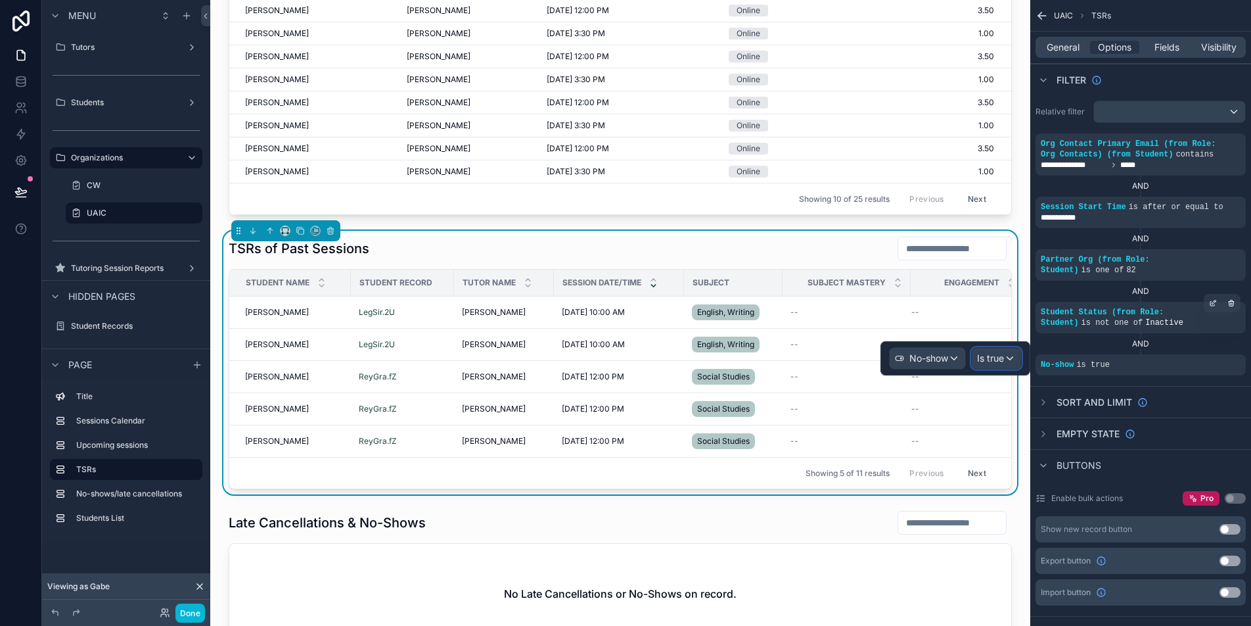
click at [997, 358] on span "Is true" at bounding box center [990, 358] width 27 height 13
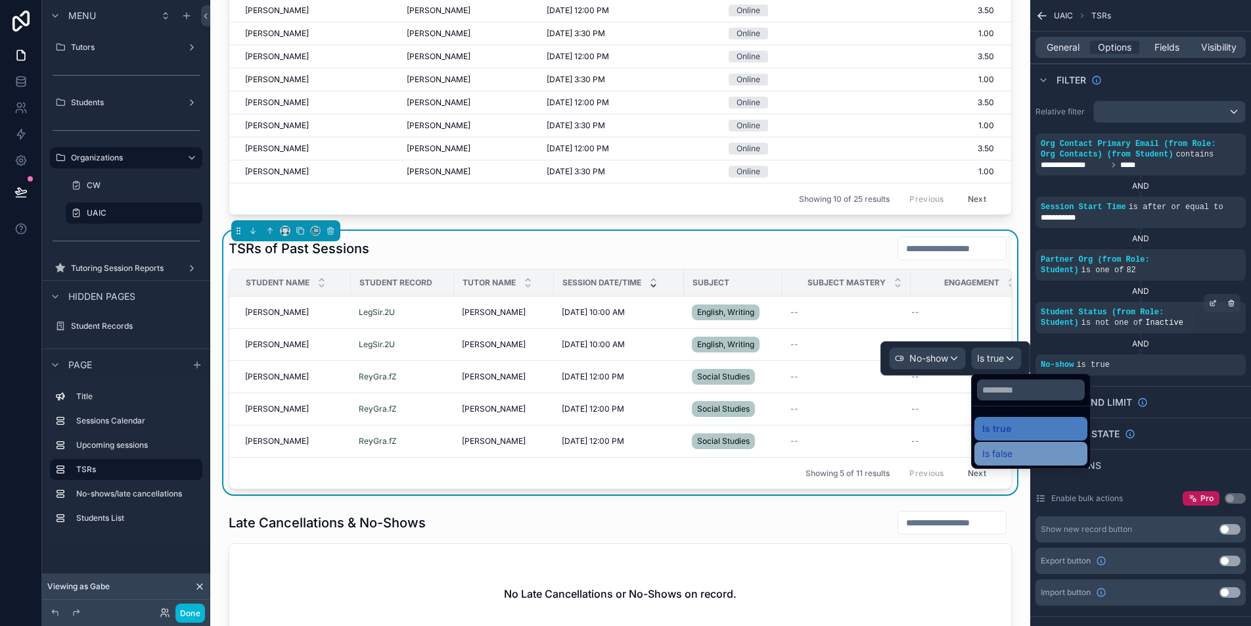
click at [1006, 450] on span "Is false" at bounding box center [998, 454] width 30 height 16
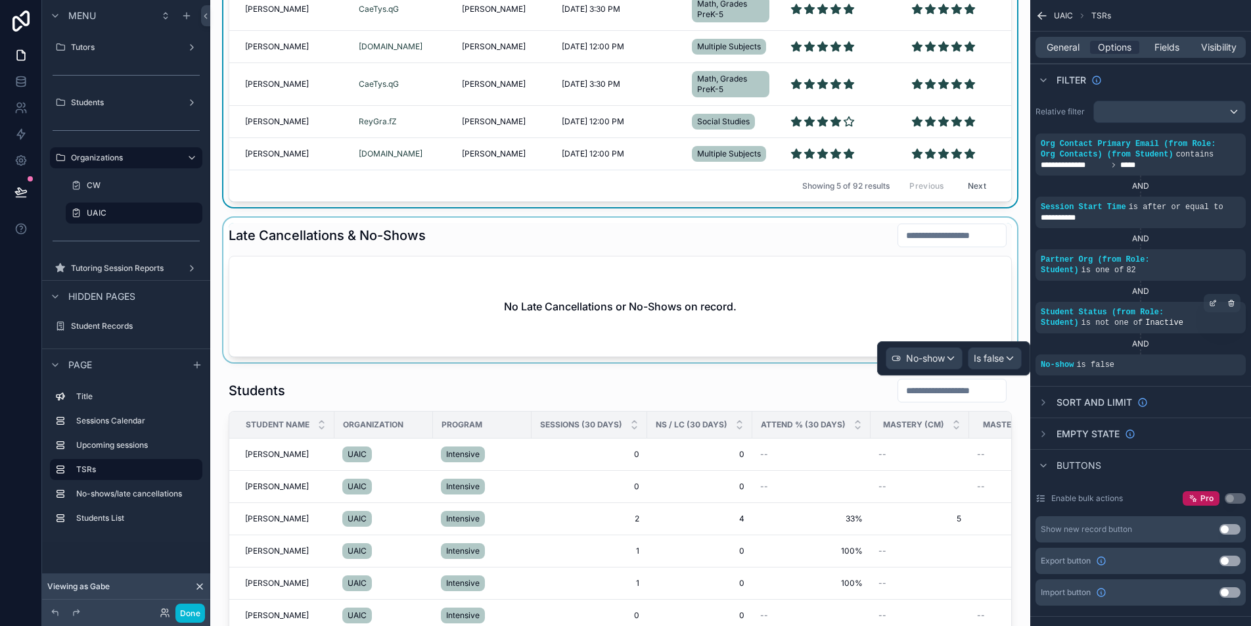
scroll to position [908, 0]
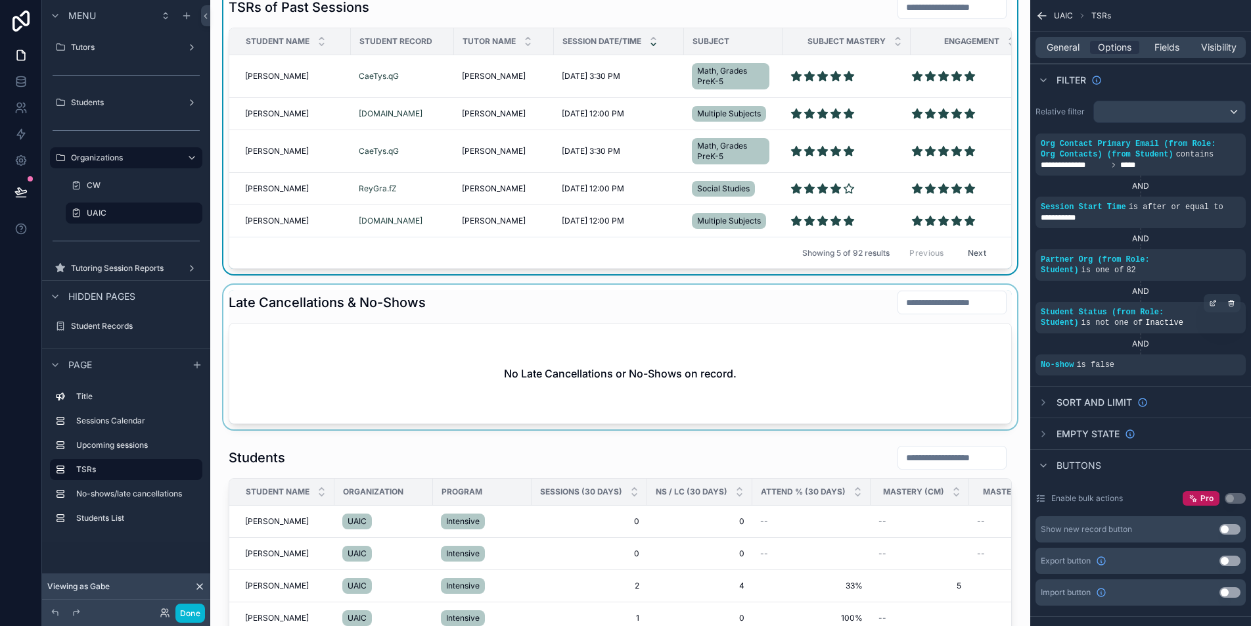
click at [423, 350] on div "scrollable content" at bounding box center [620, 357] width 799 height 145
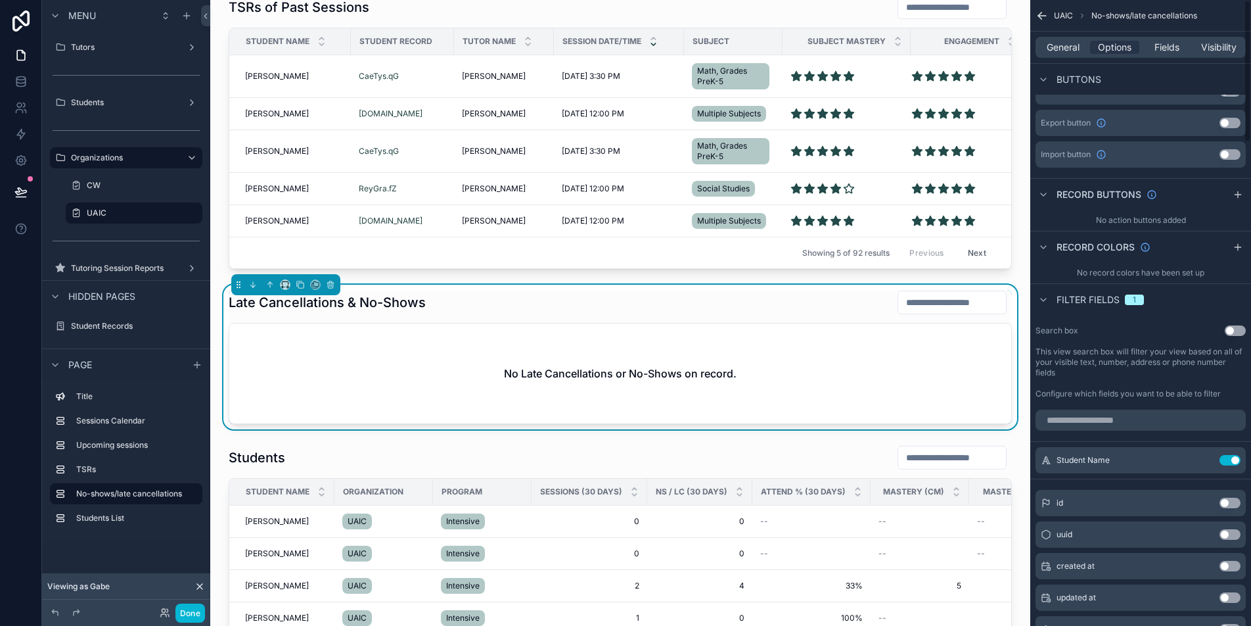
scroll to position [0, 0]
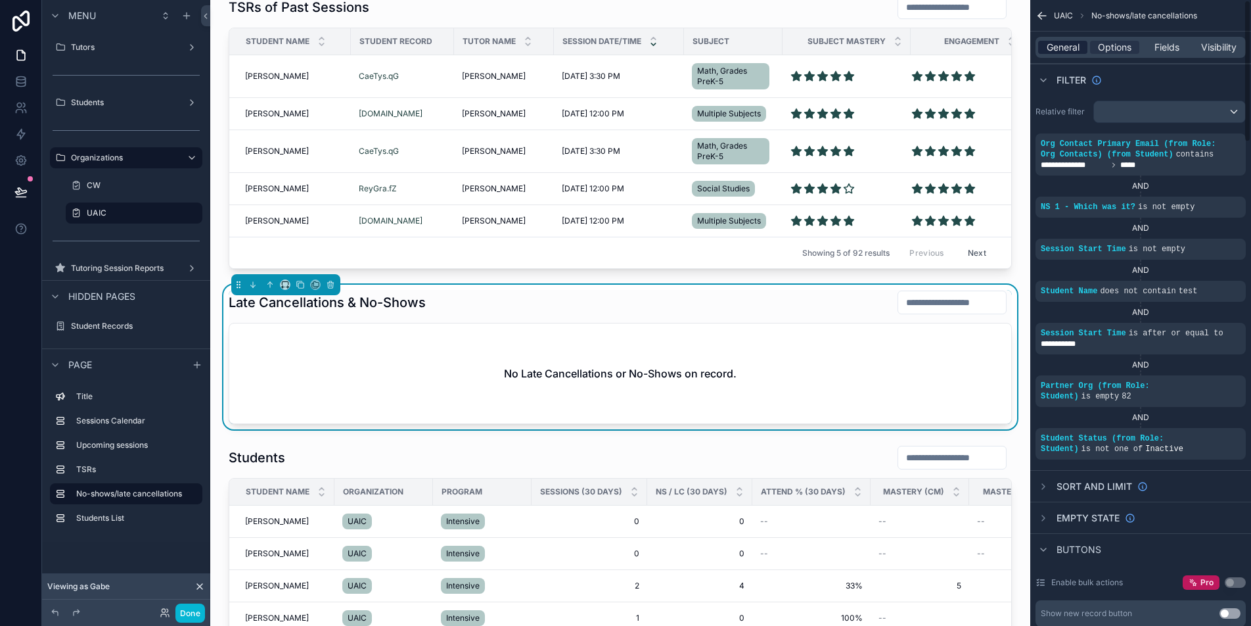
click at [1065, 47] on span "General" at bounding box center [1063, 47] width 33 height 13
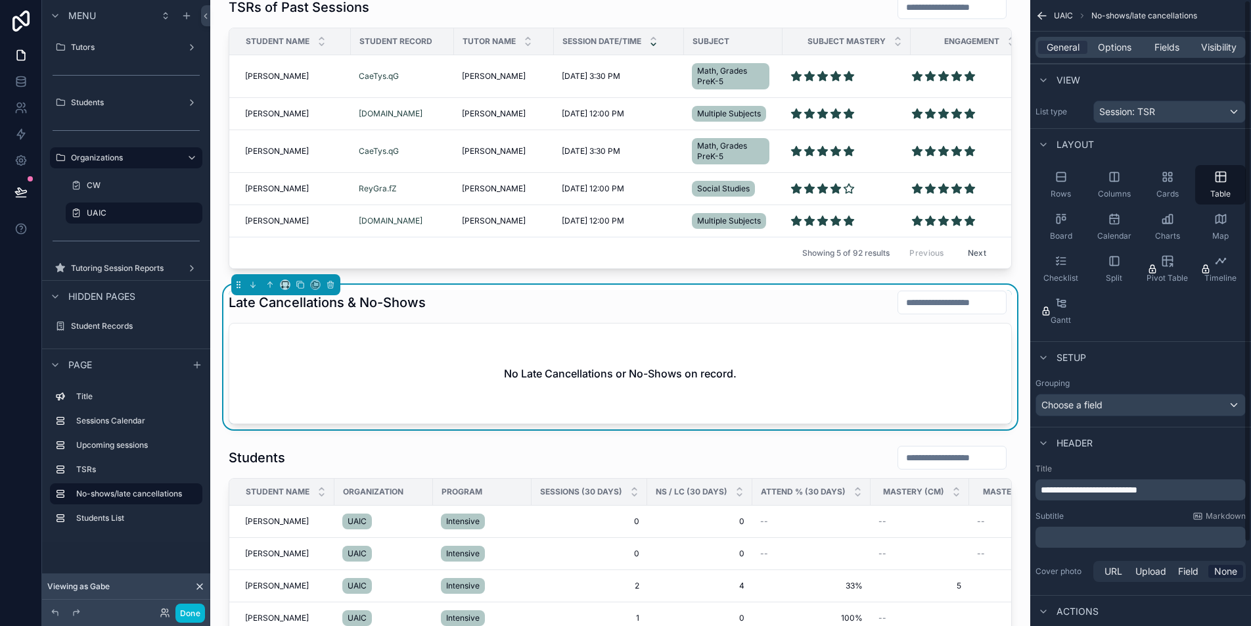
scroll to position [97, 0]
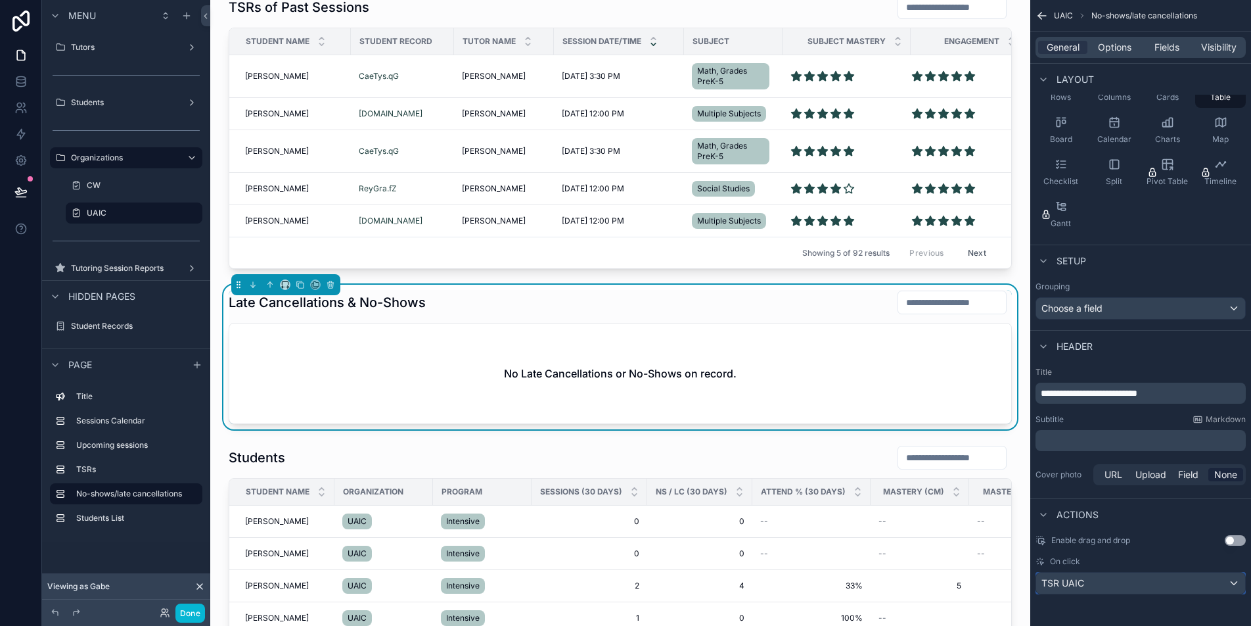
click at [1117, 587] on div "TSR UAIC" at bounding box center [1140, 582] width 209 height 21
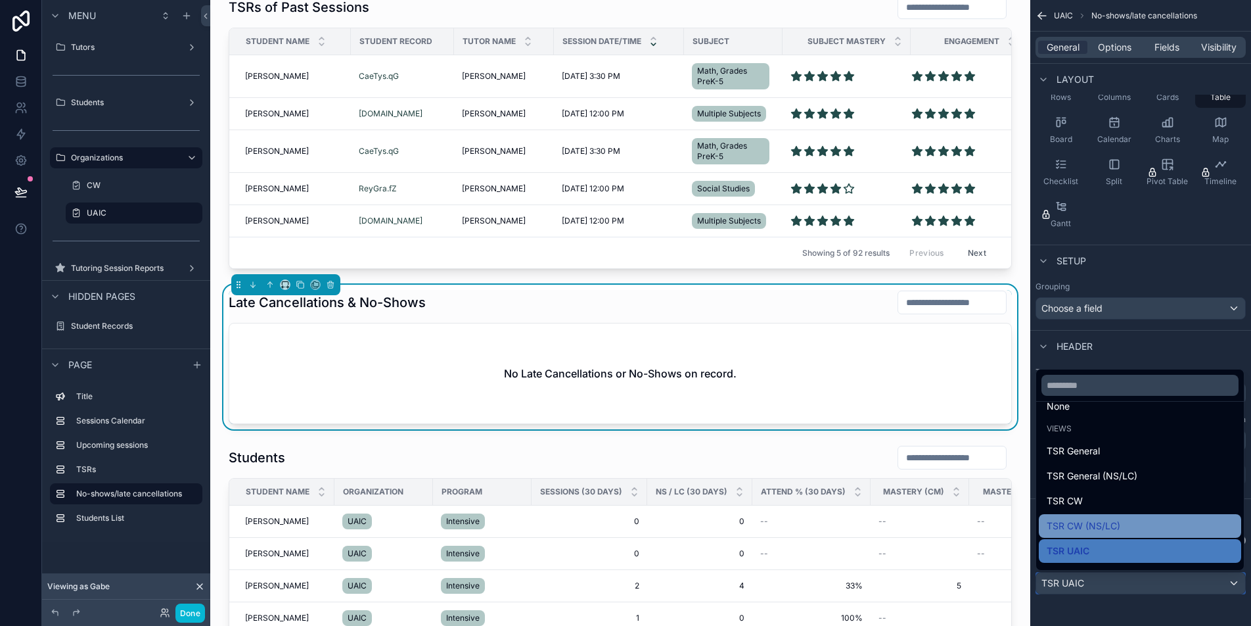
scroll to position [60, 0]
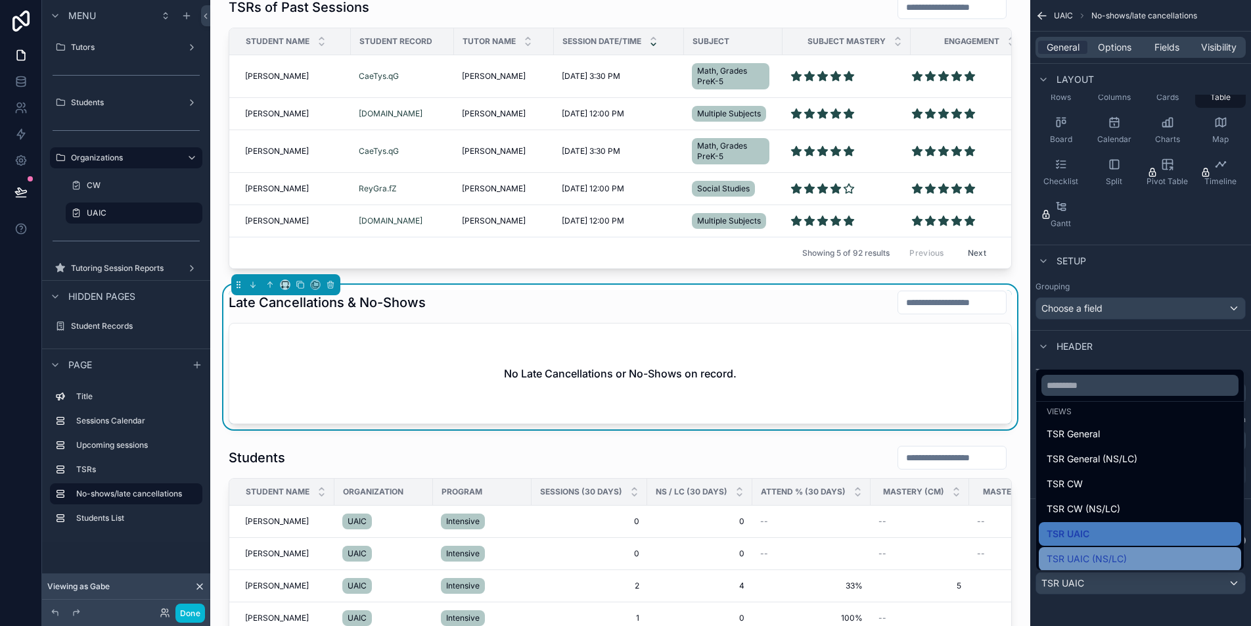
click at [1136, 558] on div "TSR UAIC (NS/LC)" at bounding box center [1140, 559] width 187 height 16
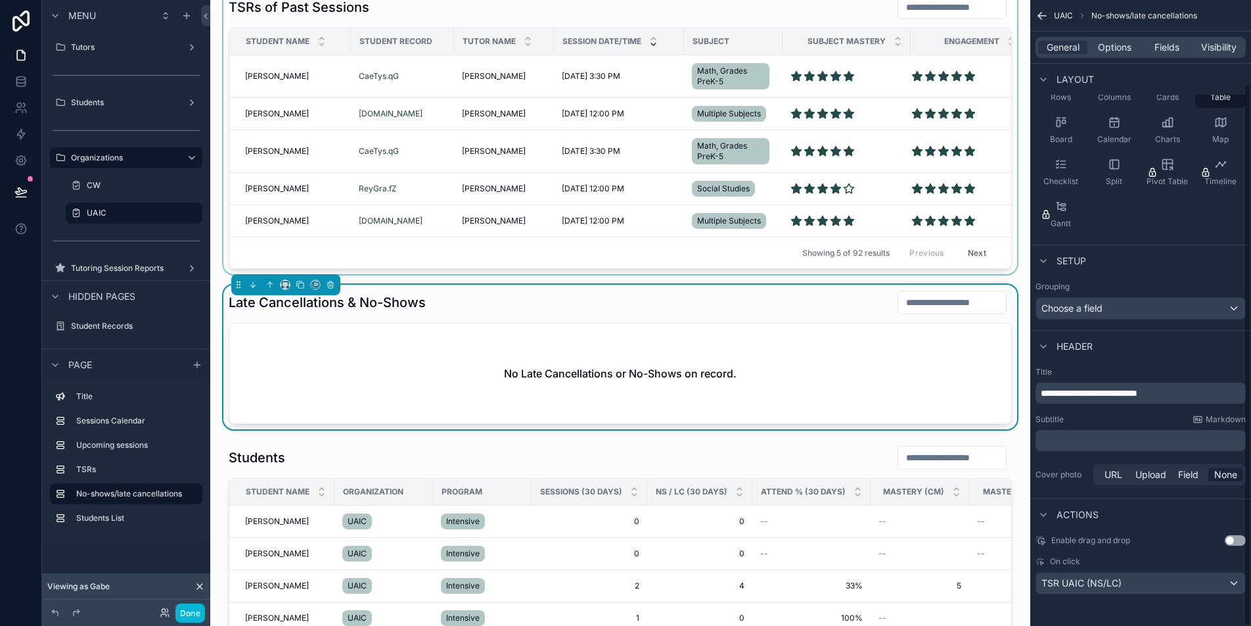
click at [714, 255] on div "Showing 5 of 92 results Previous Next" at bounding box center [620, 253] width 782 height 32
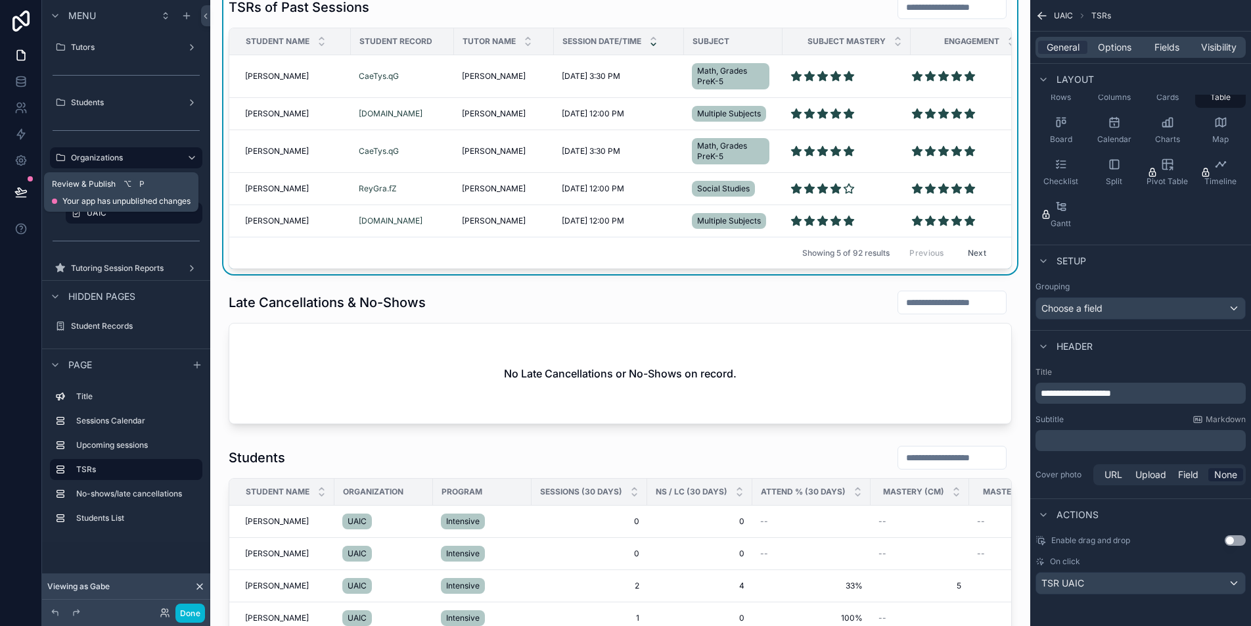
click at [20, 184] on button at bounding box center [21, 192] width 29 height 37
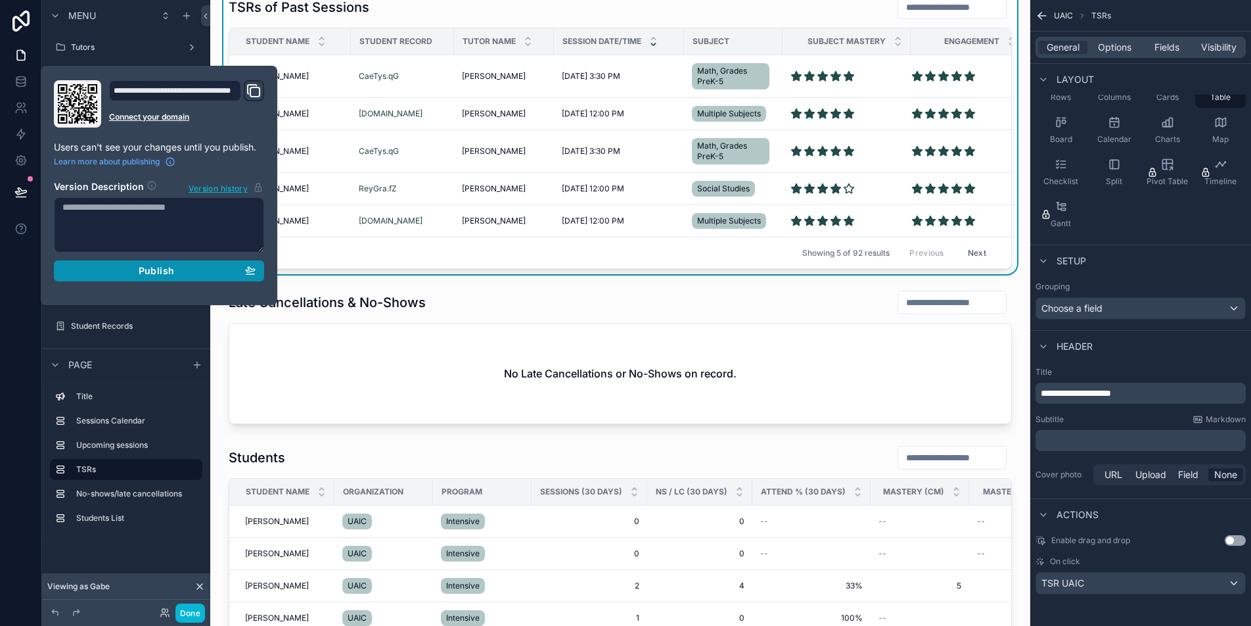
click at [200, 276] on div "Publish" at bounding box center [158, 271] width 193 height 12
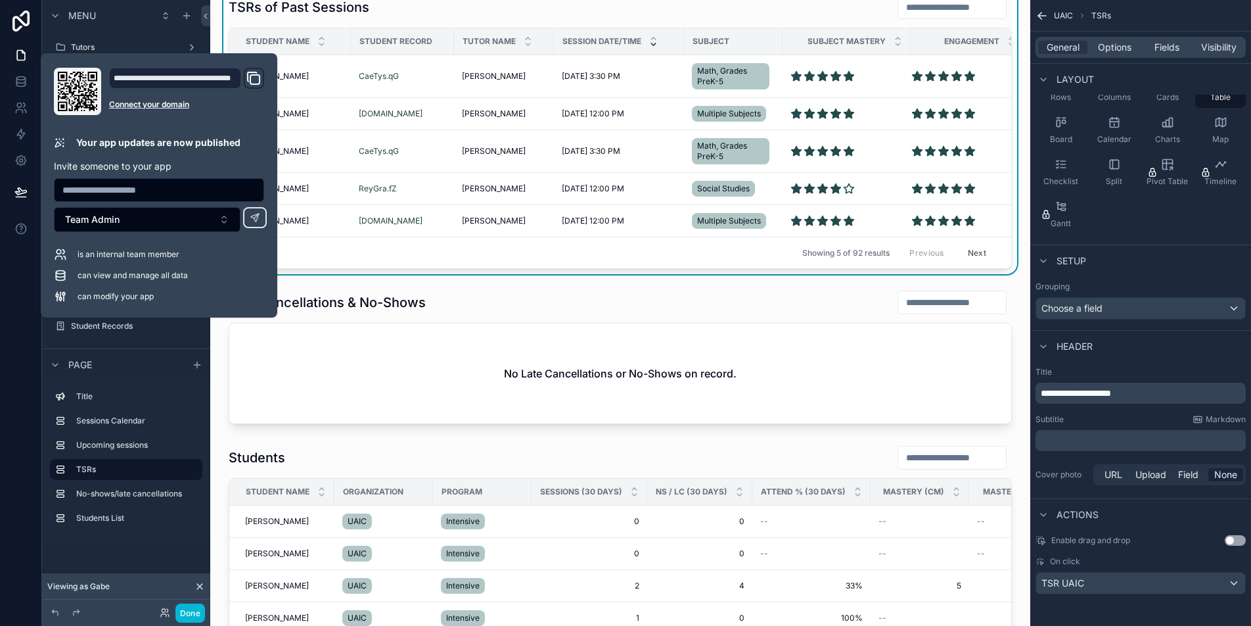
click at [216, 328] on div "UAIC Sessions Calendar August 2025 Today Month Sunday Monday Tuesday Wednesday …" at bounding box center [620, 280] width 820 height 2377
